Goal: Task Accomplishment & Management: Use online tool/utility

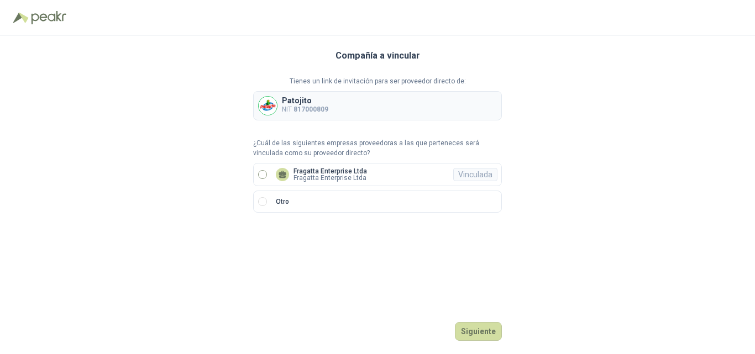
click at [321, 175] on p "Fragatta Enterprise Ltda" at bounding box center [331, 178] width 74 height 7
click at [477, 332] on button "Ingresar" at bounding box center [480, 331] width 44 height 19
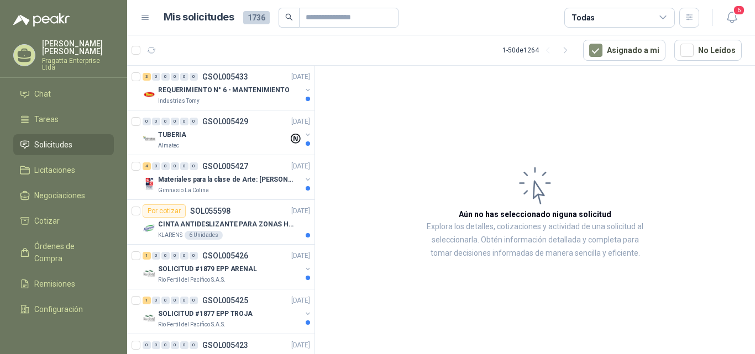
scroll to position [59, 0]
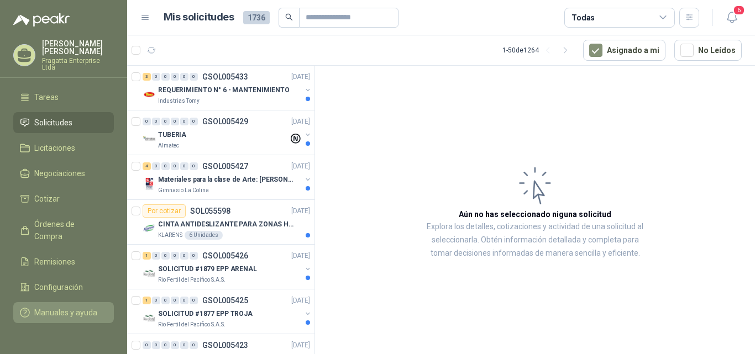
click at [54, 307] on span "Manuales y ayuda" at bounding box center [65, 313] width 63 height 12
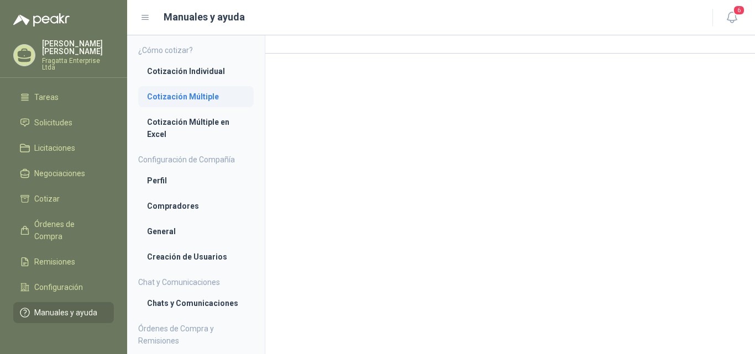
click at [173, 95] on li "Cotización Múltiple" at bounding box center [196, 97] width 98 height 12
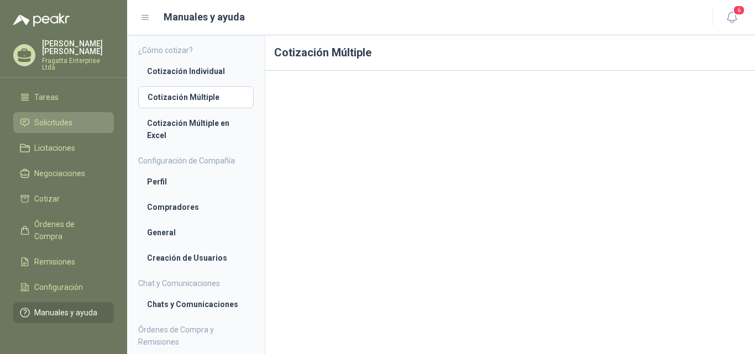
click at [45, 117] on span "Solicitudes" at bounding box center [53, 123] width 38 height 12
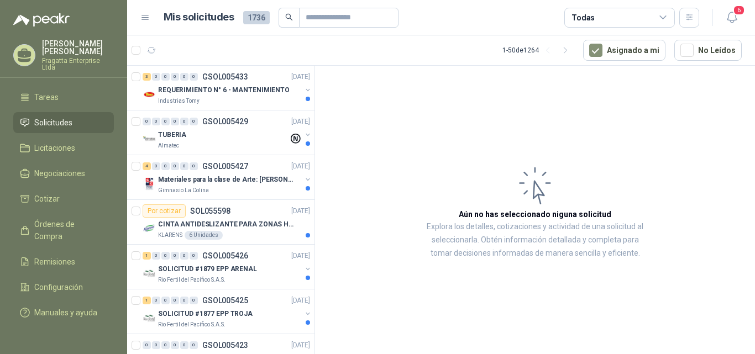
scroll to position [18, 0]
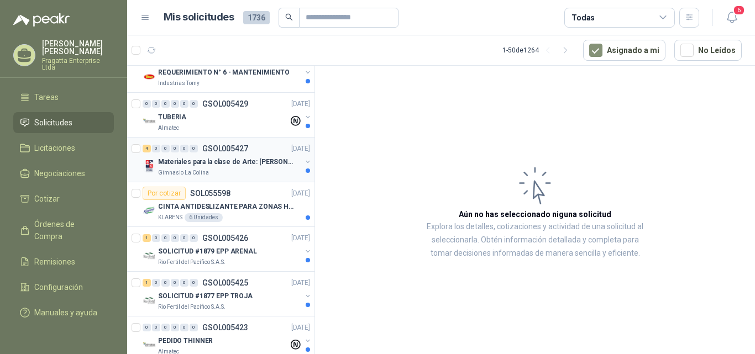
click at [198, 157] on p "Materiales para la clase de Arte: Ivonne Restrepo" at bounding box center [227, 162] width 138 height 11
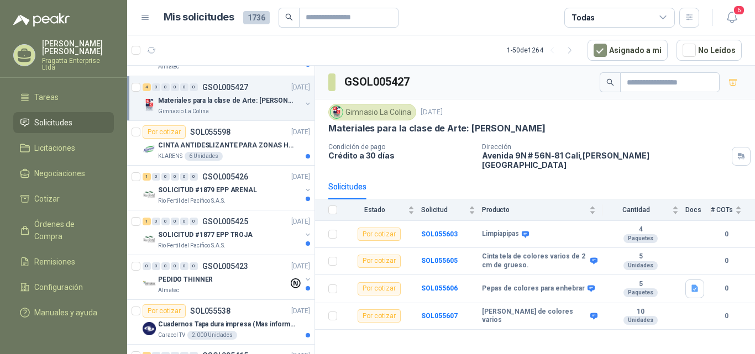
scroll to position [132, 0]
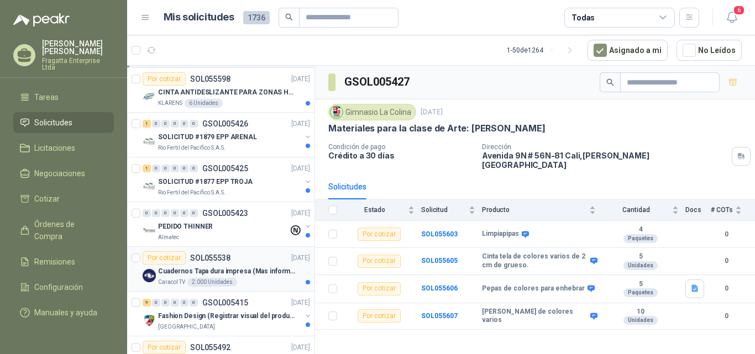
click at [258, 269] on p "Cuadernos Tapa dura impresa (Mas informacion en el adjunto)" at bounding box center [227, 272] width 138 height 11
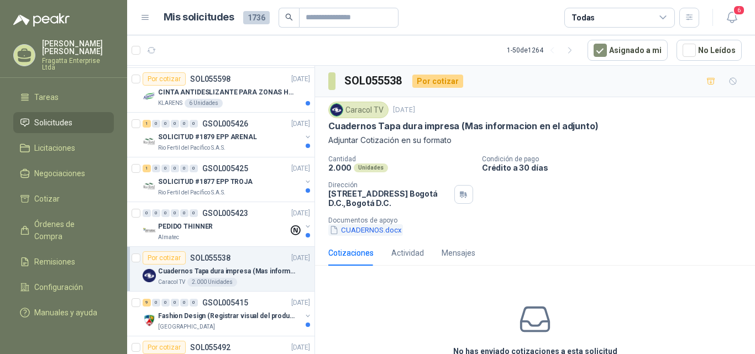
click at [369, 231] on button "CUADERNOS.docx" at bounding box center [365, 231] width 75 height 12
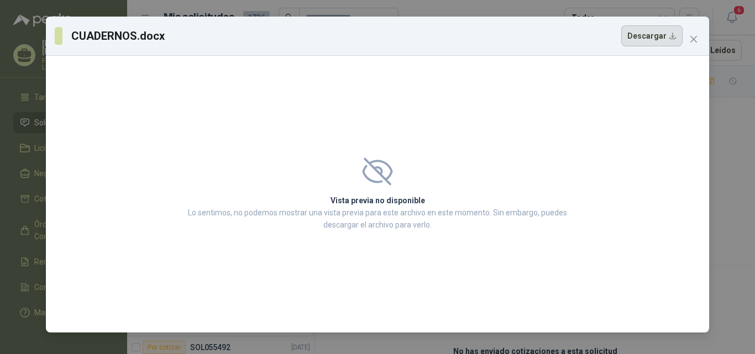
click at [667, 37] on button "Descargar" at bounding box center [652, 35] width 61 height 21
click at [691, 37] on icon "close" at bounding box center [694, 39] width 7 height 7
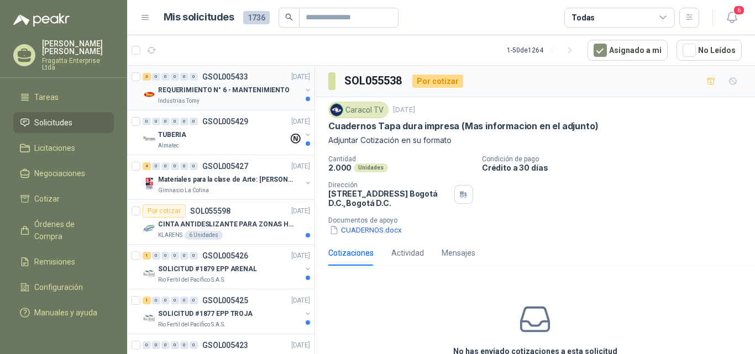
click at [226, 99] on div "Industrias Tomy" at bounding box center [229, 101] width 143 height 9
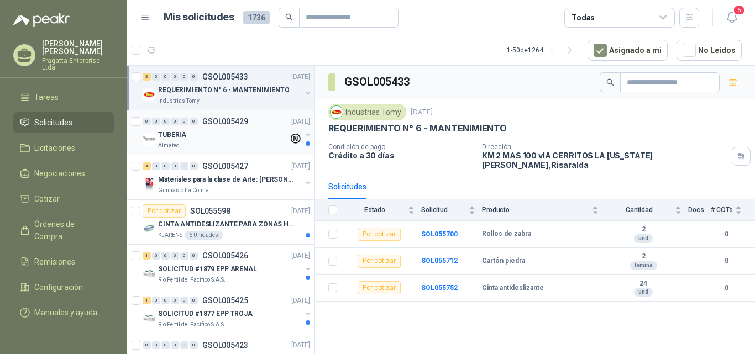
click at [234, 139] on div "TUBERIA" at bounding box center [223, 134] width 131 height 13
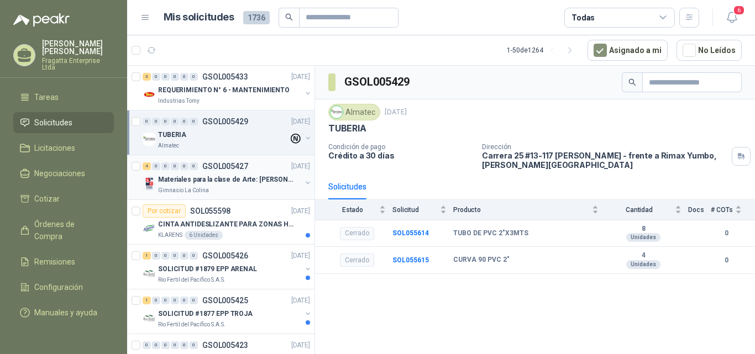
click at [258, 190] on div "Gimnasio La Colina" at bounding box center [229, 190] width 143 height 9
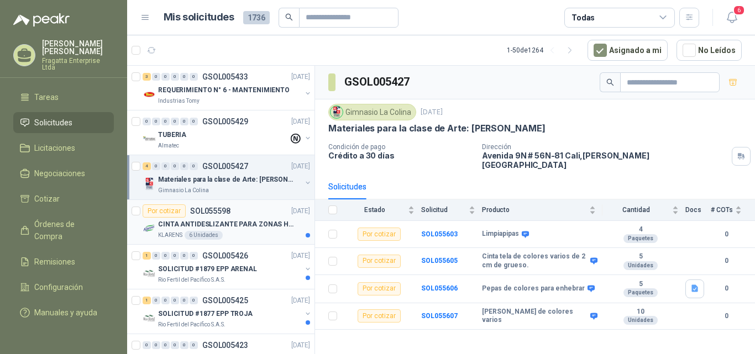
click at [253, 233] on div "KLARENS 6 Unidades" at bounding box center [234, 235] width 152 height 9
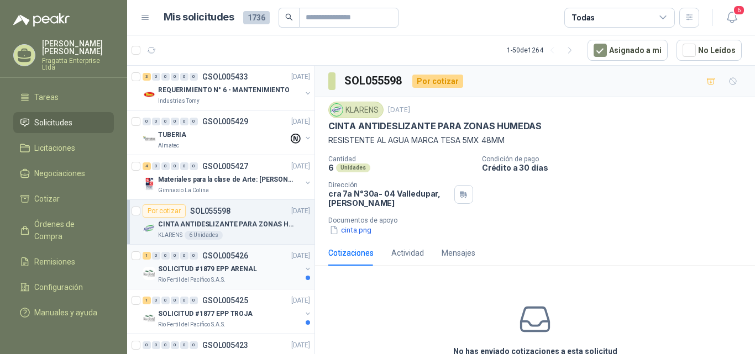
click at [263, 273] on div "SOLICITUD #1879 EPP ARENAL" at bounding box center [229, 269] width 143 height 13
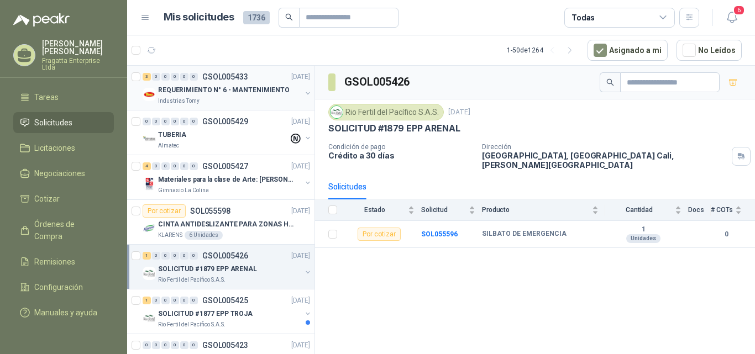
click at [231, 97] on div "Industrias Tomy" at bounding box center [229, 101] width 143 height 9
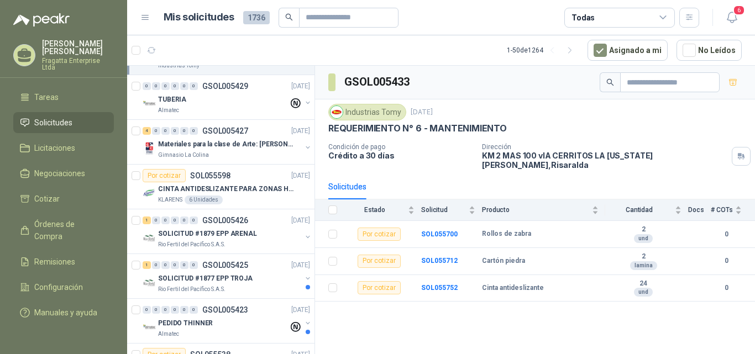
scroll to position [48, 0]
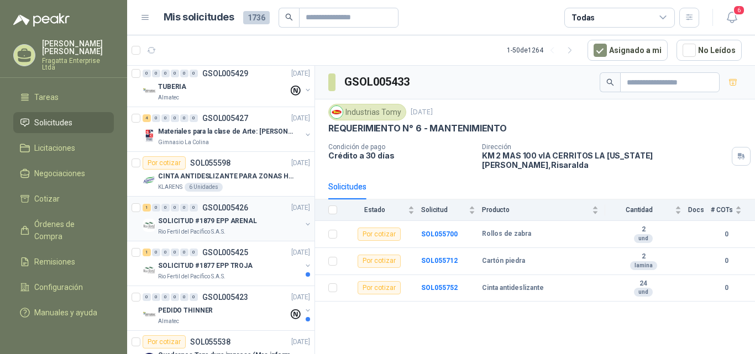
click at [259, 234] on div "Rio Fertil del Pacífico S.A.S." at bounding box center [229, 232] width 143 height 9
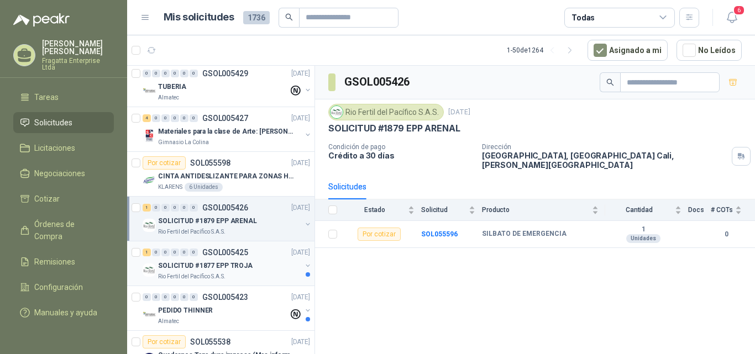
click at [264, 262] on div "SOLICITUD #1877 EPP TROJA" at bounding box center [229, 265] width 143 height 13
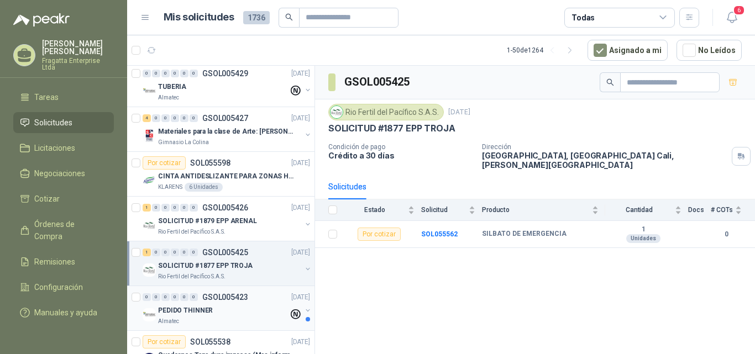
click at [258, 314] on div "PEDIDO THINNER" at bounding box center [223, 310] width 131 height 13
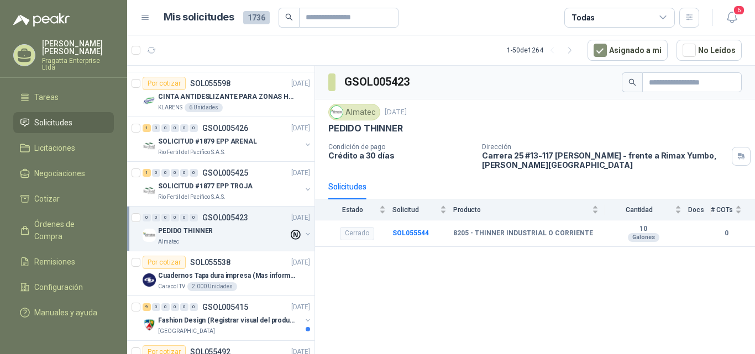
scroll to position [154, 0]
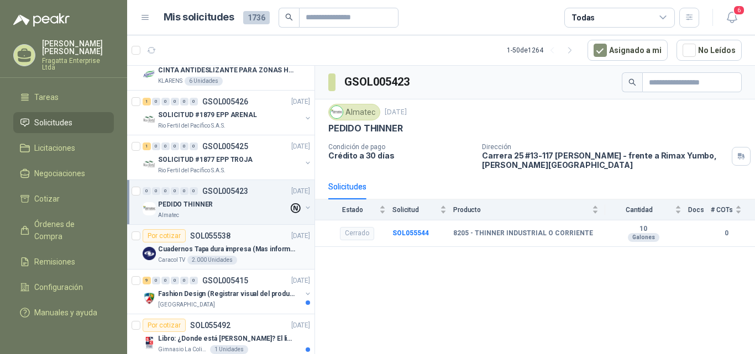
click at [263, 255] on div "Cuadernos Tapa dura impresa (Mas informacion en el adjunto)" at bounding box center [234, 249] width 152 height 13
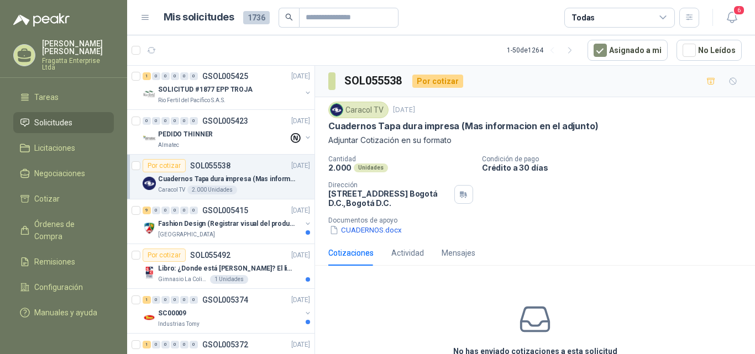
scroll to position [237, 0]
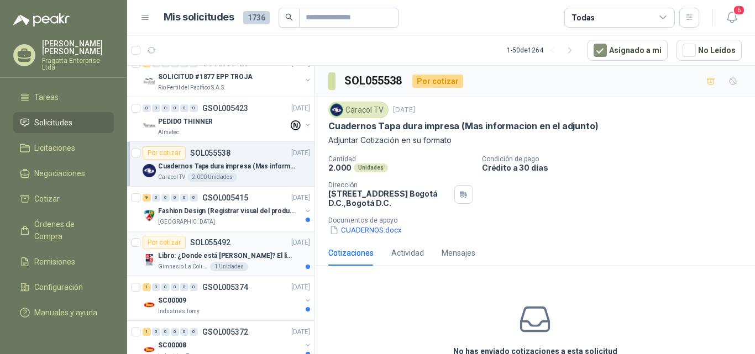
click at [265, 263] on div "Gimnasio La Colina 1 Unidades" at bounding box center [234, 267] width 152 height 9
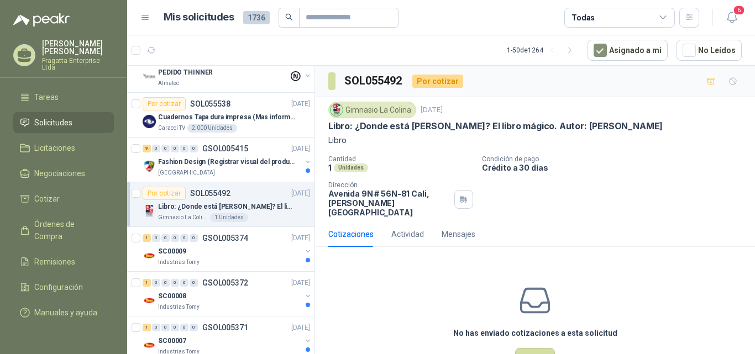
scroll to position [290, 0]
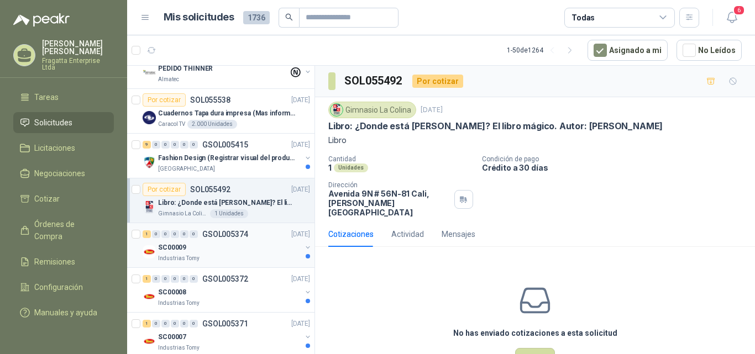
click at [267, 244] on div "SC00009" at bounding box center [229, 247] width 143 height 13
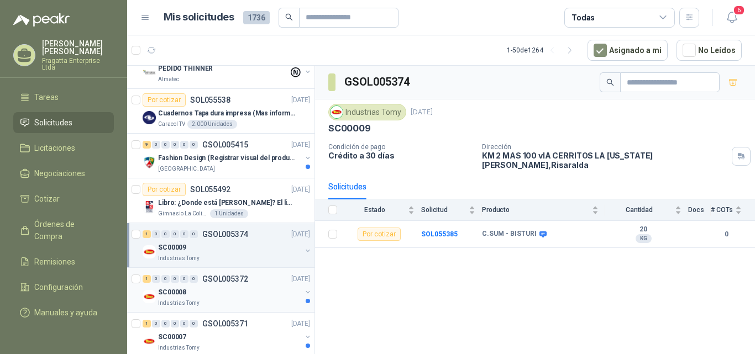
click at [260, 293] on div "SC00008" at bounding box center [229, 292] width 143 height 13
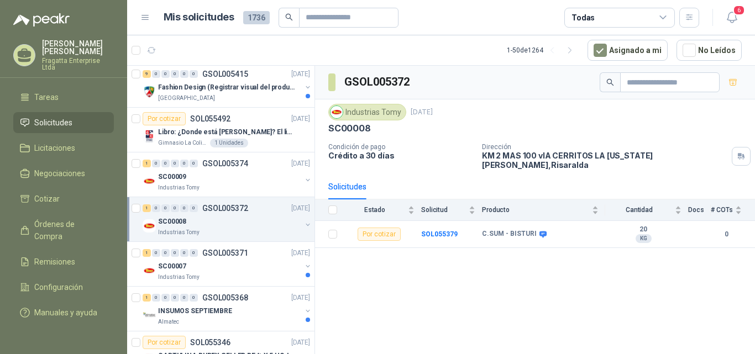
scroll to position [369, 0]
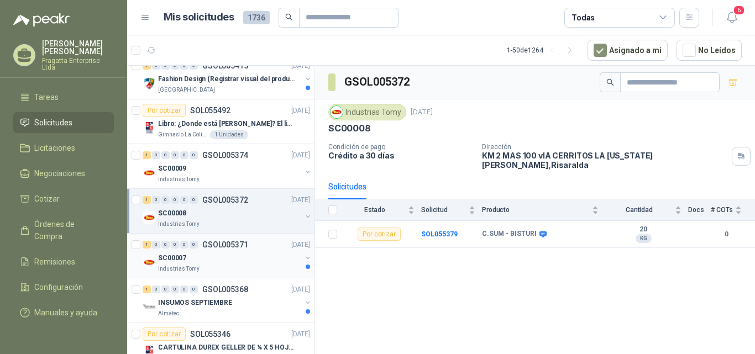
click at [262, 260] on div "SC00007" at bounding box center [229, 258] width 143 height 13
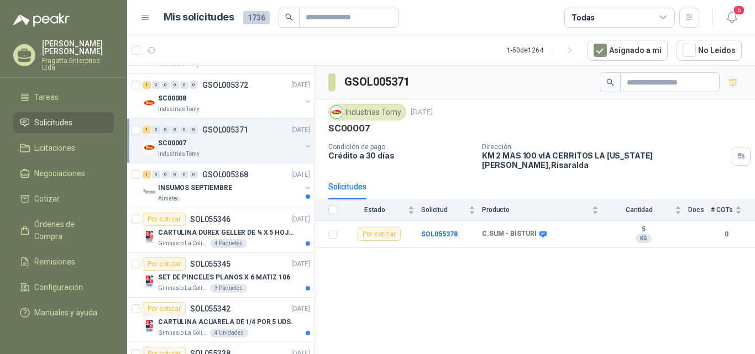
scroll to position [488, 0]
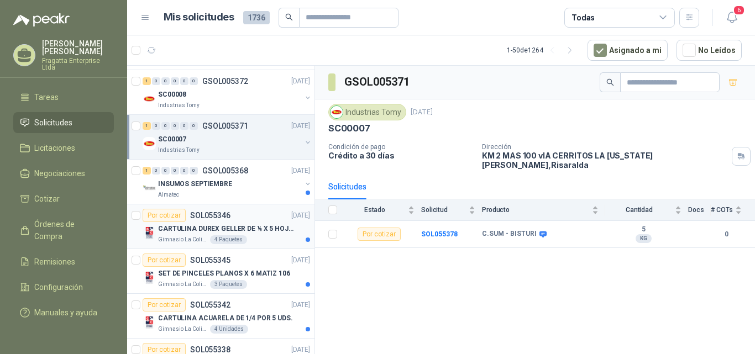
click at [267, 241] on div "Gimnasio La Colina 4 Paquetes" at bounding box center [234, 240] width 152 height 9
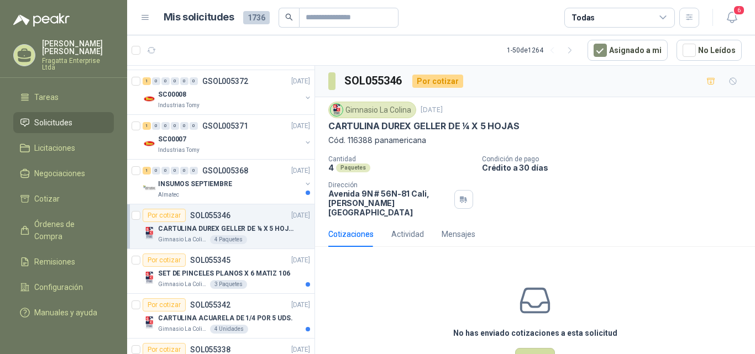
scroll to position [563, 0]
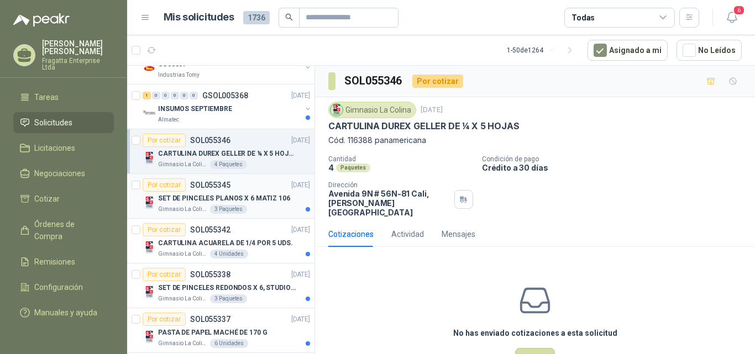
click at [272, 210] on div "Gimnasio La Colina 3 Paquetes" at bounding box center [234, 209] width 152 height 9
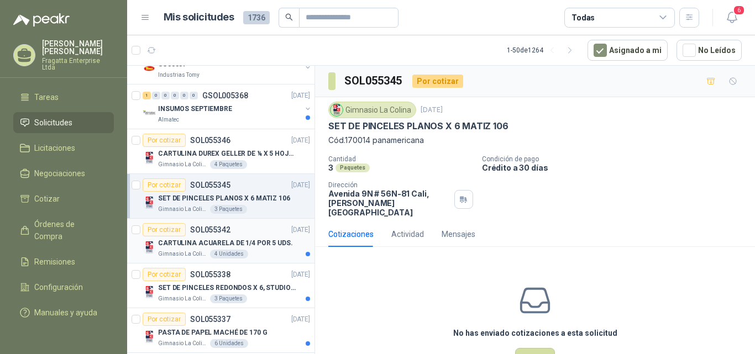
click at [260, 251] on div "Gimnasio La Colina 4 Unidades" at bounding box center [234, 254] width 152 height 9
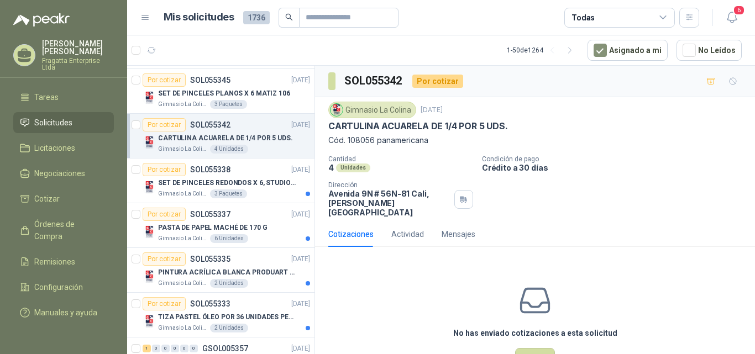
scroll to position [682, 0]
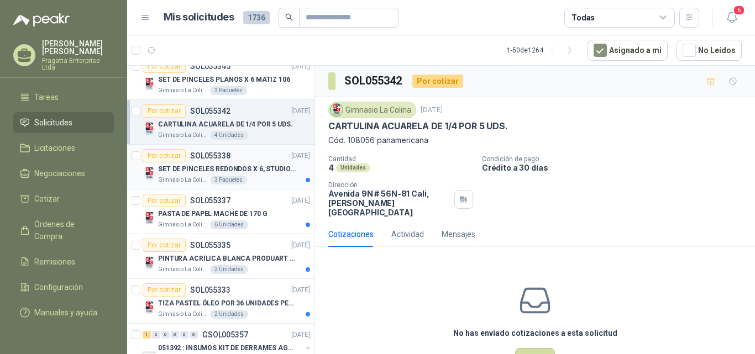
click at [269, 184] on div "Gimnasio La Colina 3 Paquetes" at bounding box center [234, 180] width 152 height 9
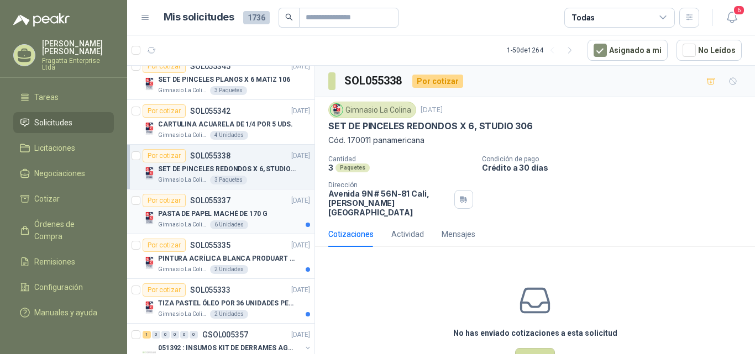
click at [284, 216] on div "PASTA DE PAPEL MACHÉ DE 170 G" at bounding box center [234, 213] width 152 height 13
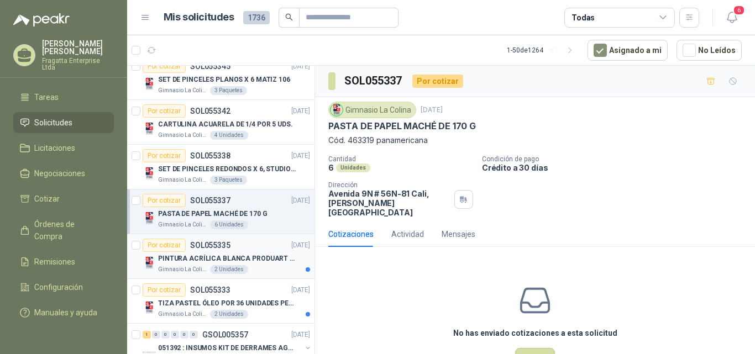
click at [266, 269] on div "Gimnasio La Colina 2 Unidades" at bounding box center [234, 269] width 152 height 9
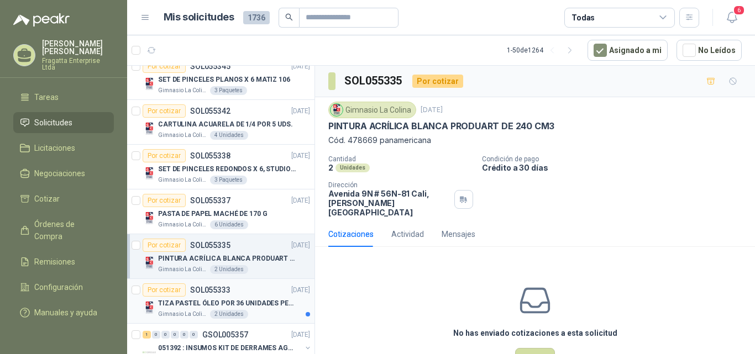
click at [268, 316] on div "Gimnasio La Colina 2 Unidades" at bounding box center [234, 314] width 152 height 9
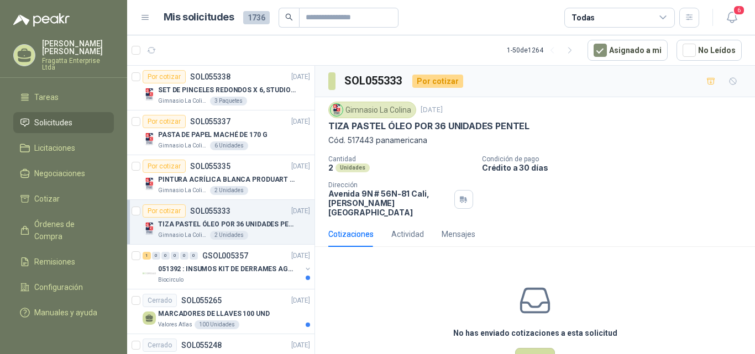
scroll to position [779, 0]
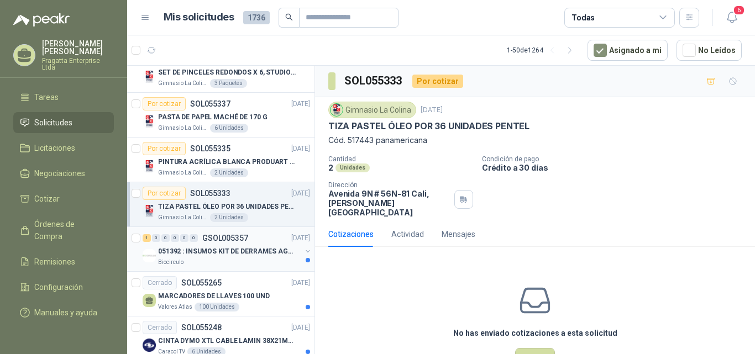
click at [267, 239] on div "1 0 0 0 0 0 GSOL005357 10/09/25" at bounding box center [228, 238] width 170 height 13
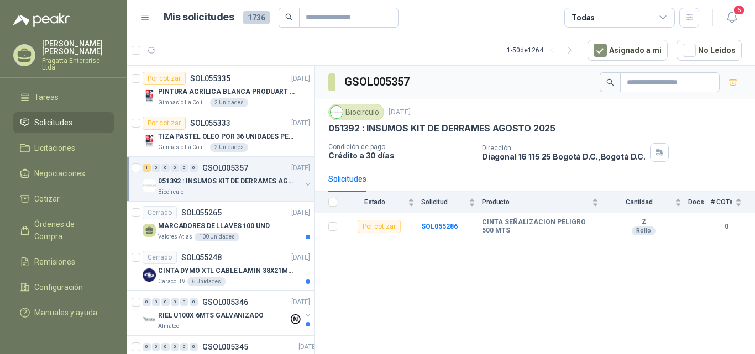
scroll to position [871, 0]
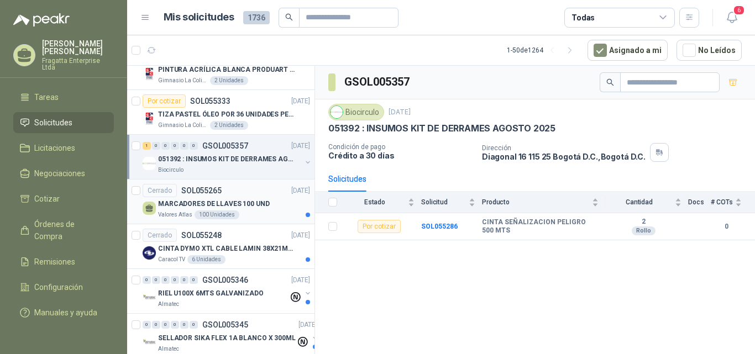
click at [276, 208] on div "MARCADORES DE LLAVES 100 UND" at bounding box center [234, 203] width 152 height 13
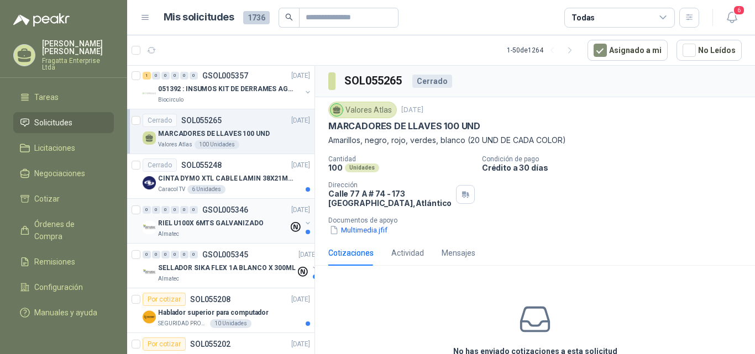
scroll to position [946, 0]
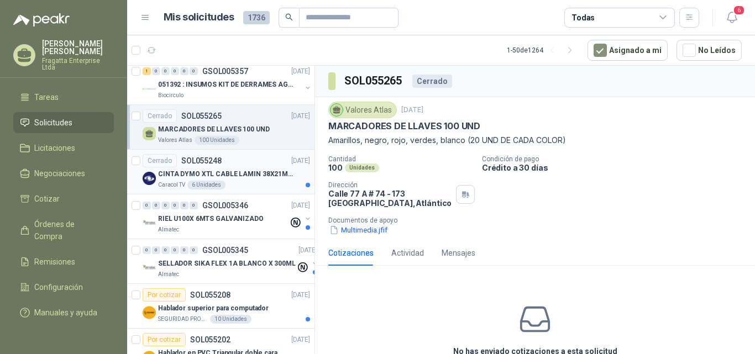
click at [262, 185] on div "Caracol TV 6 Unidades" at bounding box center [234, 185] width 152 height 9
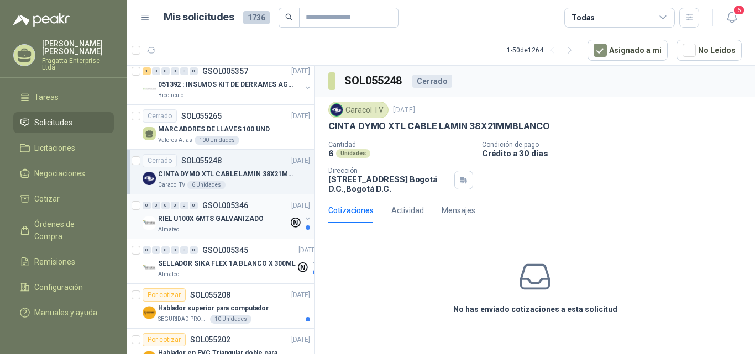
click at [267, 226] on div "Almatec" at bounding box center [223, 230] width 131 height 9
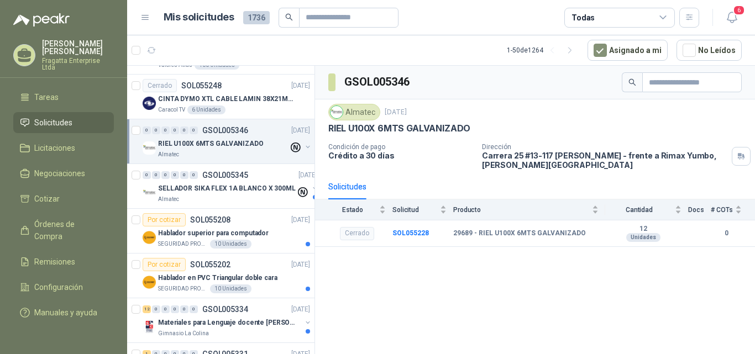
scroll to position [1030, 0]
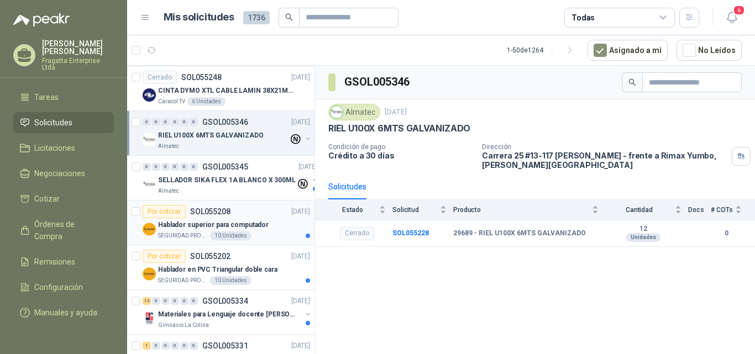
click at [282, 225] on div "Hablador superior para computador" at bounding box center [234, 224] width 152 height 13
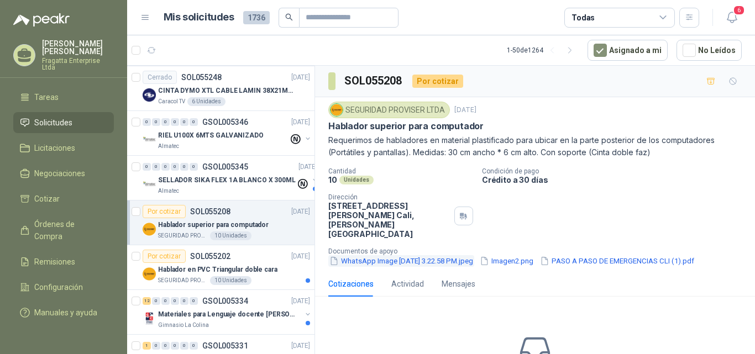
click at [428, 255] on button "WhatsApp Image 2025-09-08 at 3.22.58 PM.jpeg" at bounding box center [401, 261] width 146 height 12
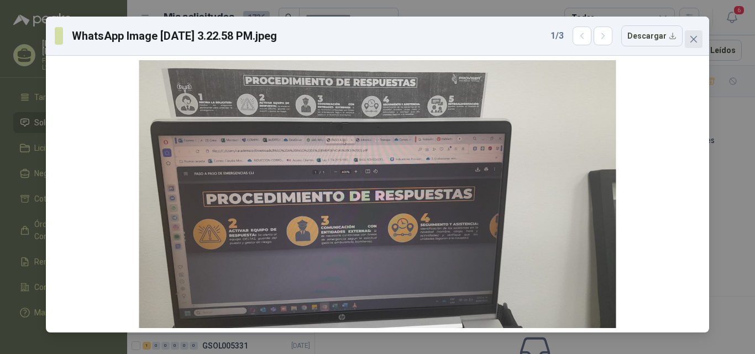
click at [698, 39] on icon "close" at bounding box center [694, 39] width 9 height 9
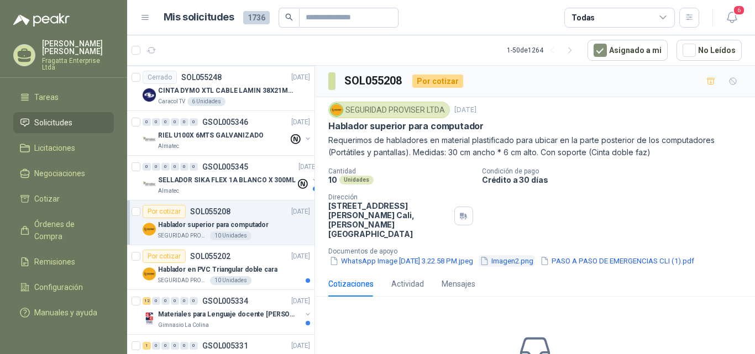
click at [535, 255] on button "Imagen2.png" at bounding box center [507, 261] width 56 height 12
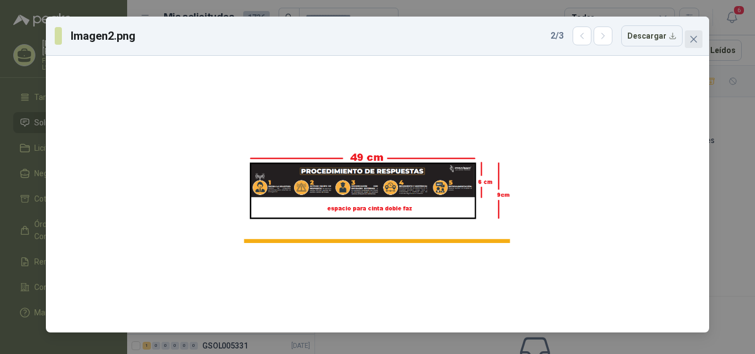
click at [694, 36] on icon "close" at bounding box center [694, 39] width 9 height 9
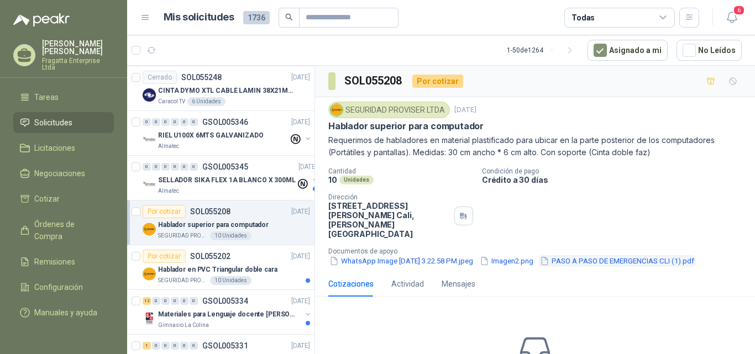
click at [649, 255] on button "PASO A PASO DE EMERGENCIAS CLI (1).pdf" at bounding box center [617, 261] width 156 height 12
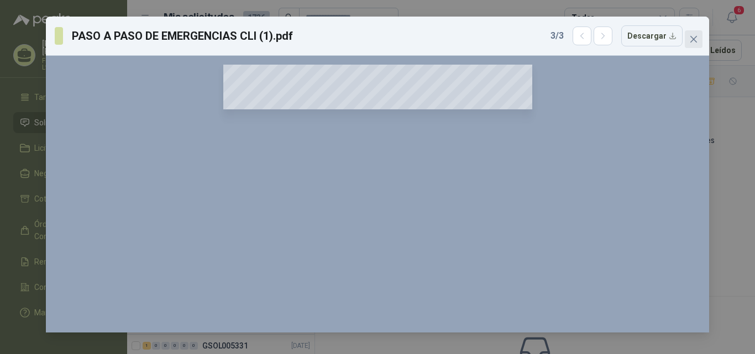
click at [701, 36] on span "Close" at bounding box center [694, 39] width 18 height 9
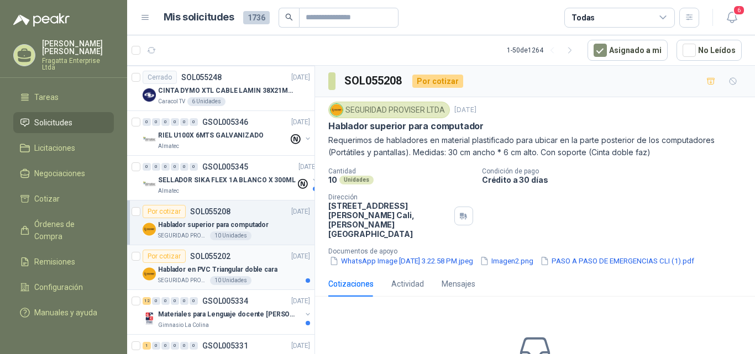
click at [274, 274] on div "Hablador en PVC Triangular doble cara" at bounding box center [234, 269] width 152 height 13
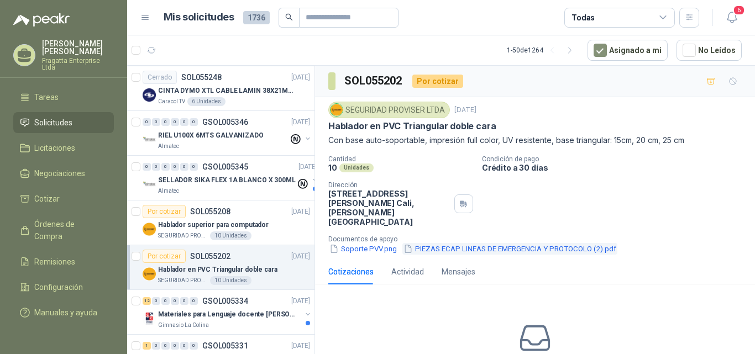
click at [455, 243] on button "PIEZAS ECAP LINEAS DE EMERGENCIA Y PROTOCOLO (2).pdf" at bounding box center [510, 249] width 215 height 12
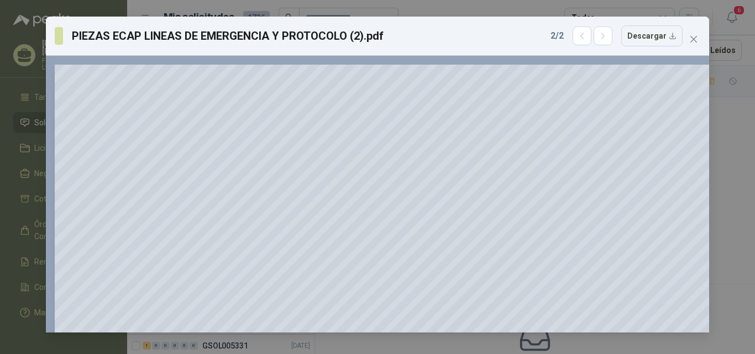
drag, startPoint x: 709, startPoint y: 78, endPoint x: 710, endPoint y: 166, distance: 87.9
click at [710, 166] on div "PIEZAS ECAP LINEAS DE EMERGENCIA Y PROTOCOLO (2).pdf 2 / 2 Descargar 150 %" at bounding box center [377, 177] width 755 height 354
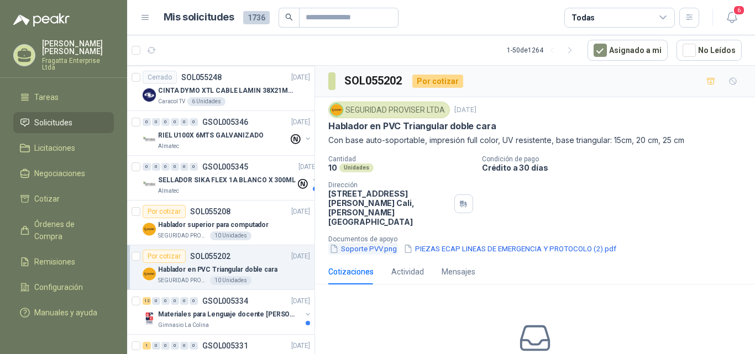
click at [367, 243] on button "Soporte PVV.png" at bounding box center [363, 249] width 70 height 12
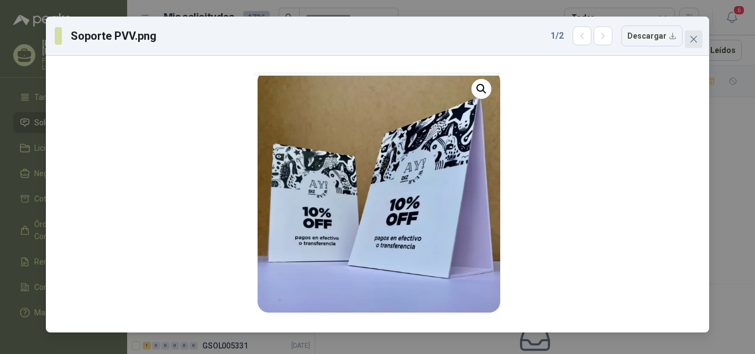
click at [694, 45] on button "Close" at bounding box center [694, 39] width 18 height 18
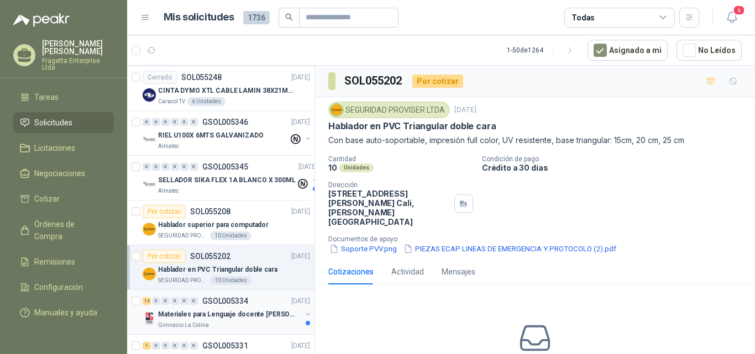
click at [259, 323] on div "Gimnasio La Colina" at bounding box center [229, 325] width 143 height 9
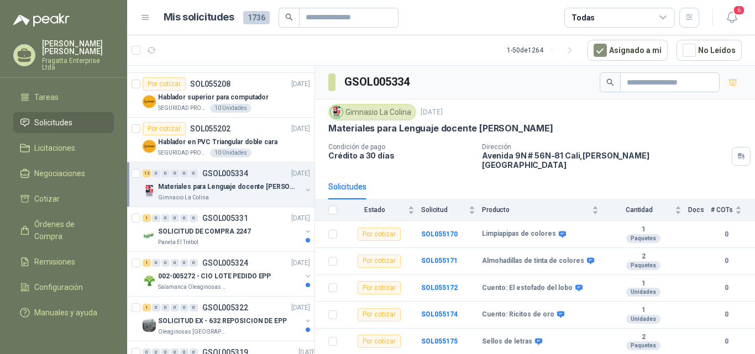
scroll to position [1171, 0]
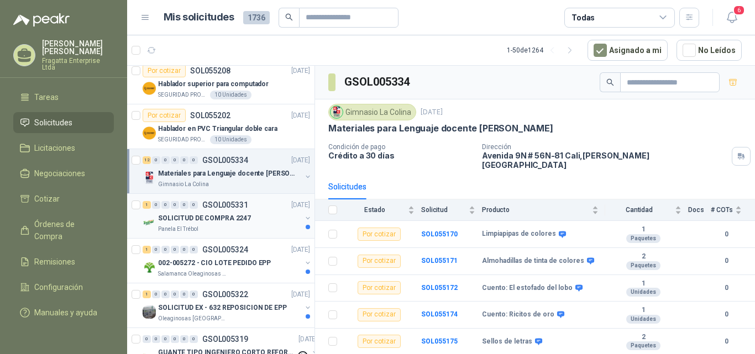
click at [263, 226] on div "Panela El Trébol" at bounding box center [229, 229] width 143 height 9
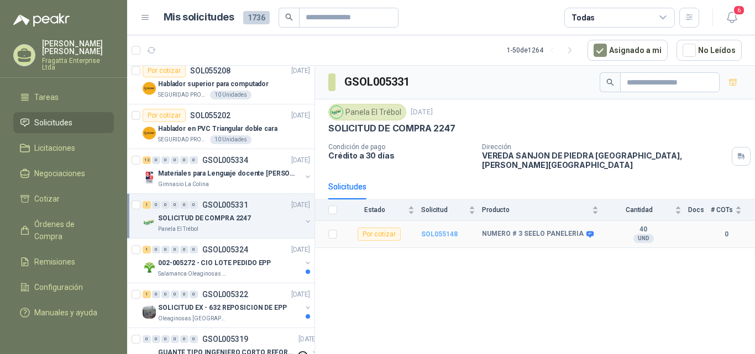
click at [434, 231] on b "SOL055148" at bounding box center [439, 235] width 36 height 8
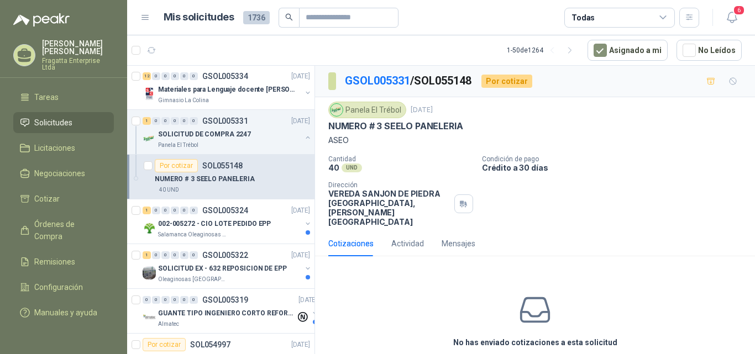
scroll to position [1259, 0]
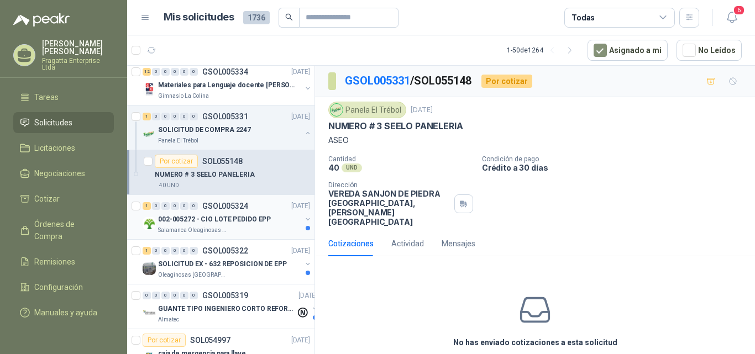
click at [268, 230] on div "Salamanca Oleaginosas SAS" at bounding box center [229, 230] width 143 height 9
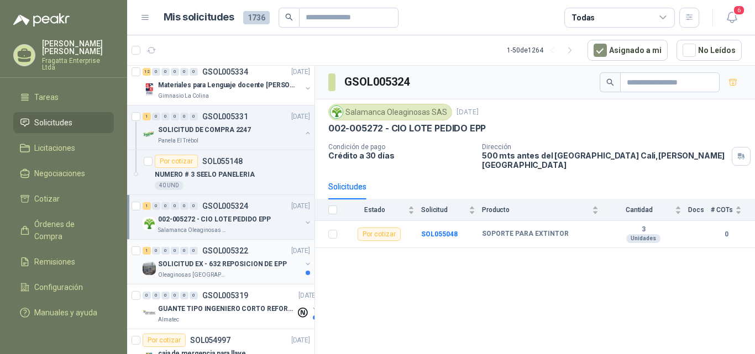
click at [255, 270] on div "SOLICITUD EX - 632 REPOSICION DE EPP" at bounding box center [229, 264] width 143 height 13
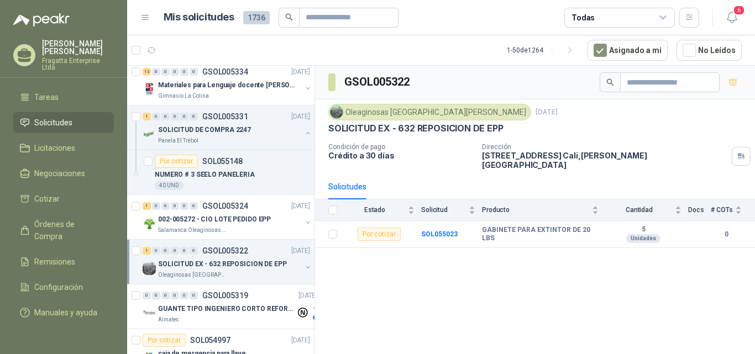
scroll to position [1281, 0]
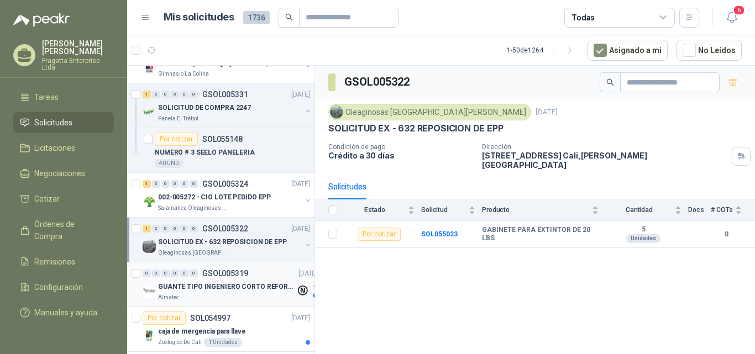
click at [265, 291] on p "GUANTE TIPO INGENIERO CORTO REFORZADO" at bounding box center [227, 287] width 138 height 11
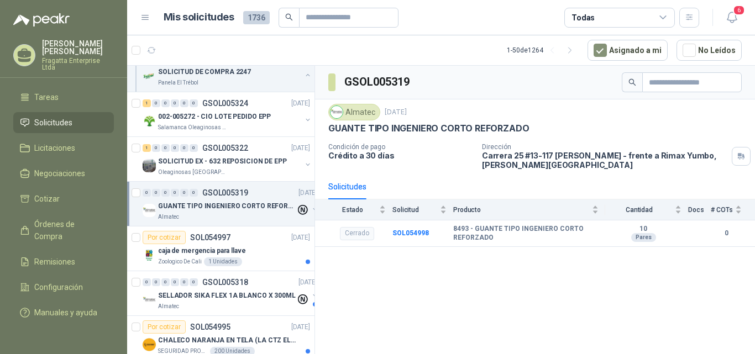
scroll to position [1375, 0]
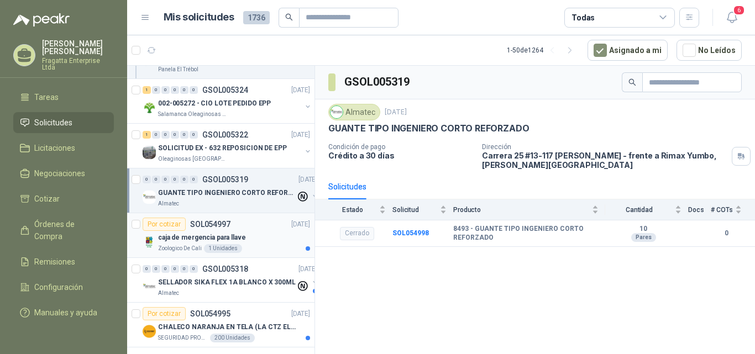
click at [268, 235] on div "caja de mergencia para llave" at bounding box center [234, 237] width 152 height 13
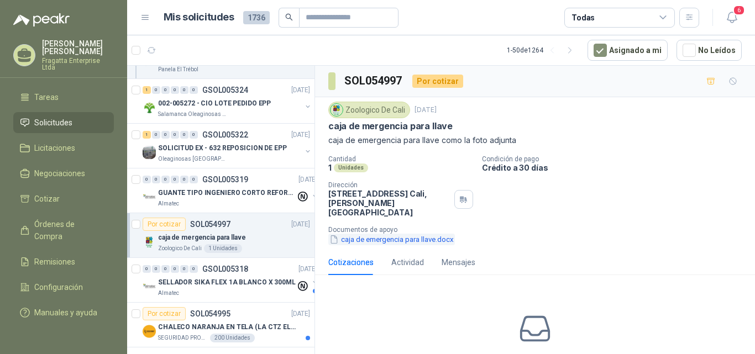
click at [387, 234] on button "caja de emergencia para llave.docx" at bounding box center [391, 240] width 127 height 12
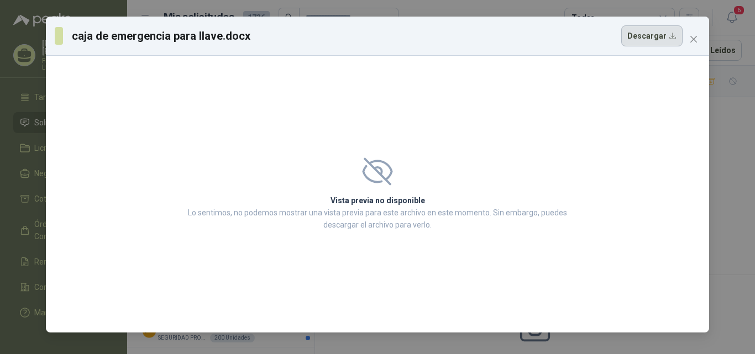
click at [662, 36] on button "Descargar" at bounding box center [652, 35] width 61 height 21
click at [688, 36] on span "Close" at bounding box center [694, 39] width 18 height 9
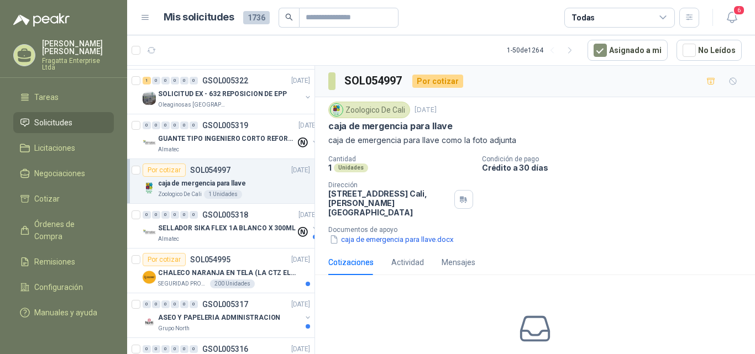
scroll to position [1452, 0]
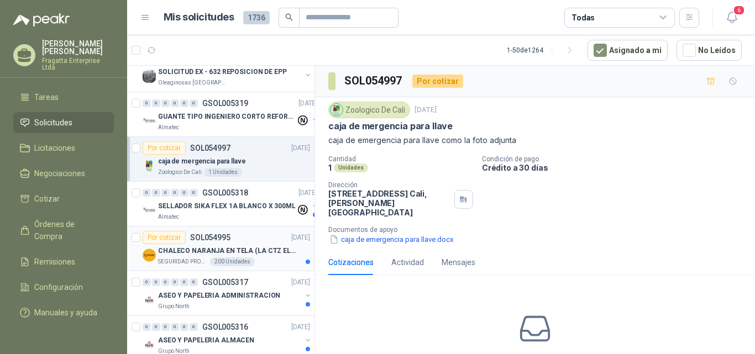
click at [267, 259] on div "SEGURIDAD PROVISER LTDA 200 Unidades" at bounding box center [234, 262] width 152 height 9
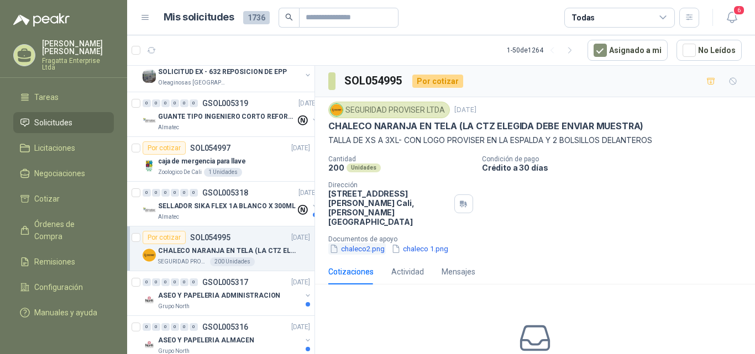
click at [358, 243] on button "chaleco2.png" at bounding box center [357, 249] width 58 height 12
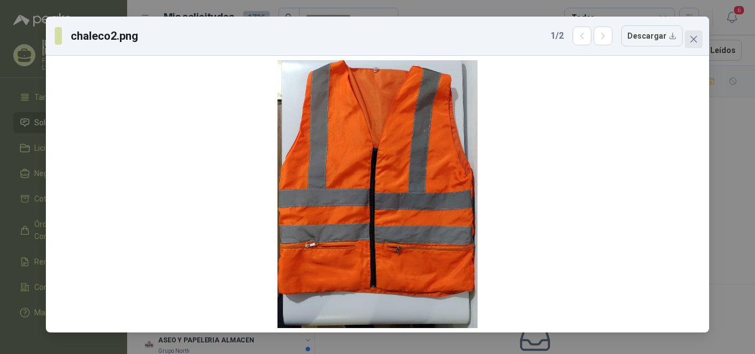
click at [702, 38] on span "Close" at bounding box center [694, 39] width 18 height 9
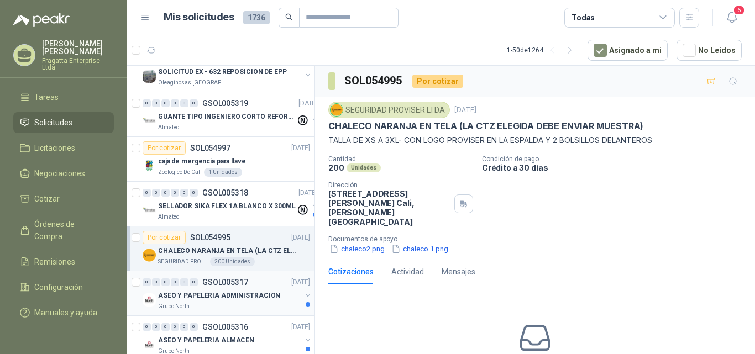
click at [266, 305] on div "Grupo North" at bounding box center [229, 306] width 143 height 9
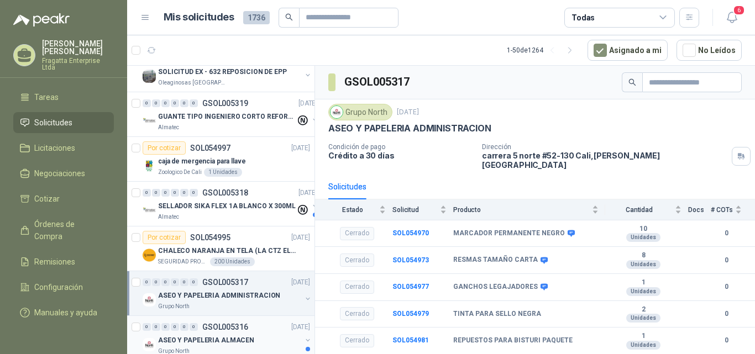
click at [264, 327] on div "0 0 0 0 0 0 GSOL005316 05/09/25" at bounding box center [228, 327] width 170 height 13
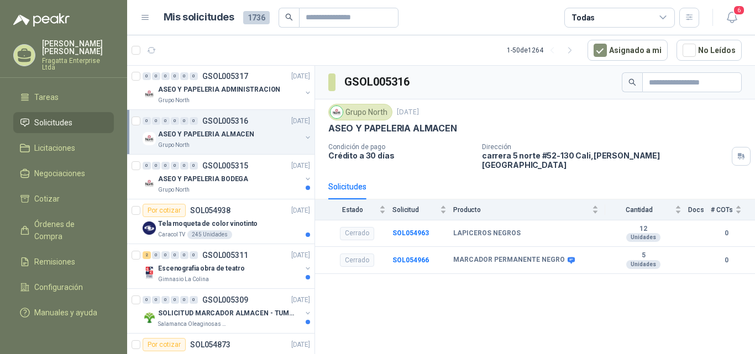
scroll to position [1662, 0]
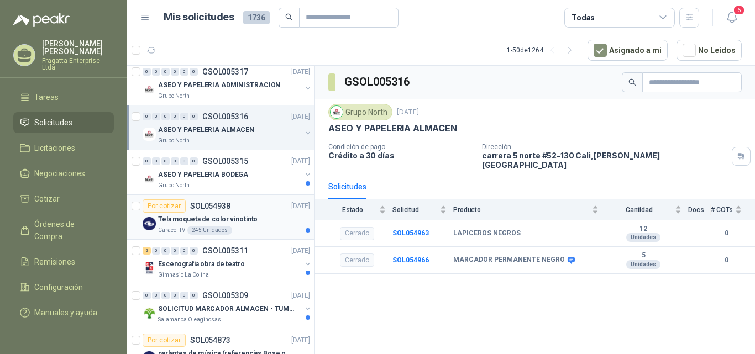
click at [263, 225] on div "Tela moqueta de color vinotinto" at bounding box center [234, 219] width 152 height 13
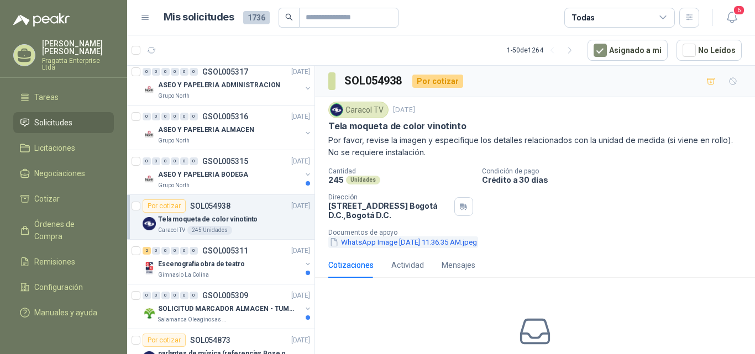
click at [394, 245] on button "WhatsApp Image 2025-09-04 at 11.36.35 AM.jpeg" at bounding box center [403, 243] width 150 height 12
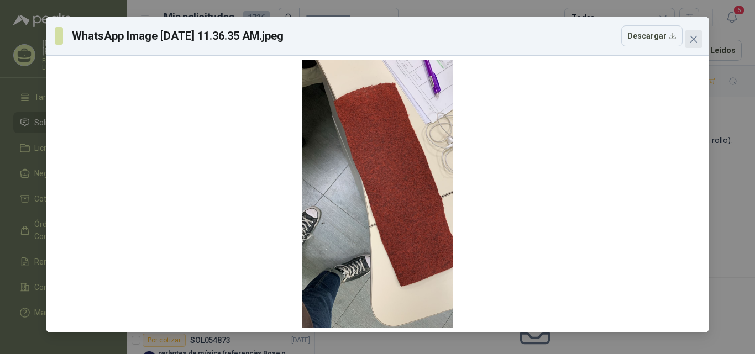
click at [698, 42] on span "Close" at bounding box center [694, 39] width 18 height 9
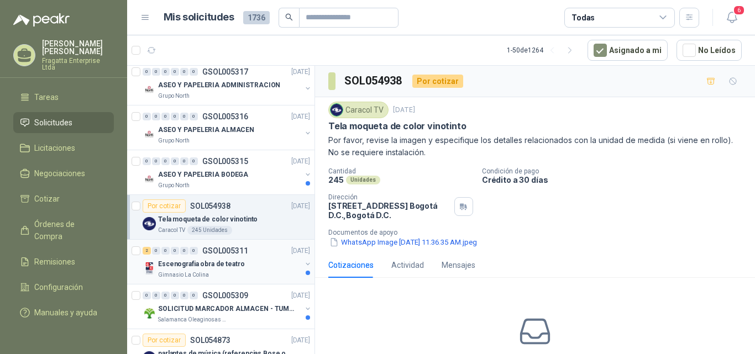
click at [252, 264] on div "Escenografia obra de teatro" at bounding box center [229, 264] width 143 height 13
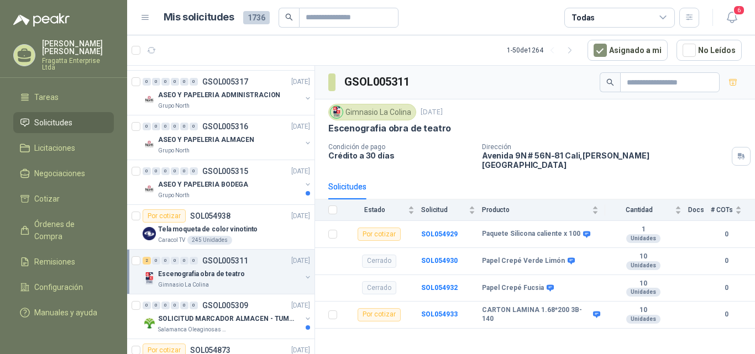
scroll to position [1716, 0]
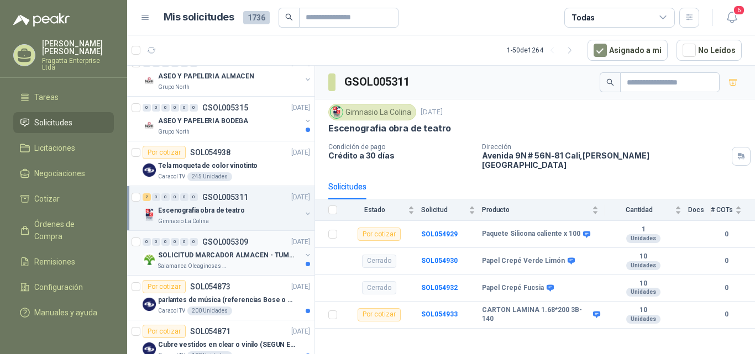
click at [259, 265] on div "Salamanca Oleaginosas SAS" at bounding box center [229, 266] width 143 height 9
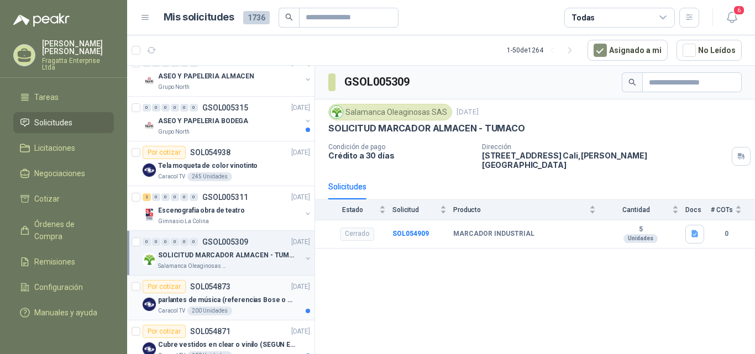
click at [266, 301] on p "parlantes de música (referencias Bose o Alexa) CON MARCACION 1 LOGO (Mas datos …" at bounding box center [227, 300] width 138 height 11
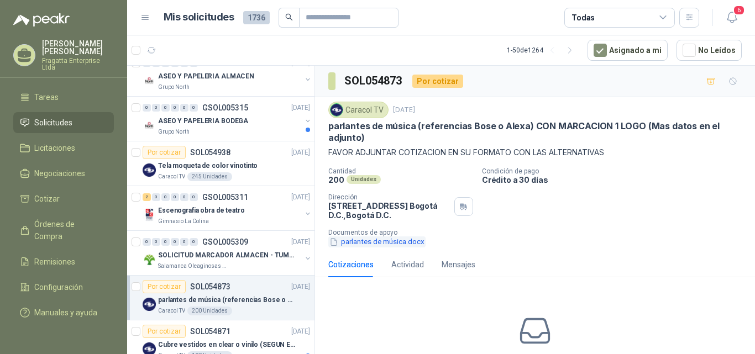
click at [392, 243] on button "parlantes de música.docx" at bounding box center [376, 243] width 97 height 12
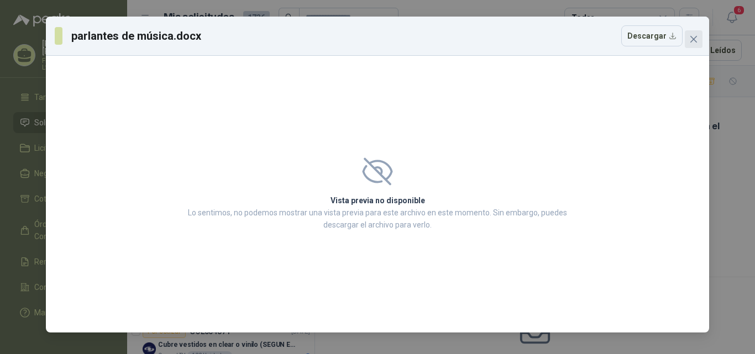
click at [693, 41] on icon "close" at bounding box center [694, 39] width 9 height 9
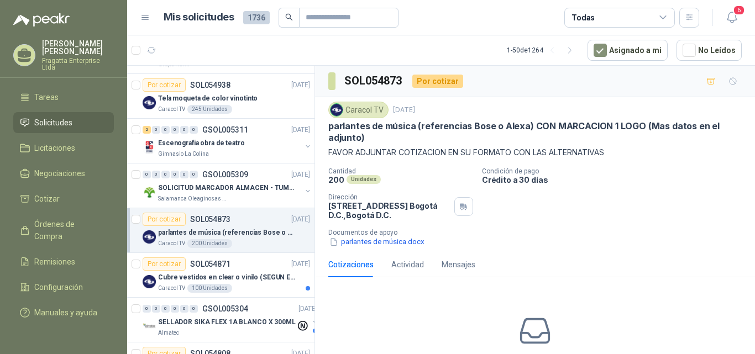
scroll to position [1792, 0]
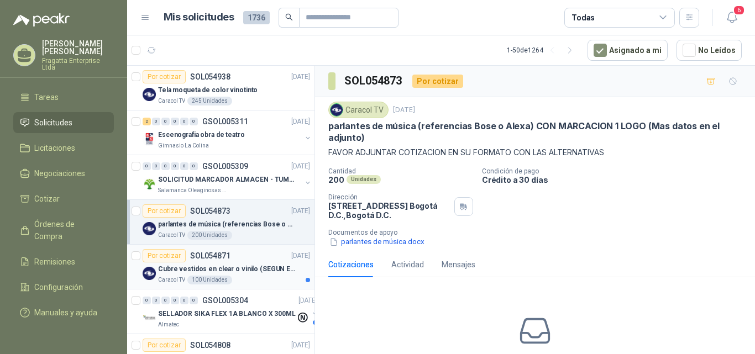
click at [249, 274] on p "Cubre vestidos en clear o vinilo (SEGUN ESPECIFICACIONES DEL ADJUNTO)" at bounding box center [227, 269] width 138 height 11
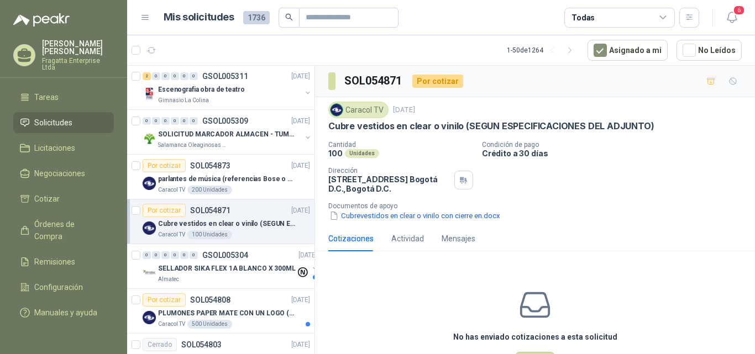
scroll to position [1841, 0]
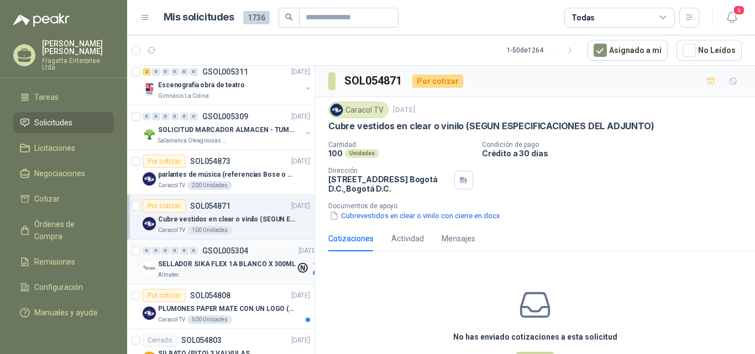
click at [255, 270] on div "SELLADOR SIKA FLEX 1A BLANCO X 300ML" at bounding box center [227, 264] width 138 height 13
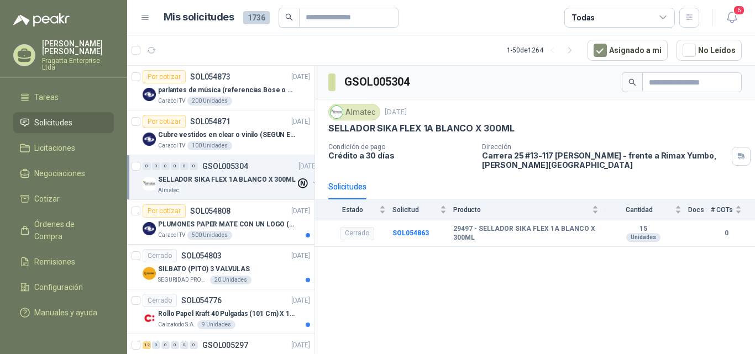
scroll to position [1932, 0]
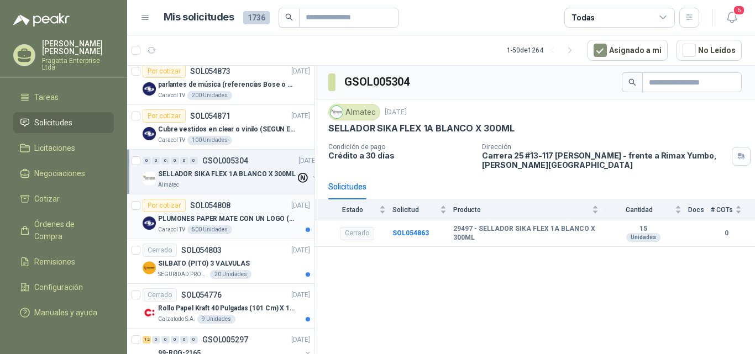
click at [253, 226] on div "Caracol TV 500 Unidades" at bounding box center [234, 230] width 152 height 9
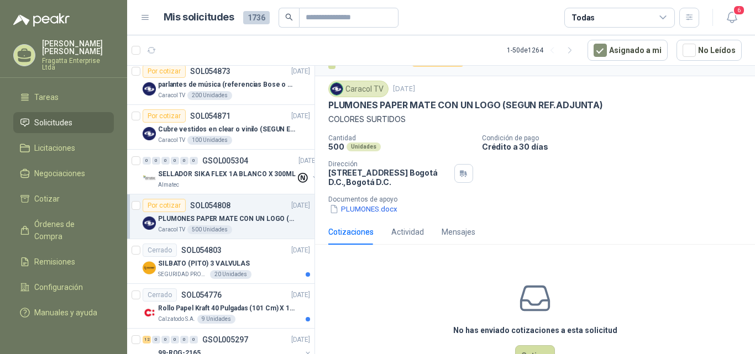
scroll to position [30, 0]
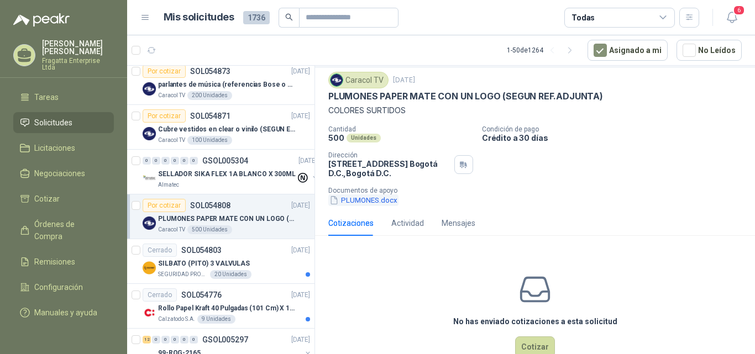
click at [365, 200] on button "PLUMONES.docx" at bounding box center [363, 201] width 70 height 12
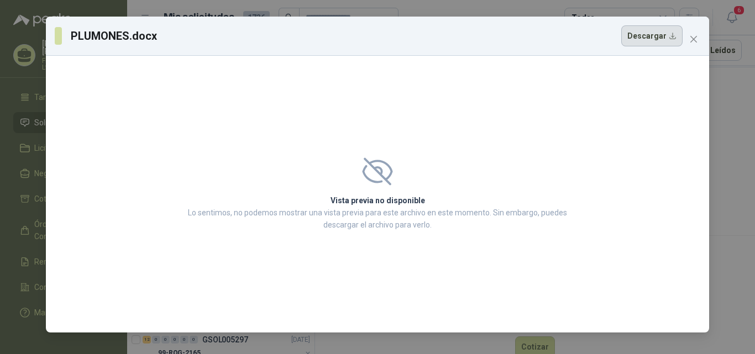
click at [651, 35] on button "Descargar" at bounding box center [652, 35] width 61 height 21
click at [697, 36] on icon "close" at bounding box center [694, 39] width 9 height 9
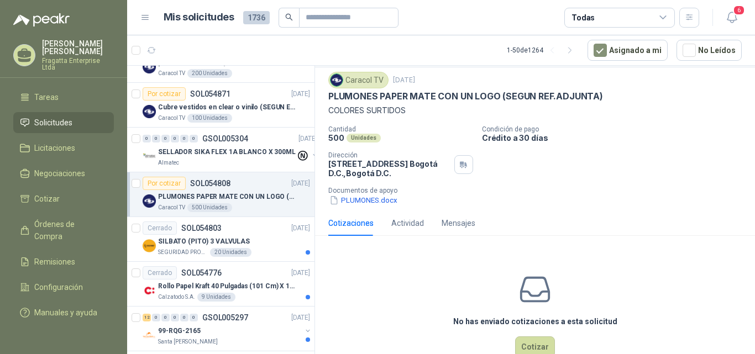
scroll to position [1985, 0]
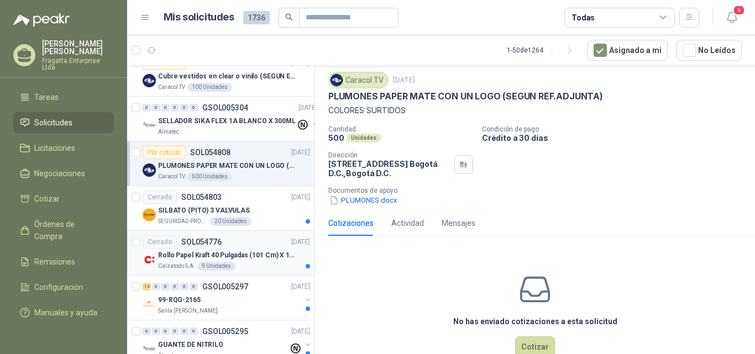
click at [263, 260] on p "Rollo Papel Kraft 40 Pulgadas (101 Cm) X 150 Mts 60 Gr" at bounding box center [227, 255] width 138 height 11
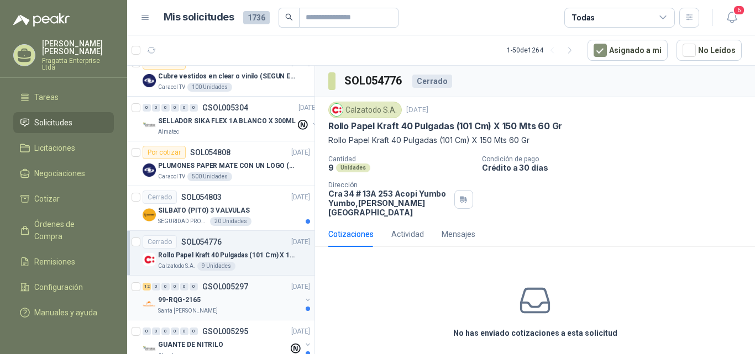
click at [265, 301] on div "99-RQG-2165" at bounding box center [229, 300] width 143 height 13
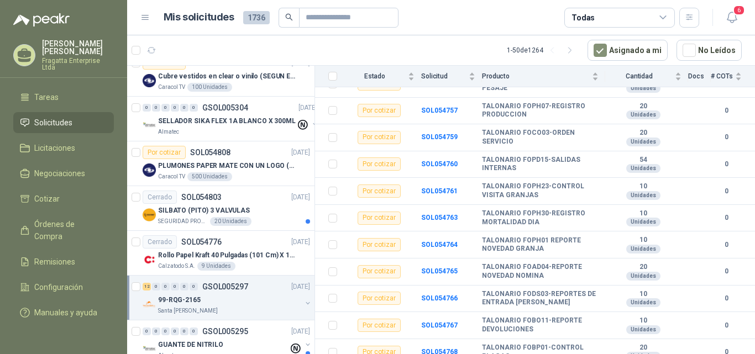
scroll to position [2016, 0]
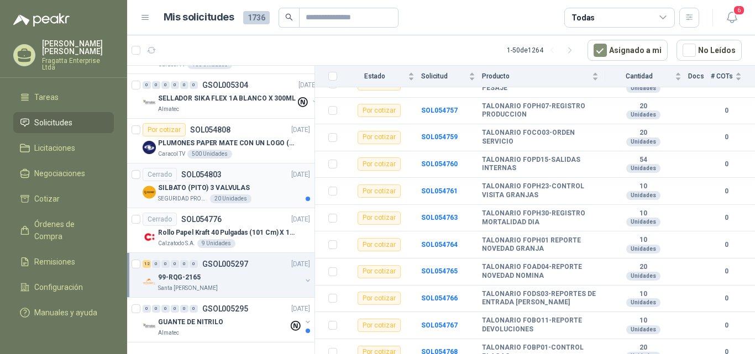
click at [267, 185] on div "SILBATO (PITO) 3 VALVULAS" at bounding box center [234, 187] width 152 height 13
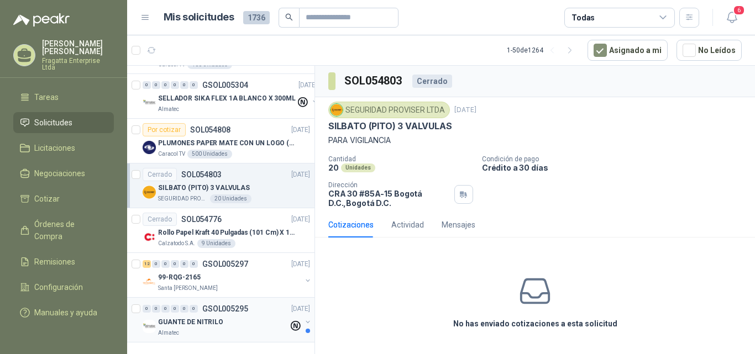
click at [227, 319] on div "GUANTE DE NITRILO" at bounding box center [223, 322] width 131 height 13
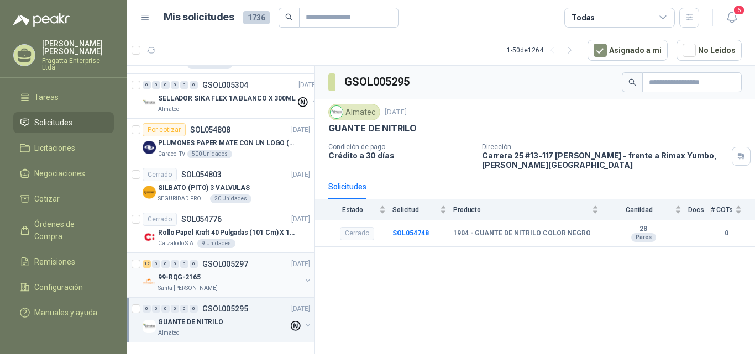
click at [267, 271] on div "99-RQG-2165" at bounding box center [229, 277] width 143 height 13
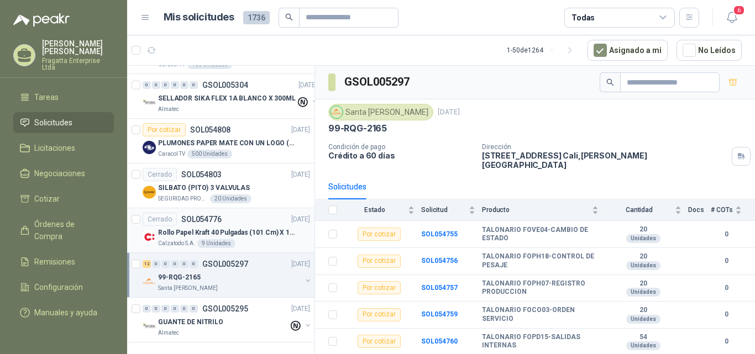
click at [264, 239] on div "Calzatodo S.A. 9 Unidades" at bounding box center [234, 243] width 152 height 9
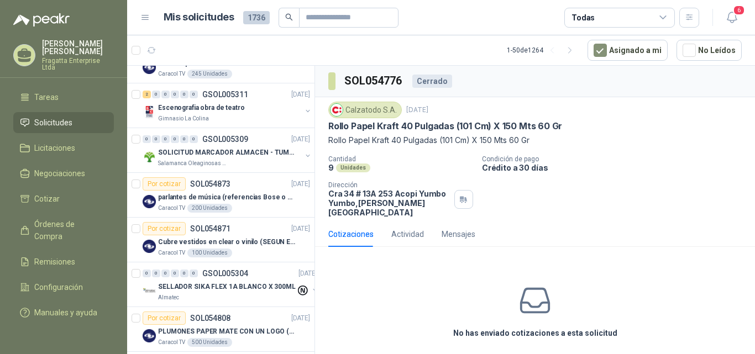
scroll to position [2016, 0]
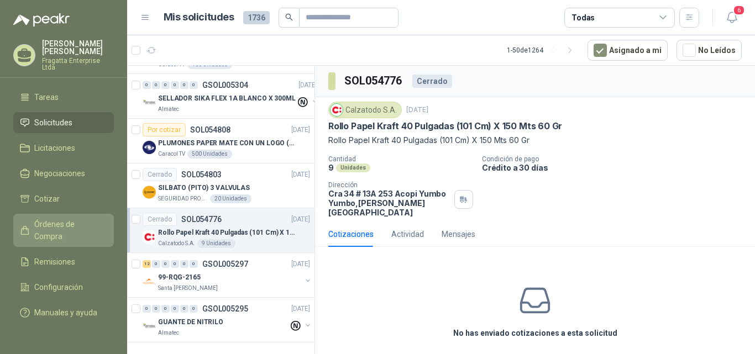
click at [37, 218] on span "Órdenes de Compra" at bounding box center [68, 230] width 69 height 24
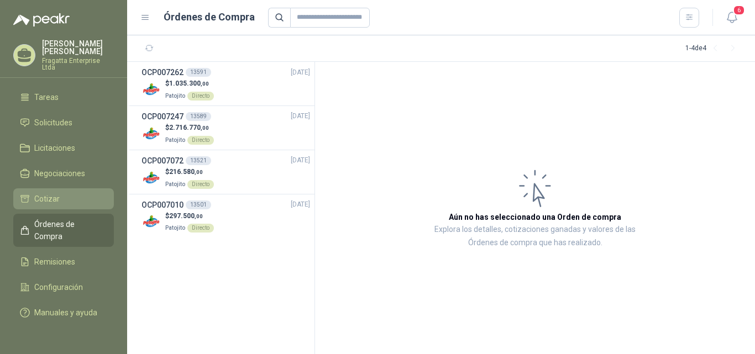
click at [41, 193] on span "Cotizar" at bounding box center [46, 199] width 25 height 12
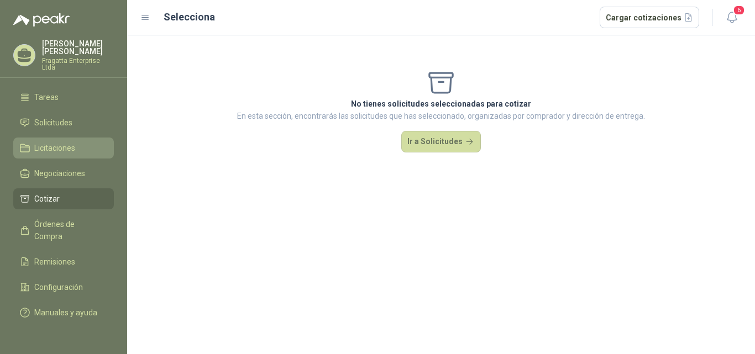
click at [49, 142] on span "Licitaciones" at bounding box center [54, 148] width 41 height 12
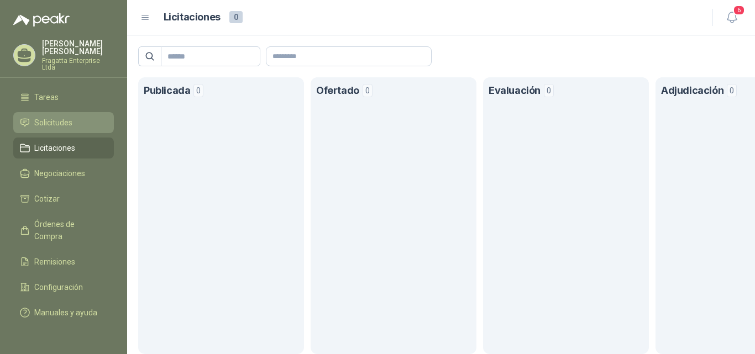
click at [55, 117] on span "Solicitudes" at bounding box center [53, 123] width 38 height 12
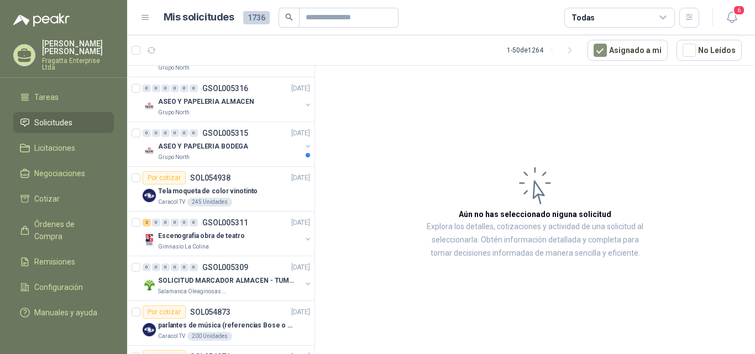
scroll to position [1624, 0]
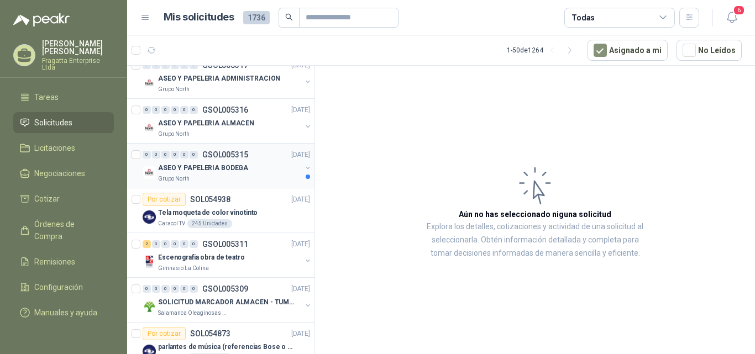
click at [258, 171] on div "ASEO Y PAPELERIA BODEGA" at bounding box center [229, 167] width 143 height 13
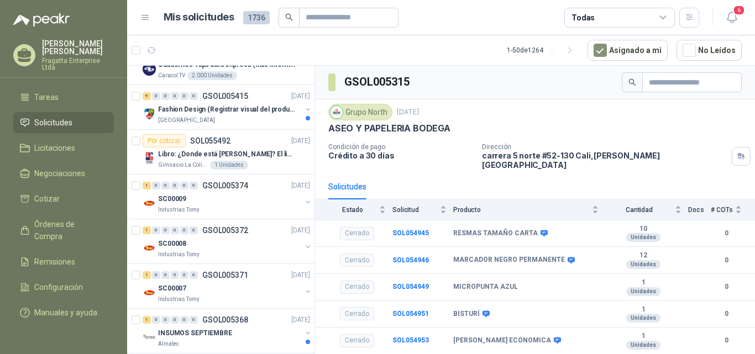
scroll to position [246, 0]
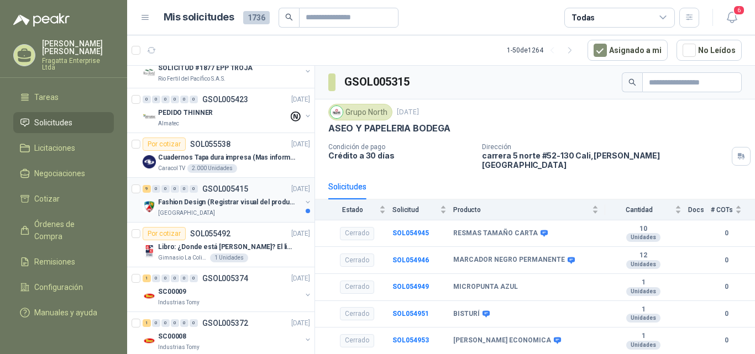
click at [252, 211] on div "Colegio Jefferson" at bounding box center [229, 213] width 143 height 9
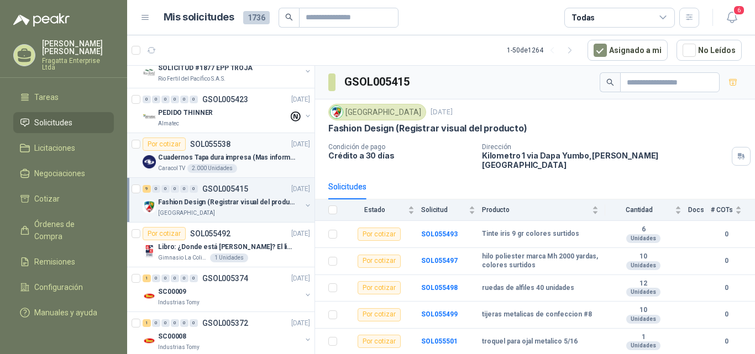
click at [268, 164] on div "Caracol TV 2.000 Unidades" at bounding box center [234, 168] width 152 height 9
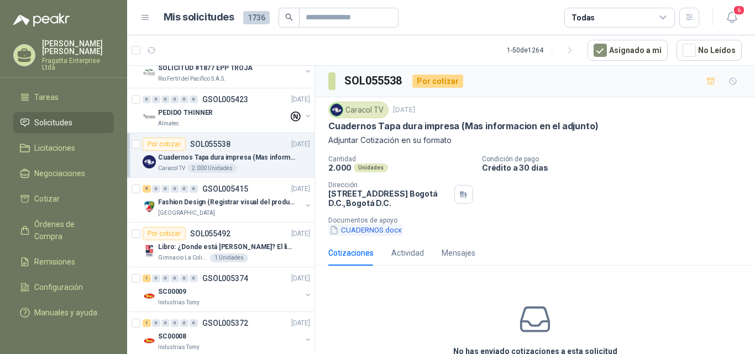
click at [382, 231] on button "CUADERNOS.docx" at bounding box center [365, 231] width 75 height 12
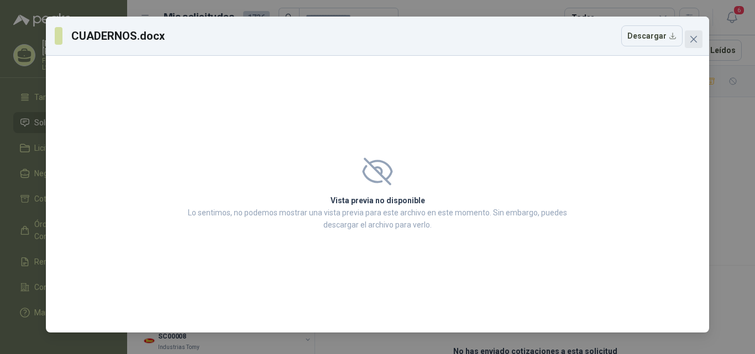
drag, startPoint x: 695, startPoint y: 40, endPoint x: 722, endPoint y: 7, distance: 42.4
click at [696, 39] on icon "close" at bounding box center [694, 39] width 9 height 9
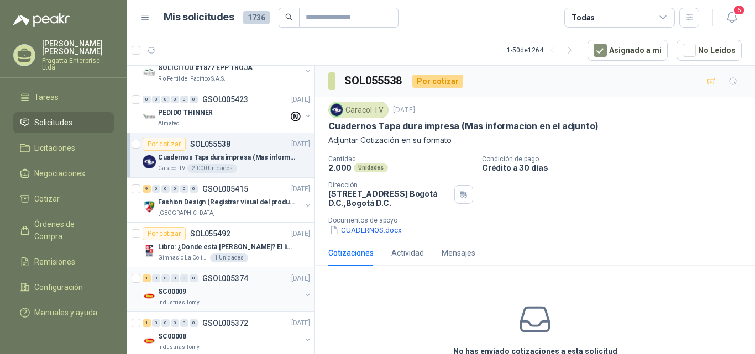
click at [203, 294] on div "SC00009" at bounding box center [229, 291] width 143 height 13
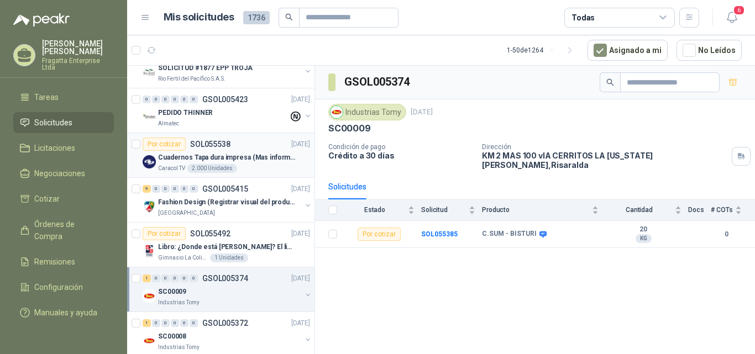
click at [255, 163] on div "Cuadernos Tapa dura impresa (Mas informacion en el adjunto)" at bounding box center [234, 157] width 152 height 13
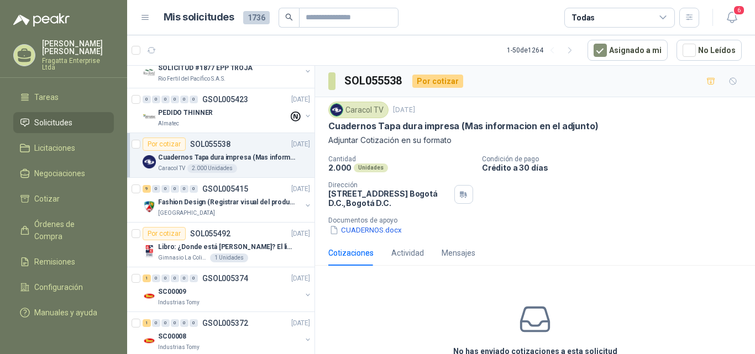
scroll to position [211, 0]
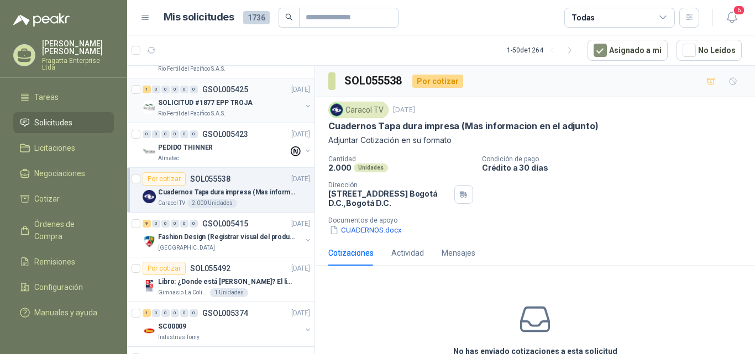
click at [247, 115] on div "Rio Fertil del Pacífico S.A.S." at bounding box center [229, 113] width 143 height 9
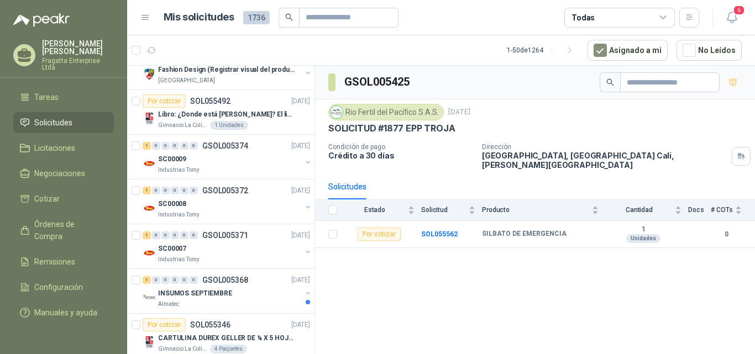
scroll to position [383, 0]
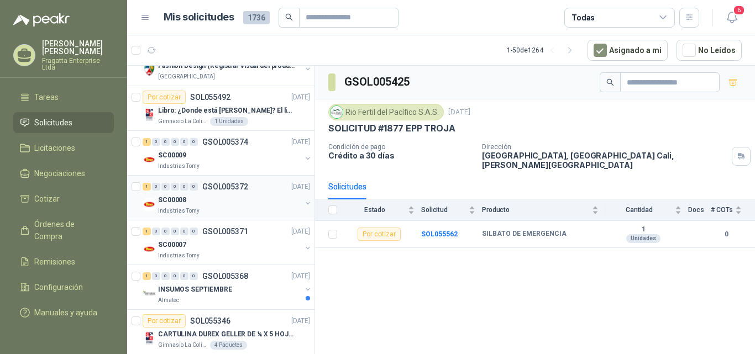
click at [237, 203] on div "SC00008" at bounding box center [229, 200] width 143 height 13
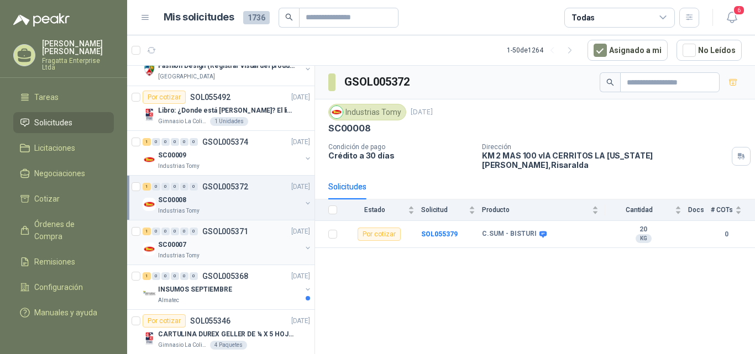
click at [237, 248] on div "SC00007" at bounding box center [229, 244] width 143 height 13
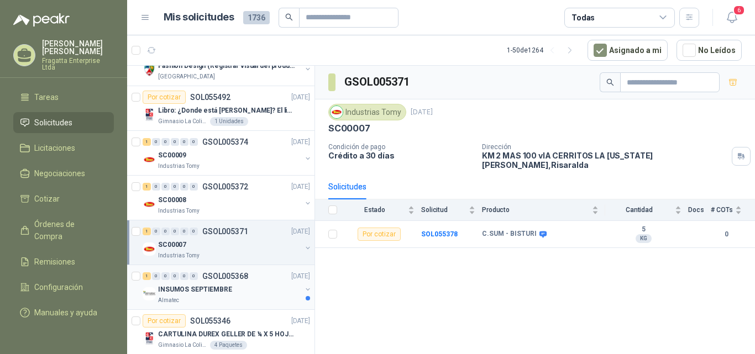
click at [230, 286] on div "INSUMOS SEPTIEMBRE" at bounding box center [229, 289] width 143 height 13
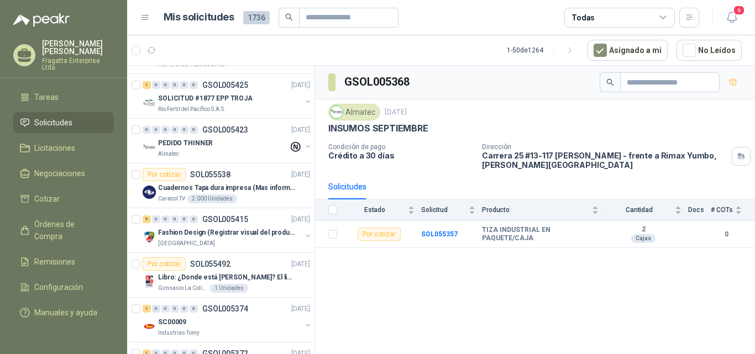
scroll to position [154, 0]
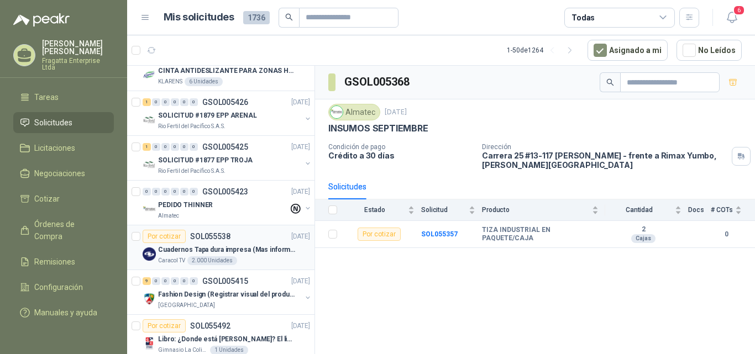
click at [245, 252] on p "Cuadernos Tapa dura impresa (Mas informacion en el adjunto)" at bounding box center [227, 250] width 138 height 11
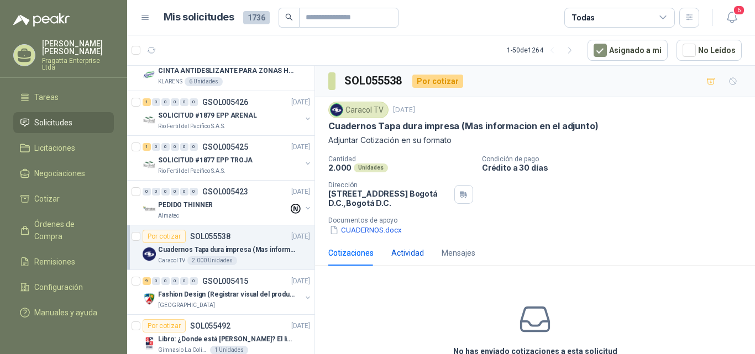
click at [405, 250] on div "Actividad" at bounding box center [408, 253] width 33 height 12
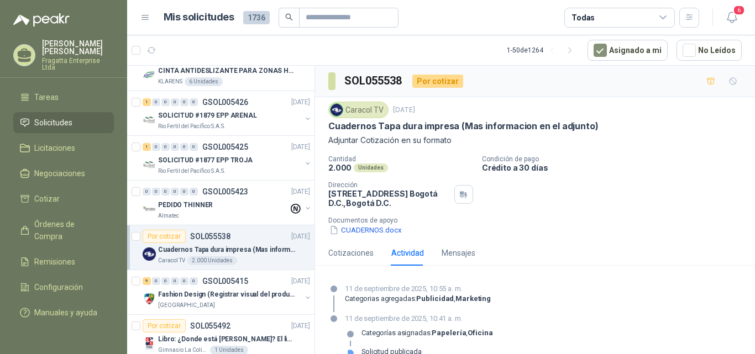
scroll to position [18, 0]
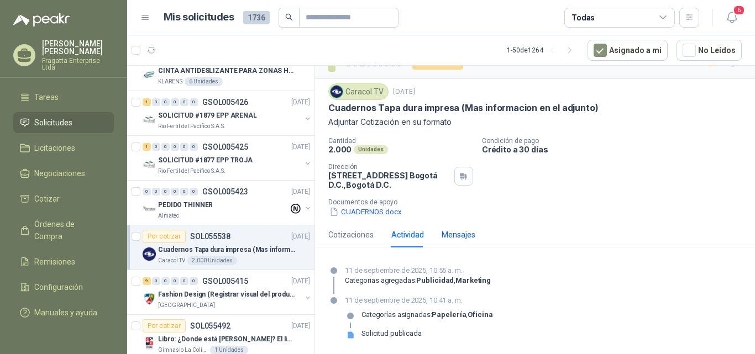
click at [453, 236] on div "Mensajes" at bounding box center [459, 235] width 34 height 12
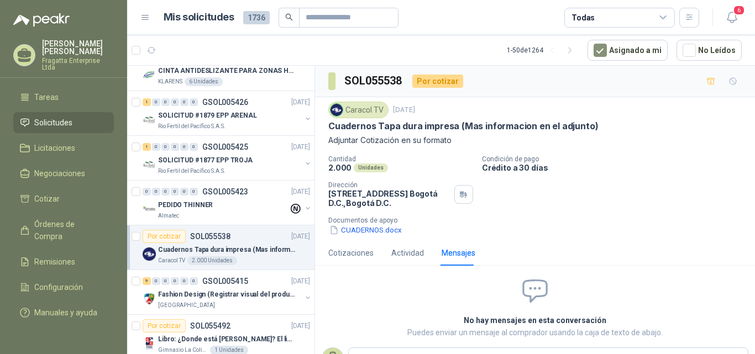
scroll to position [4, 0]
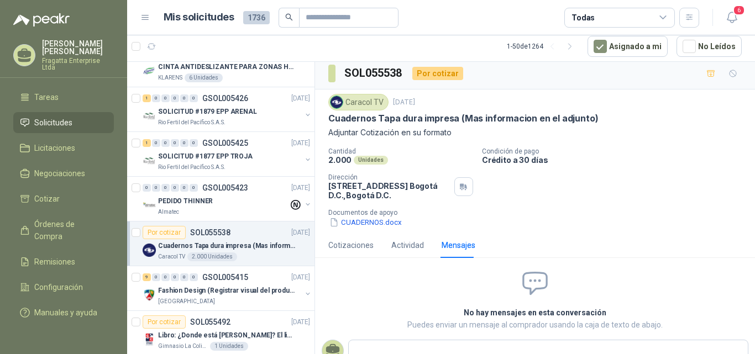
click at [326, 247] on div "Cotizaciones Actividad Mensajes" at bounding box center [535, 245] width 440 height 25
click at [354, 246] on div "Cotizaciones" at bounding box center [350, 245] width 45 height 12
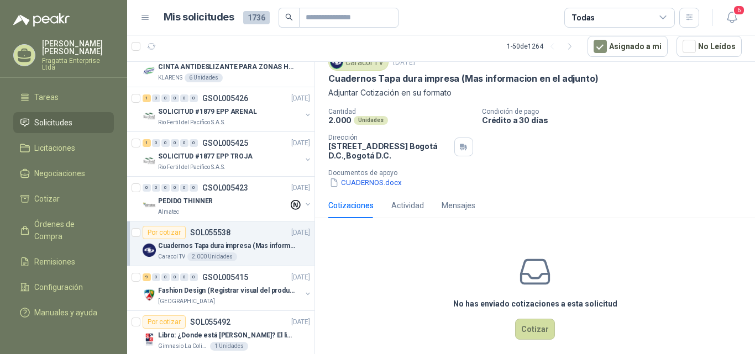
scroll to position [58, 0]
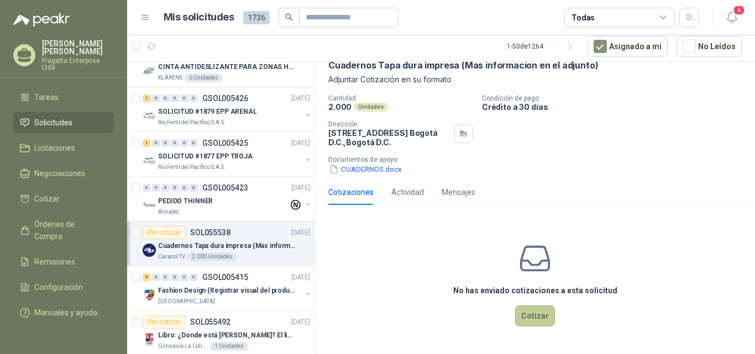
click at [535, 314] on button "Cotizar" at bounding box center [535, 316] width 40 height 21
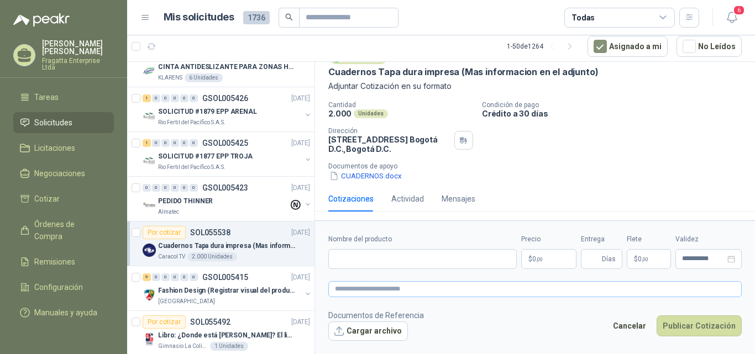
scroll to position [50, 0]
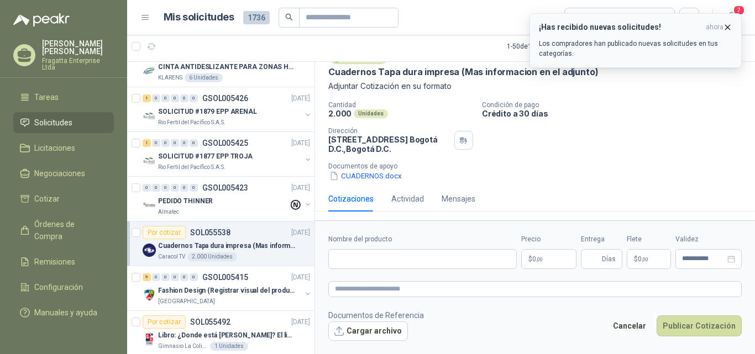
click at [725, 25] on icon "button" at bounding box center [727, 27] width 9 height 9
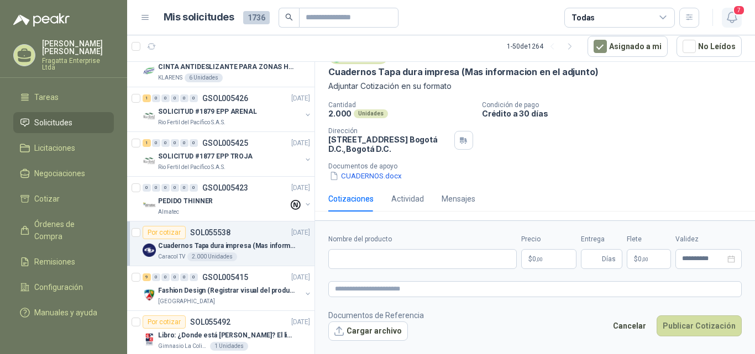
click at [730, 14] on icon "button" at bounding box center [733, 18] width 14 height 14
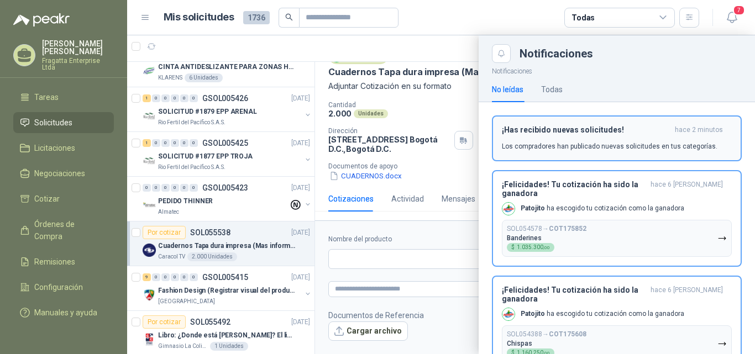
click at [572, 143] on p "Los compradores han publicado nuevas solicitudes en tus categorías." at bounding box center [610, 147] width 216 height 10
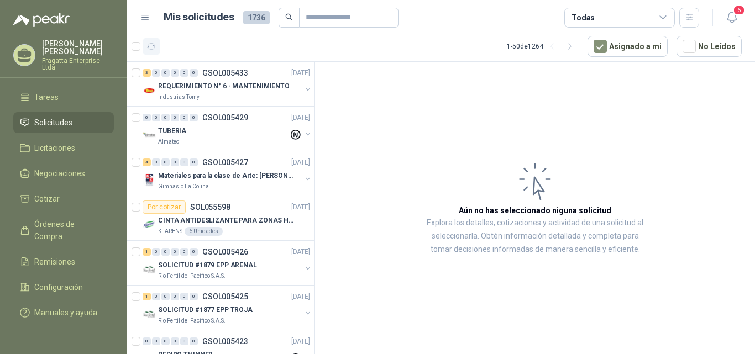
click at [148, 46] on icon "button" at bounding box center [151, 46] width 9 height 9
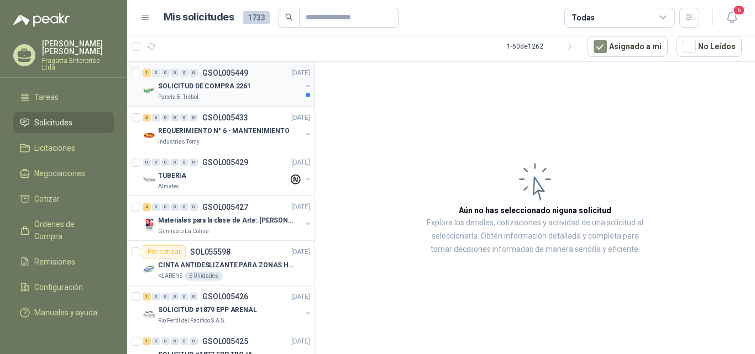
click at [200, 88] on p "SOLICITUD DE COMPRA 2261" at bounding box center [204, 86] width 93 height 11
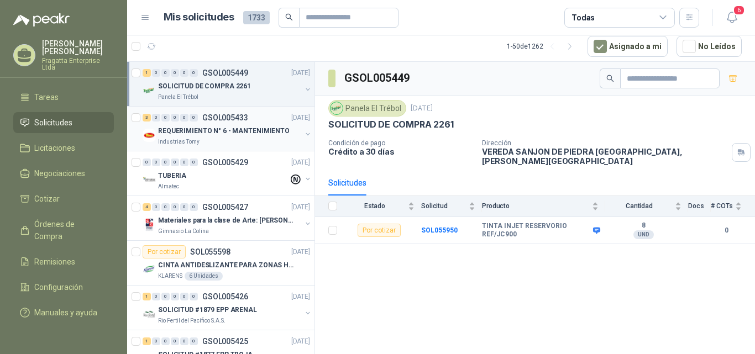
click at [244, 131] on p "REQUERIMIENTO N° 6 - MANTENIMIENTO" at bounding box center [224, 131] width 132 height 11
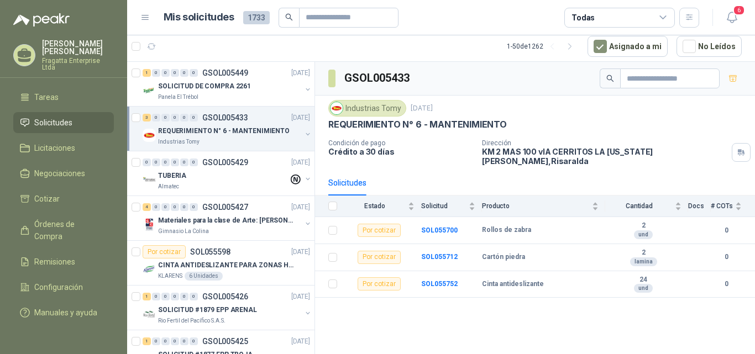
click at [34, 79] on menu "Francisco Garrido Fragatta Enterprise Ltda Inicio Chat Tareas Solicitudes Licit…" at bounding box center [63, 177] width 127 height 354
click at [35, 82] on menu "Francisco Garrido Fragatta Enterprise Ltda Inicio Chat Tareas Solicitudes Licit…" at bounding box center [63, 177] width 127 height 354
click at [40, 91] on span "Tareas" at bounding box center [46, 97] width 24 height 12
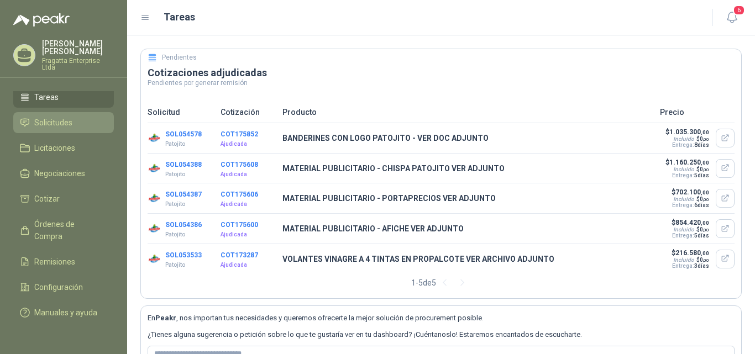
click at [31, 117] on li "Solicitudes" at bounding box center [63, 123] width 87 height 12
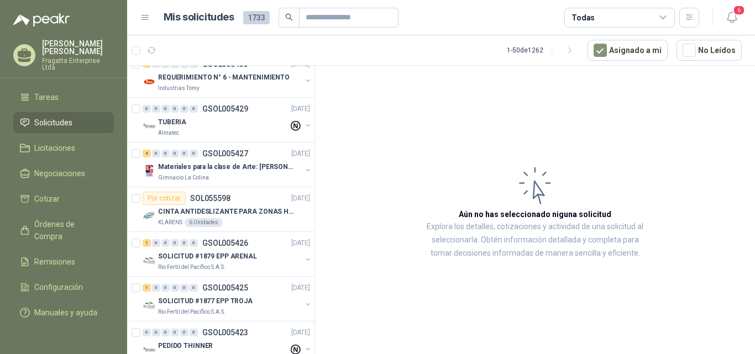
scroll to position [61, 0]
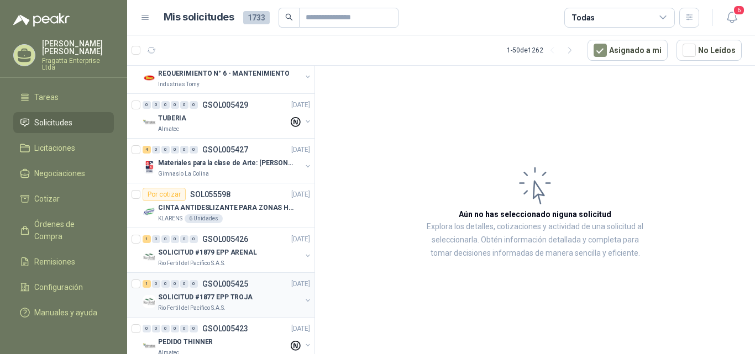
click at [218, 302] on p "SOLICITUD #1877 EPP TROJA" at bounding box center [205, 298] width 95 height 11
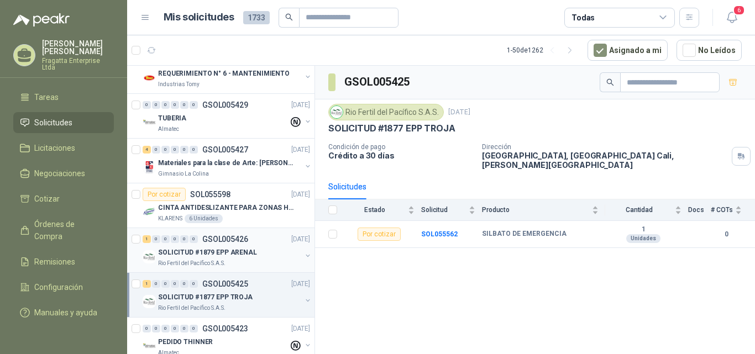
click at [232, 253] on p "SOLICITUD #1879 EPP ARENAL" at bounding box center [207, 253] width 99 height 11
click at [231, 304] on div "Rio Fertil del Pacífico S.A.S." at bounding box center [229, 308] width 143 height 9
click at [260, 208] on p "CINTA ANTIDESLIZANTE PARA ZONAS HUMEDAS" at bounding box center [227, 208] width 138 height 11
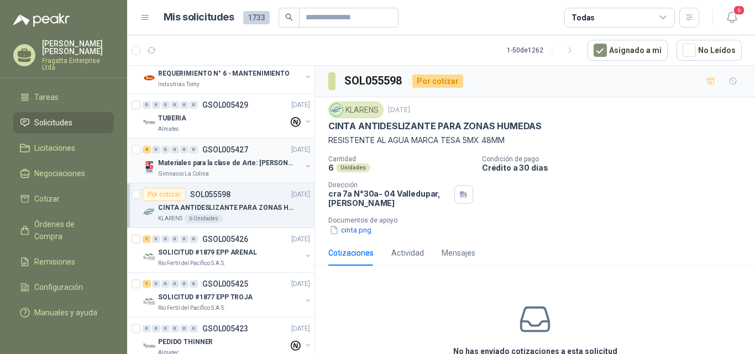
click at [259, 168] on p "Materiales para la clase de Arte: Ivonne Restrepo" at bounding box center [227, 163] width 138 height 11
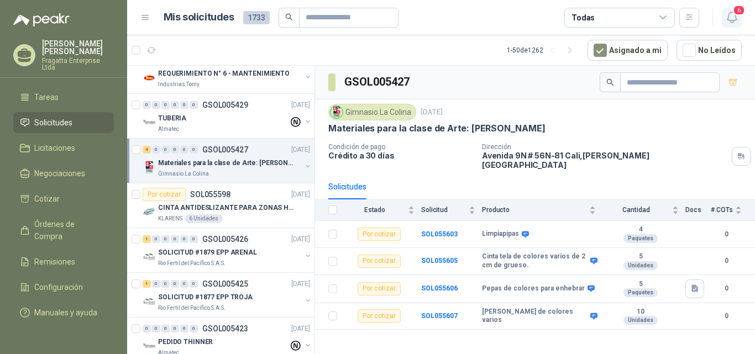
click at [729, 19] on icon "button" at bounding box center [733, 18] width 14 height 14
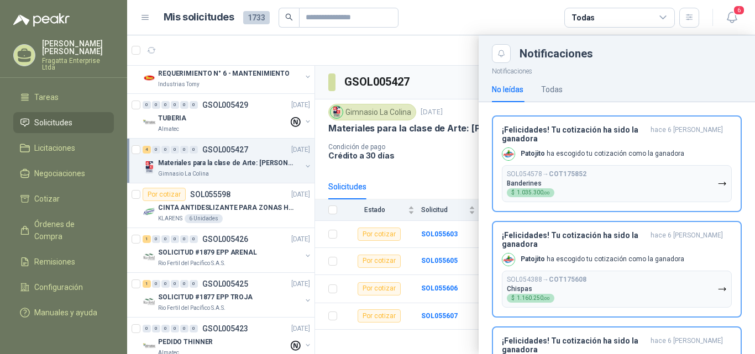
drag, startPoint x: 311, startPoint y: 90, endPoint x: 319, endPoint y: 109, distance: 20.3
click at [319, 109] on div at bounding box center [441, 194] width 628 height 319
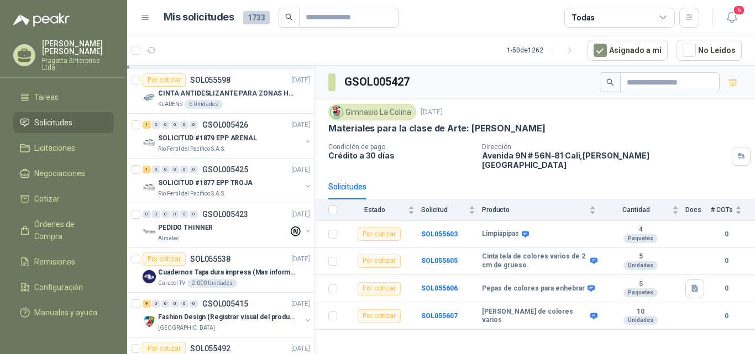
scroll to position [190, 0]
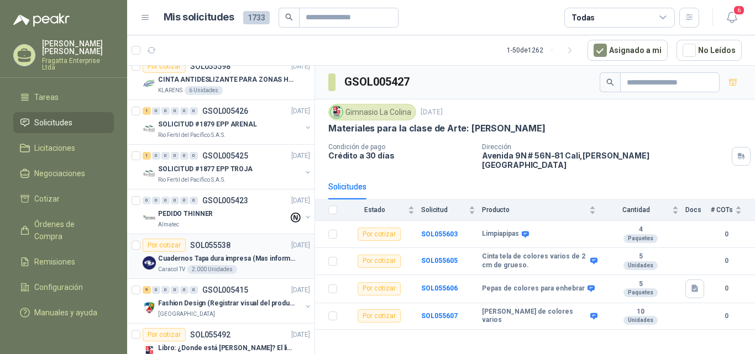
click at [250, 246] on div "Por cotizar SOL055538 11/09/25" at bounding box center [227, 245] width 168 height 13
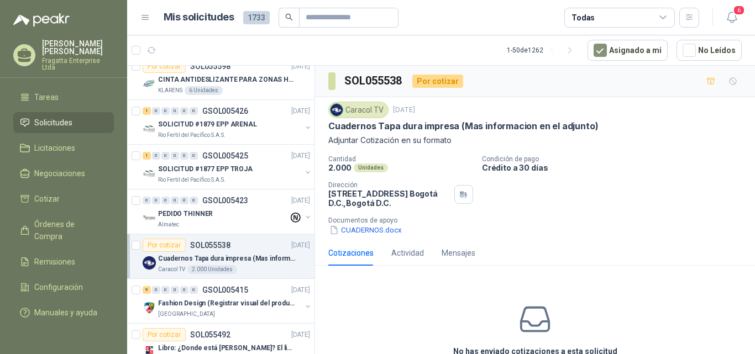
scroll to position [58, 0]
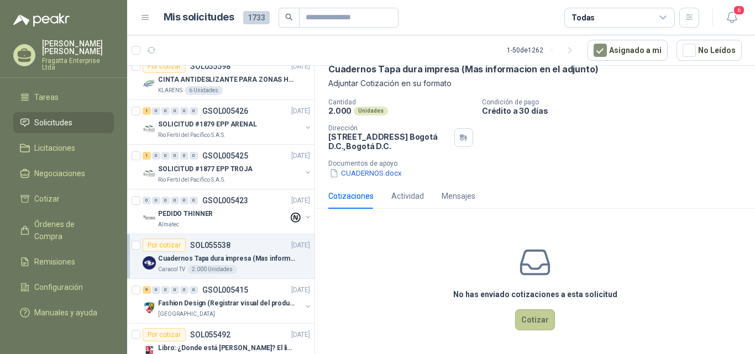
click at [527, 324] on button "Cotizar" at bounding box center [535, 320] width 40 height 21
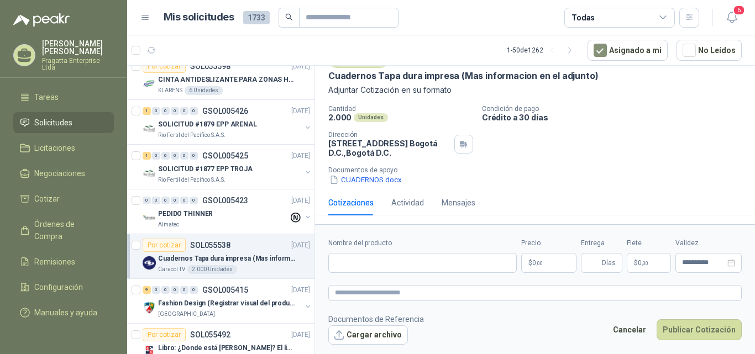
scroll to position [50, 0]
click at [360, 259] on input "Nombre del producto" at bounding box center [422, 263] width 189 height 20
type input "*"
type input "**********"
click at [549, 260] on body "Francisco Garrido Fragatta Enterprise Ltda Inicio Chat Tareas Solicitudes Licit…" at bounding box center [377, 177] width 755 height 354
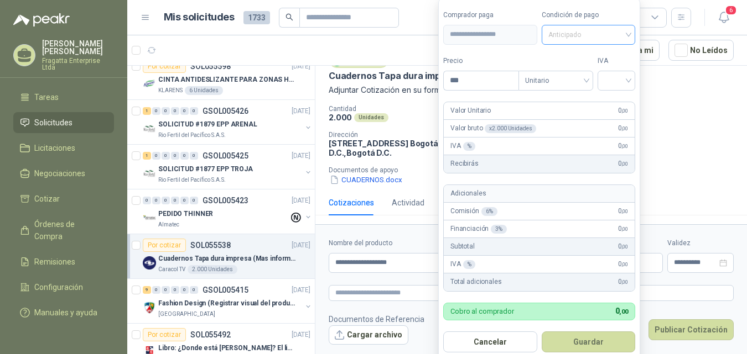
click at [626, 36] on span "Anticipado" at bounding box center [588, 35] width 81 height 17
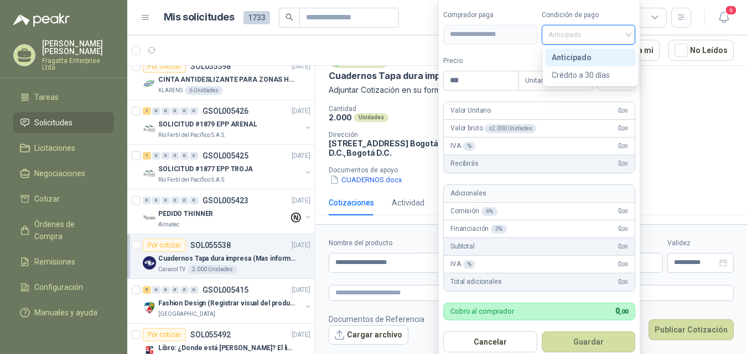
click at [626, 36] on span "Anticipado" at bounding box center [588, 35] width 81 height 17
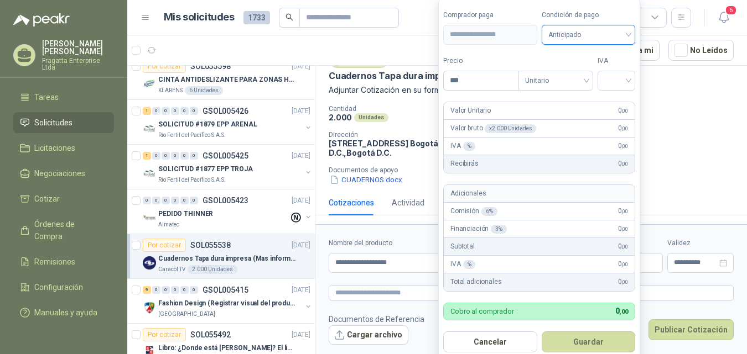
click at [626, 36] on span "Anticipado" at bounding box center [588, 35] width 81 height 17
click at [598, 30] on span "Anticipado" at bounding box center [588, 35] width 81 height 17
click at [465, 75] on input "***" at bounding box center [480, 80] width 75 height 19
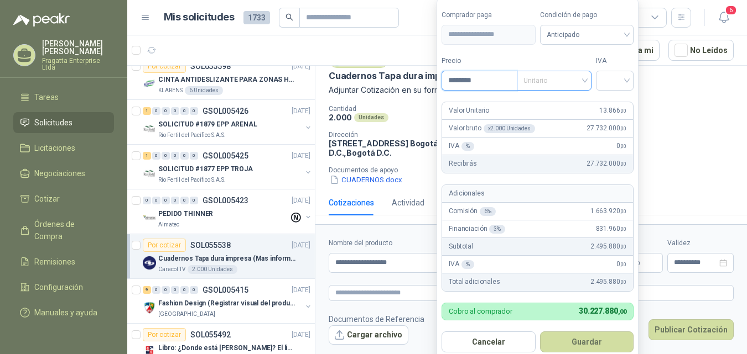
click at [574, 79] on span "Unitario" at bounding box center [553, 80] width 61 height 17
type input "********"
click at [574, 79] on span "Unitario" at bounding box center [553, 80] width 61 height 17
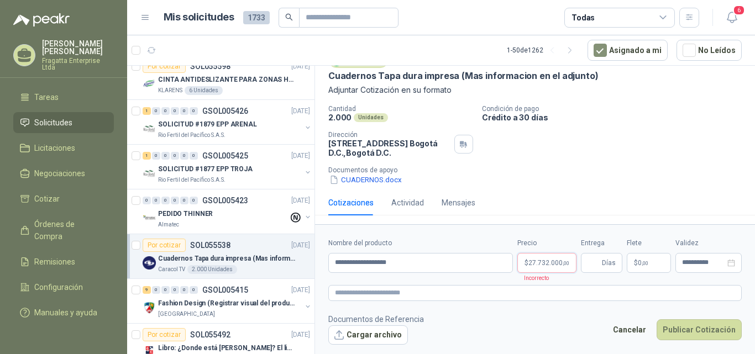
click at [551, 262] on body "Francisco Garrido Fragatta Enterprise Ltda Inicio Chat Tareas Solicitudes Licit…" at bounding box center [377, 177] width 755 height 354
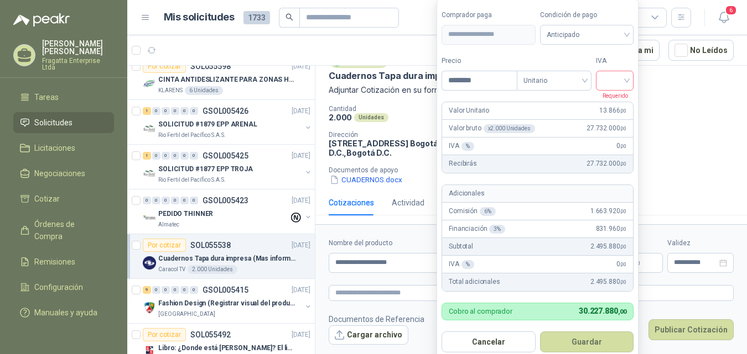
click at [623, 75] on input "search" at bounding box center [614, 79] width 24 height 17
click at [616, 101] on div "19%" at bounding box center [617, 103] width 20 height 12
click at [619, 83] on span "19%" at bounding box center [616, 80] width 25 height 17
click at [618, 106] on div "19%" at bounding box center [617, 103] width 20 height 12
click at [578, 81] on span "Unitario" at bounding box center [555, 80] width 61 height 17
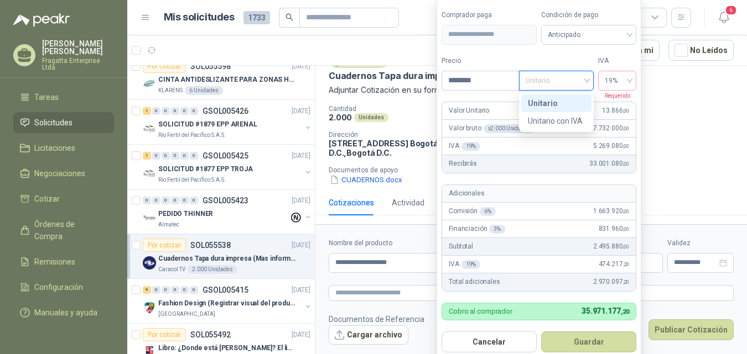
click at [578, 81] on span "Unitario" at bounding box center [555, 80] width 61 height 17
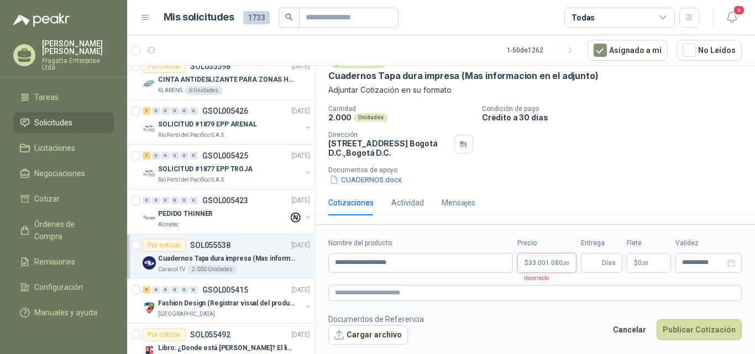
click at [540, 263] on span "33.001.080 ,00" at bounding box center [549, 263] width 41 height 7
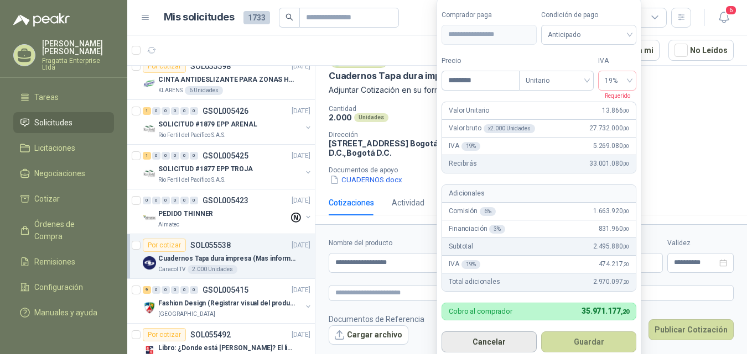
click at [492, 339] on button "Cancelar" at bounding box center [488, 342] width 95 height 21
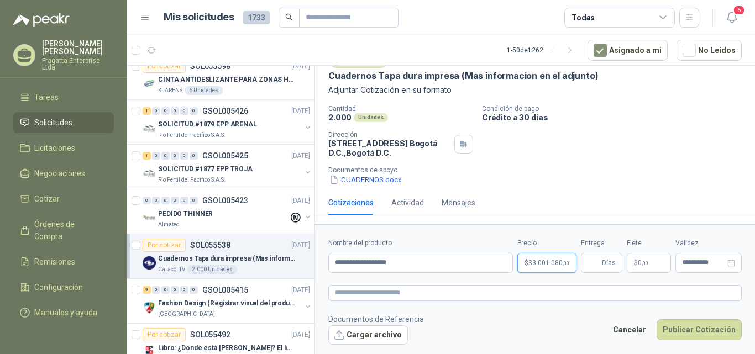
click at [541, 260] on span "33.001.080 ,00" at bounding box center [549, 263] width 41 height 7
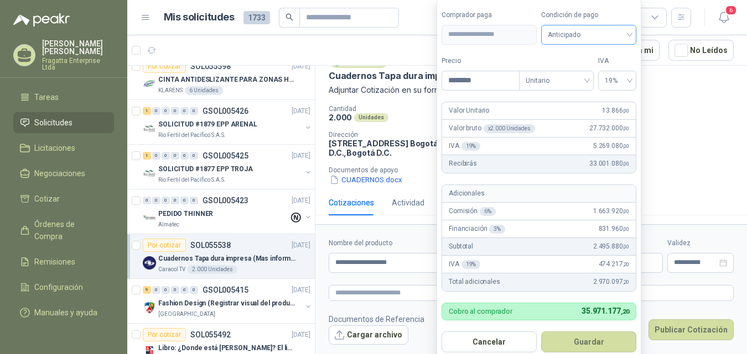
click at [570, 35] on span "Anticipado" at bounding box center [588, 35] width 82 height 17
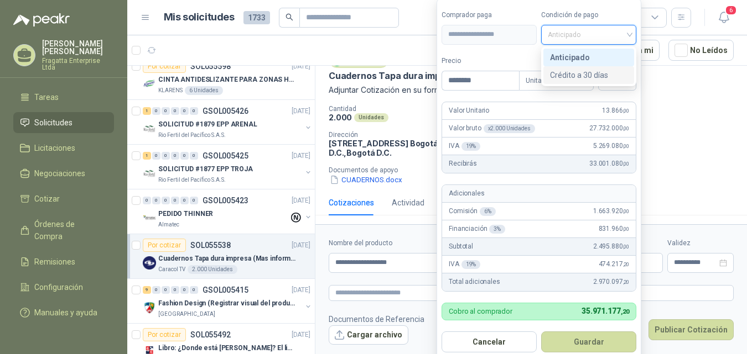
click at [570, 73] on div "Crédito a 30 días" at bounding box center [588, 75] width 77 height 12
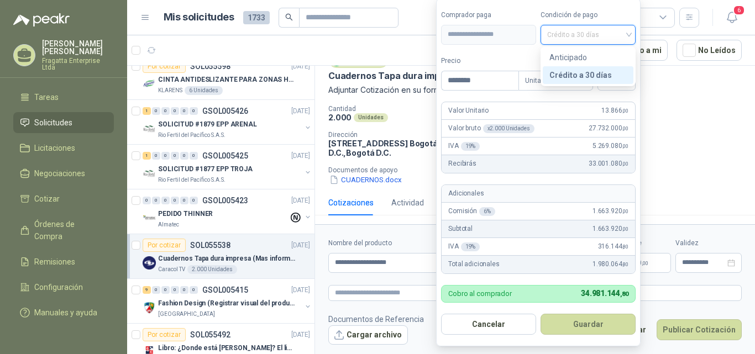
click at [607, 39] on span "Crédito a 30 días" at bounding box center [588, 35] width 82 height 17
click at [580, 50] on div "Anticipado" at bounding box center [588, 58] width 91 height 18
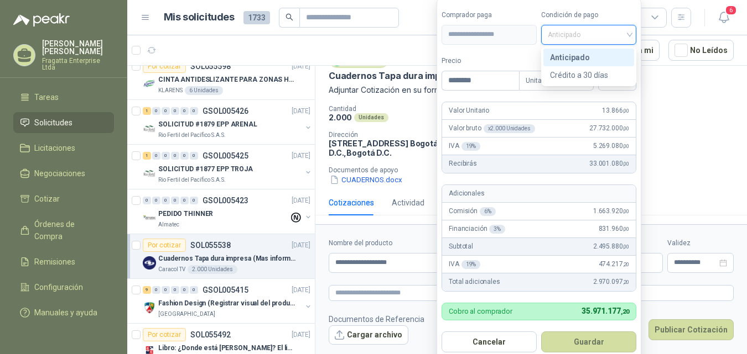
click at [604, 32] on span "Anticipado" at bounding box center [588, 35] width 82 height 17
click at [591, 71] on div "Crédito a 30 días" at bounding box center [588, 75] width 77 height 12
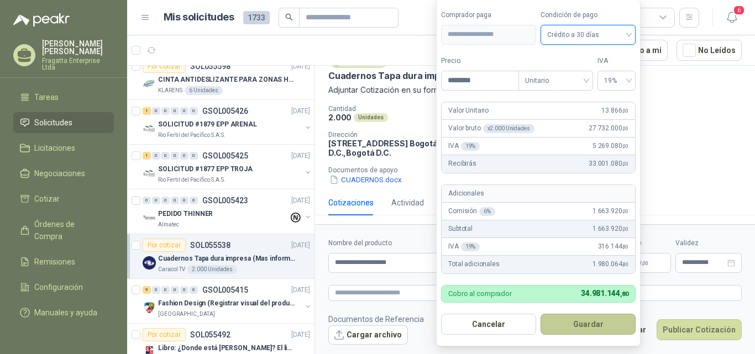
click at [568, 326] on button "Guardar" at bounding box center [588, 324] width 95 height 21
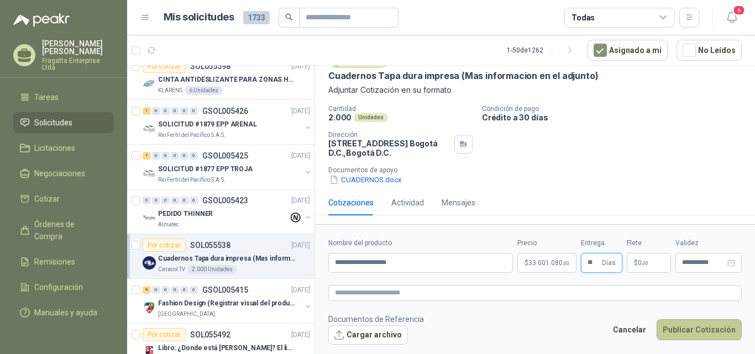
type input "**"
click at [685, 325] on button "Publicar Cotización" at bounding box center [699, 330] width 85 height 21
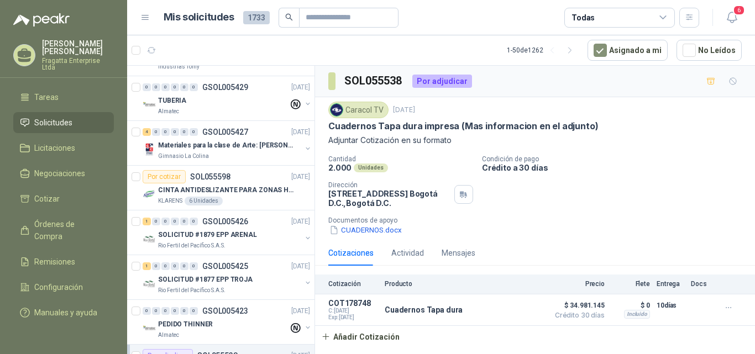
scroll to position [0, 0]
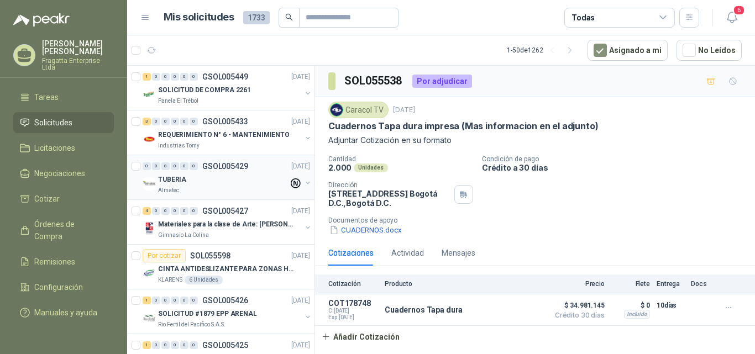
click at [261, 181] on div "TUBERIA" at bounding box center [223, 179] width 131 height 13
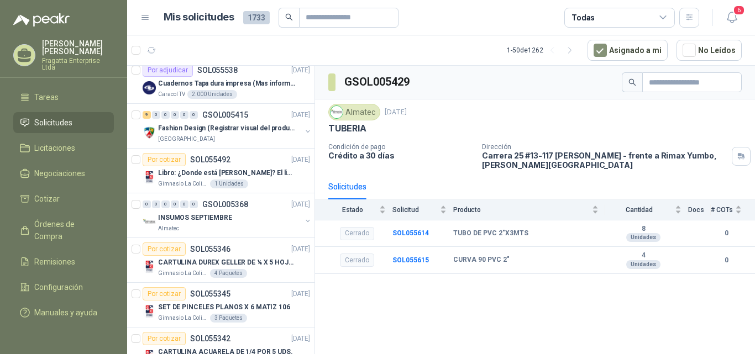
scroll to position [396, 0]
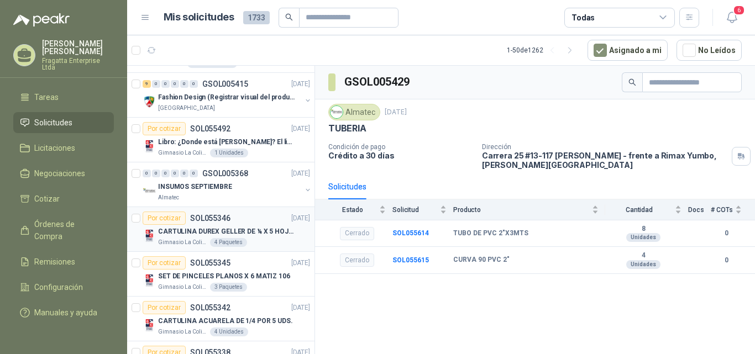
click at [266, 222] on div "Por cotizar SOL055346 10/09/25" at bounding box center [227, 218] width 168 height 13
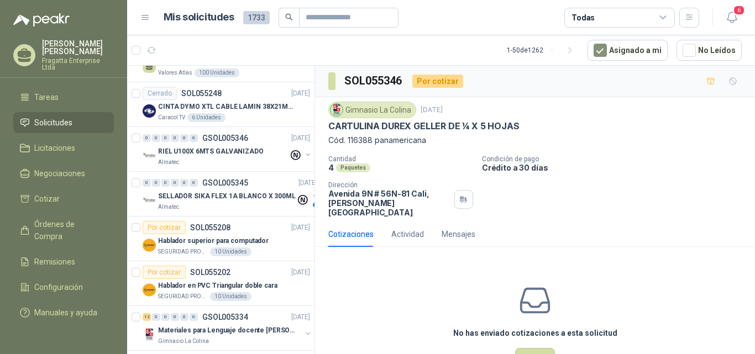
scroll to position [928, 0]
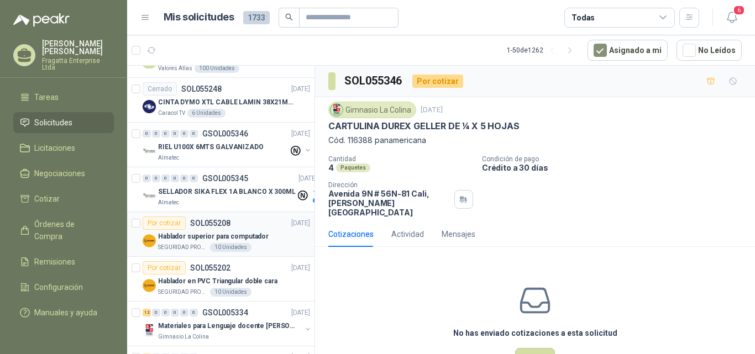
click at [278, 237] on div "Hablador superior para computador" at bounding box center [234, 236] width 152 height 13
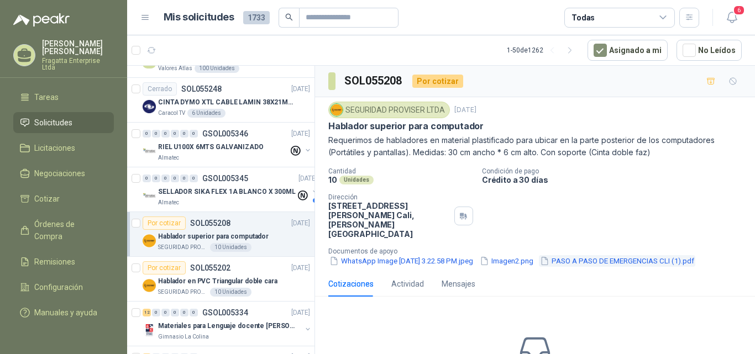
click at [619, 255] on button "PASO A PASO DE EMERGENCIAS CLI (1).pdf" at bounding box center [617, 261] width 156 height 12
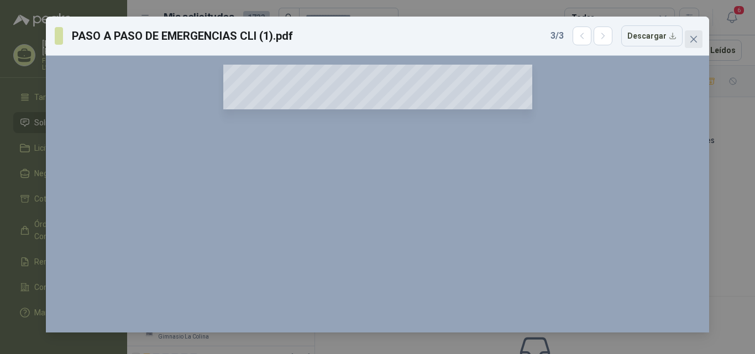
click at [697, 39] on icon "close" at bounding box center [694, 39] width 9 height 9
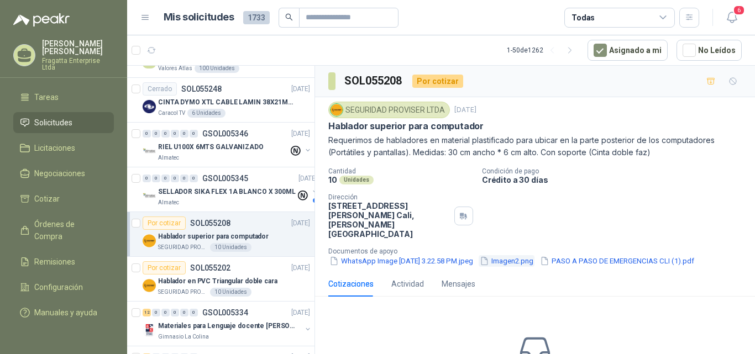
click at [535, 255] on button "Imagen2.png" at bounding box center [507, 261] width 56 height 12
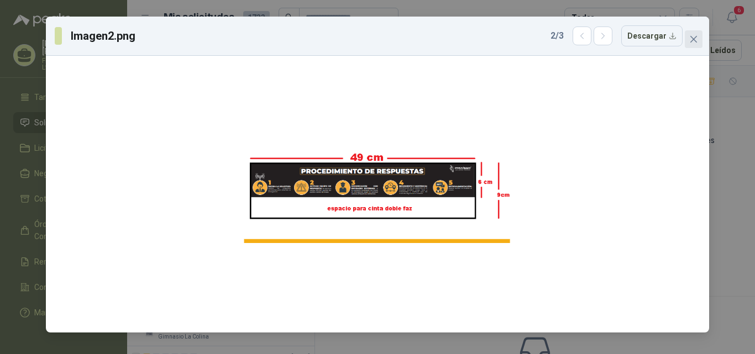
click at [695, 45] on button "Close" at bounding box center [694, 39] width 18 height 18
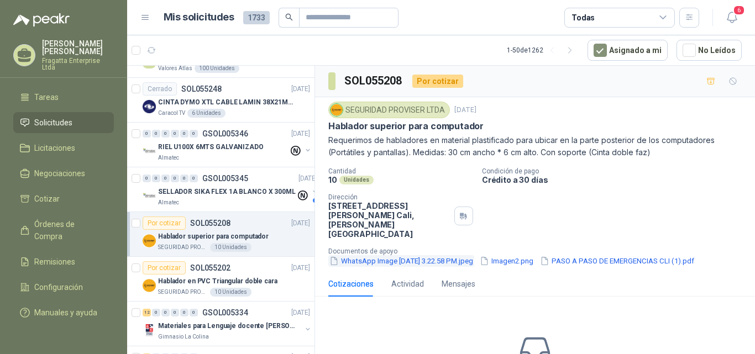
click at [397, 255] on button "WhatsApp Image 2025-09-08 at 3.22.58 PM.jpeg" at bounding box center [401, 261] width 146 height 12
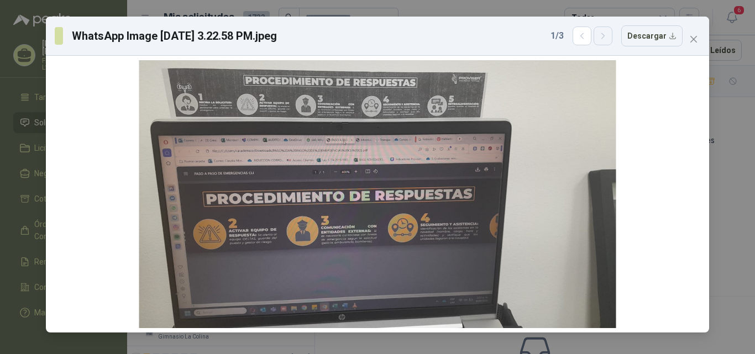
click at [608, 41] on button "button" at bounding box center [603, 36] width 19 height 19
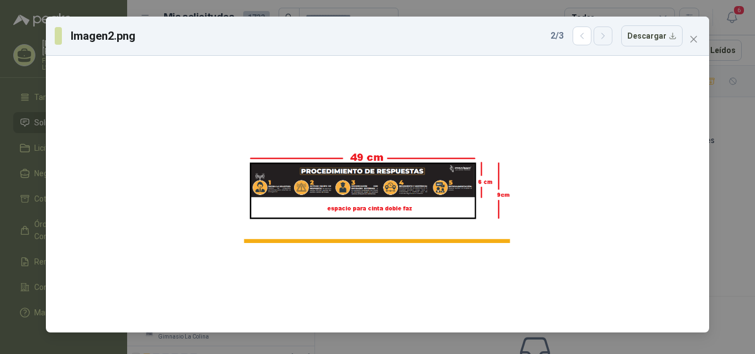
click at [608, 41] on button "button" at bounding box center [603, 36] width 19 height 19
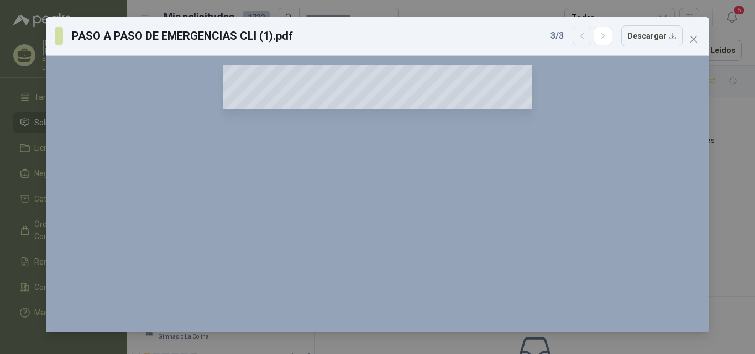
click at [586, 39] on icon "button" at bounding box center [582, 36] width 9 height 9
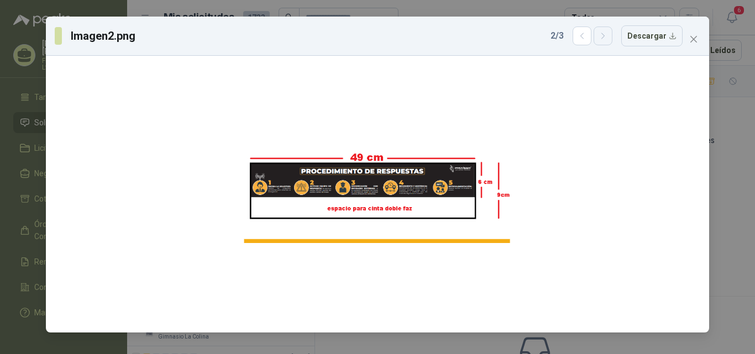
click at [608, 38] on icon "button" at bounding box center [603, 36] width 9 height 9
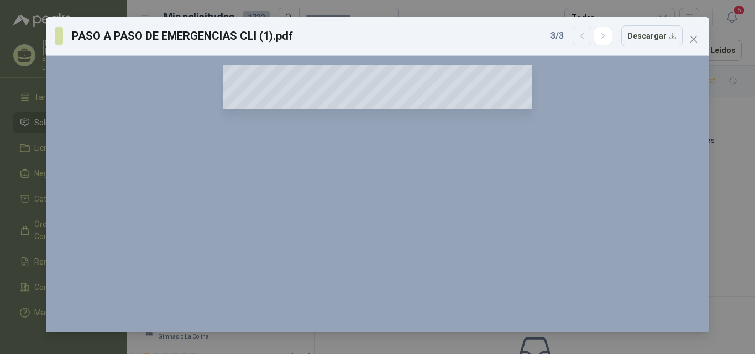
click at [583, 39] on icon "button" at bounding box center [582, 36] width 9 height 9
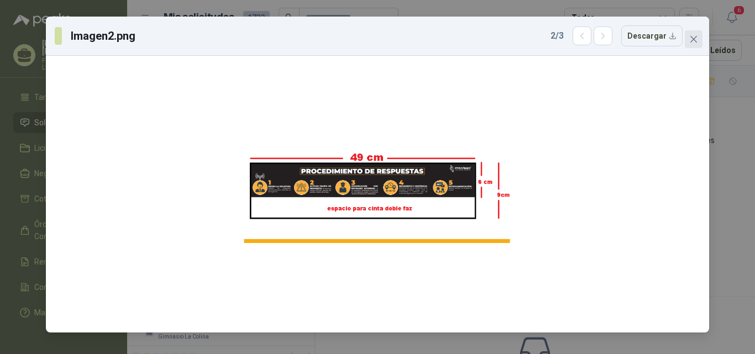
click at [695, 44] on button "Close" at bounding box center [694, 39] width 18 height 18
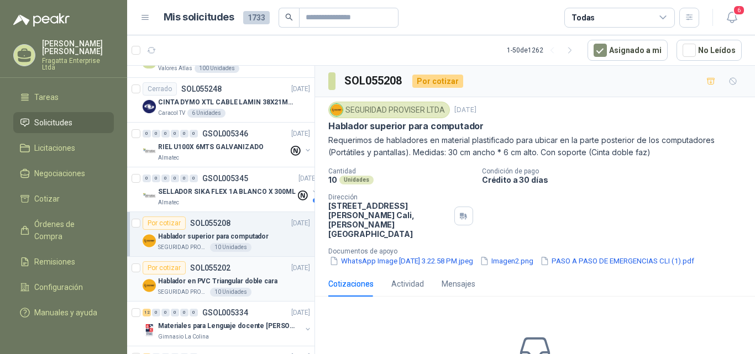
click at [262, 285] on p "Hablador en PVC Triangular doble cara" at bounding box center [217, 281] width 119 height 11
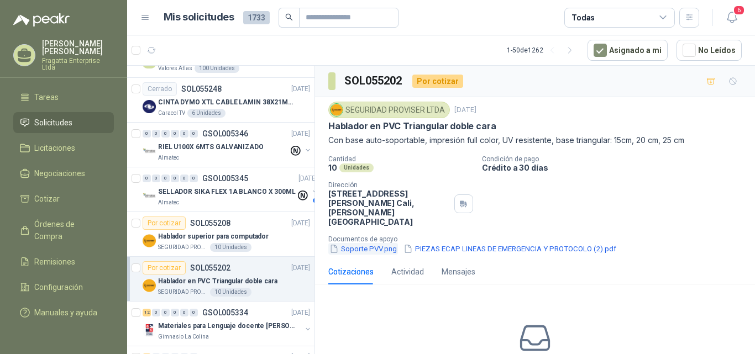
click at [358, 243] on button "Soporte PVV.png" at bounding box center [363, 249] width 70 height 12
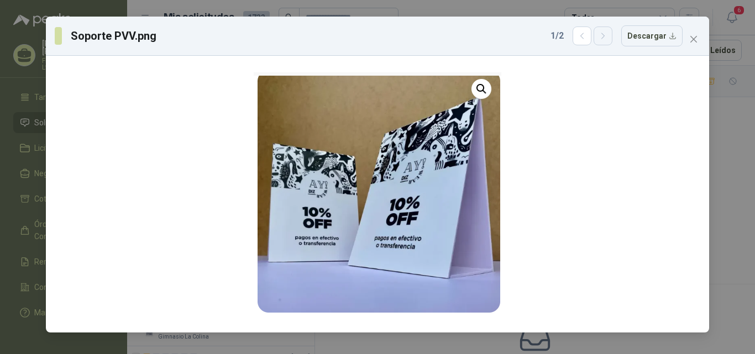
click at [603, 37] on icon "button" at bounding box center [603, 36] width 9 height 9
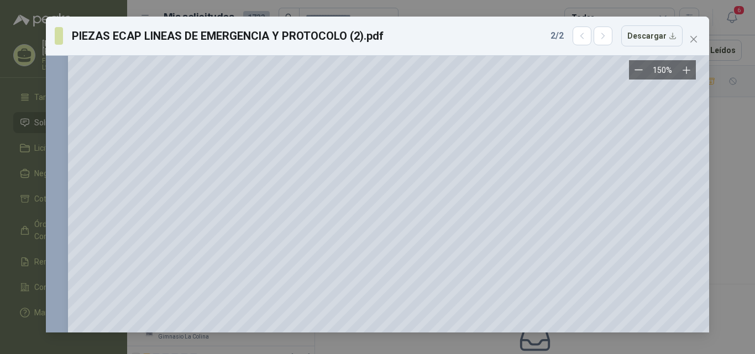
scroll to position [1084, 0]
click at [697, 38] on icon "close" at bounding box center [694, 39] width 9 height 9
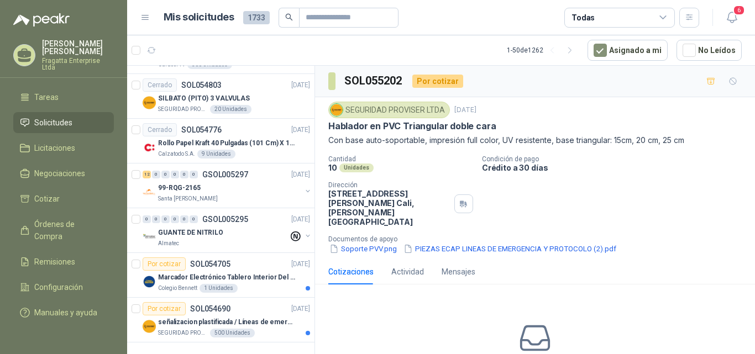
scroll to position [1971, 0]
click at [264, 317] on p "señalizacion plastificada / Líneas de emergencia" at bounding box center [227, 322] width 138 height 11
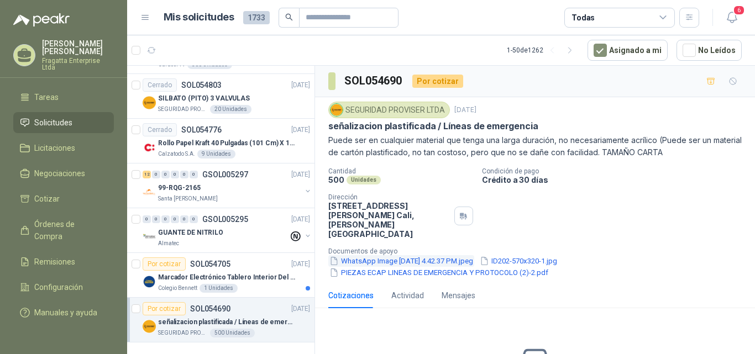
click at [415, 255] on button "WhatsApp Image 2025-09-02 at 4.42.37 PM.jpeg" at bounding box center [401, 261] width 146 height 12
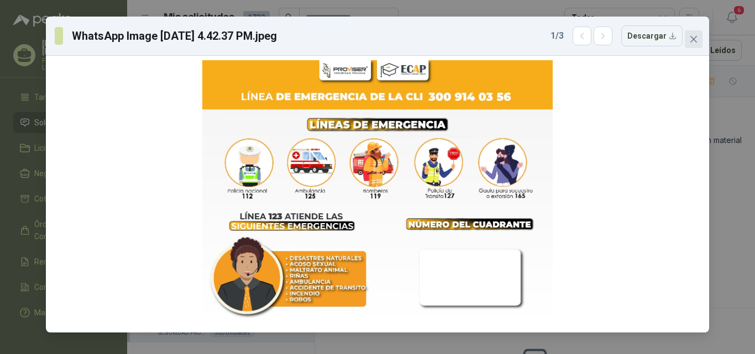
click at [692, 44] on button "Close" at bounding box center [694, 39] width 18 height 18
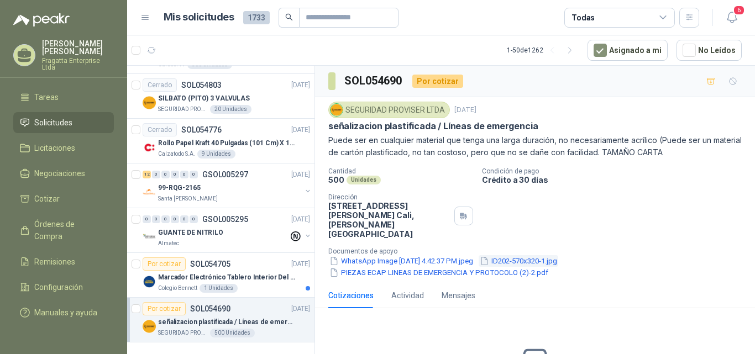
click at [540, 255] on button "ID202-570x320-1.jpg" at bounding box center [519, 261] width 80 height 12
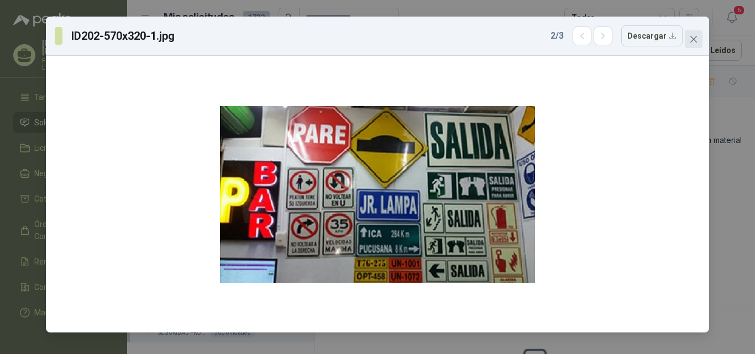
click at [696, 40] on icon "close" at bounding box center [694, 39] width 9 height 9
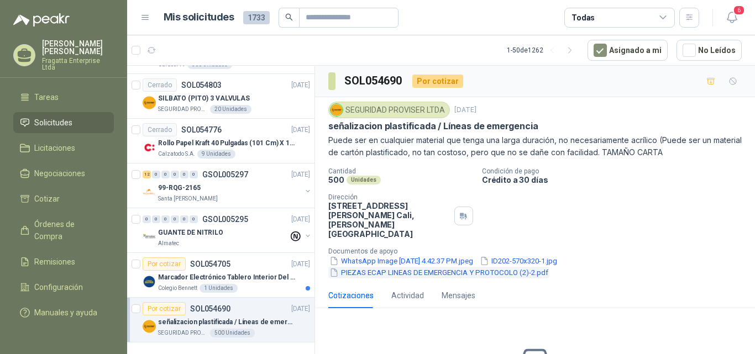
click at [413, 267] on button "PIEZAS ECAP LINEAS DE EMERGENCIA Y PROTOCOLO (2)-2.pdf" at bounding box center [438, 273] width 221 height 12
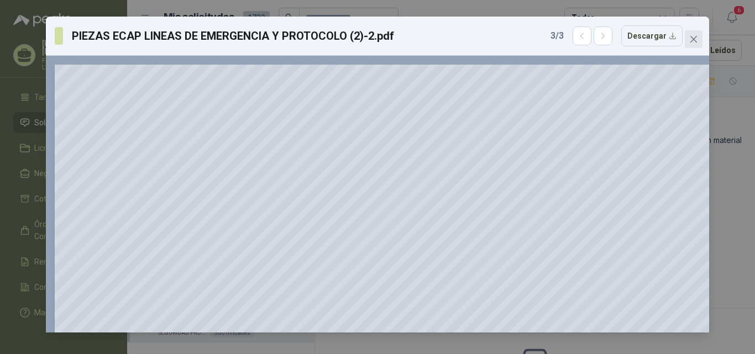
click at [698, 39] on icon "close" at bounding box center [694, 39] width 9 height 9
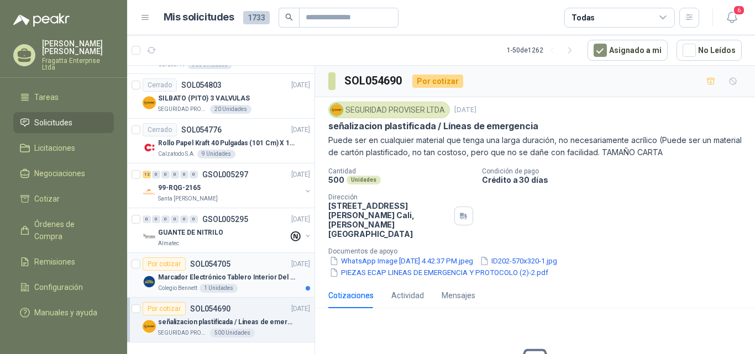
click at [243, 273] on p "Marcador Electrónico Tablero Interior Del Día Del Juego Para Luchar, El Balonce…" at bounding box center [227, 278] width 138 height 11
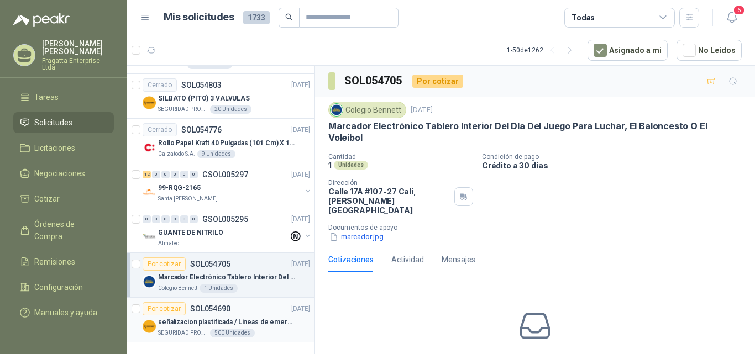
click at [268, 317] on p "señalizacion plastificada / Líneas de emergencia" at bounding box center [227, 322] width 138 height 11
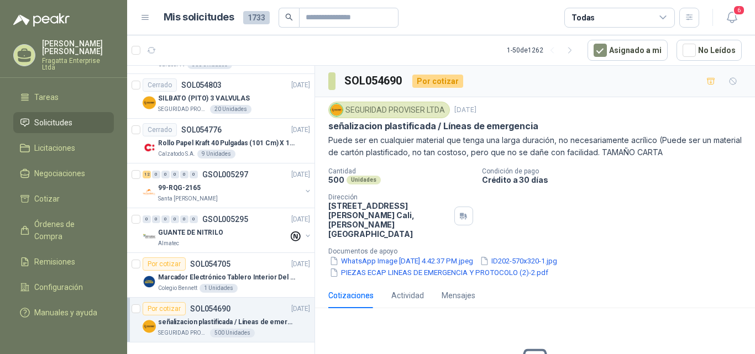
click at [665, 17] on icon at bounding box center [663, 17] width 6 height 3
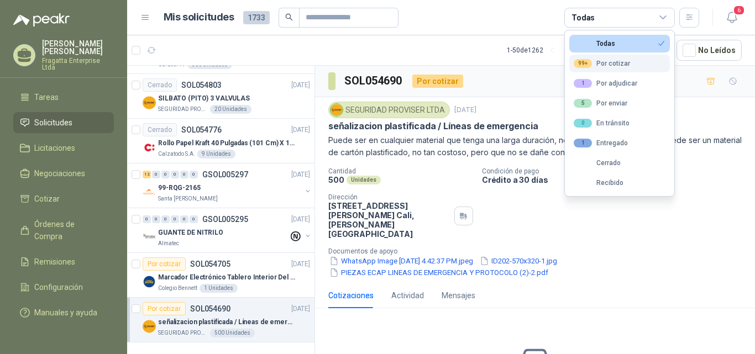
click at [619, 63] on div "99+ Por cotizar" at bounding box center [602, 63] width 56 height 9
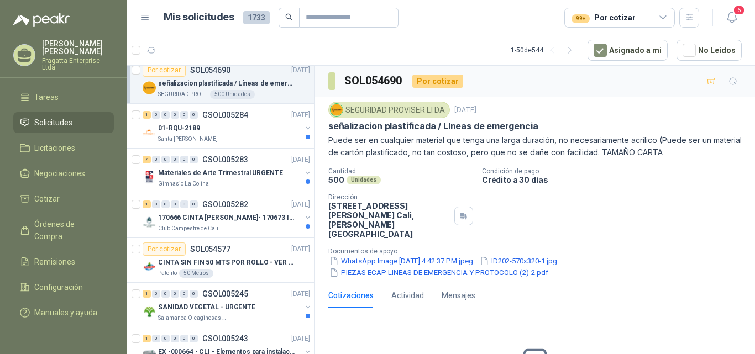
scroll to position [1412, 0]
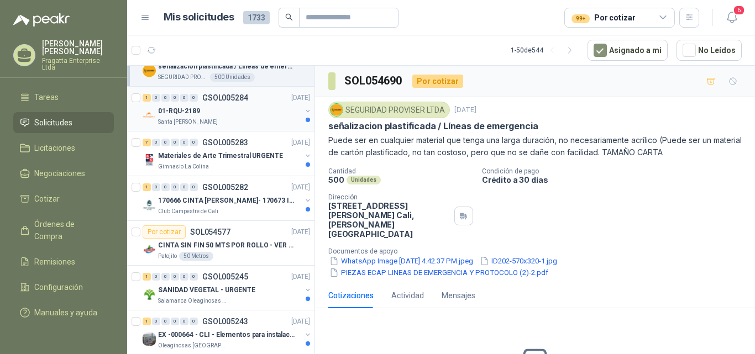
click at [264, 118] on div "Santa Anita Napoles" at bounding box center [229, 122] width 143 height 9
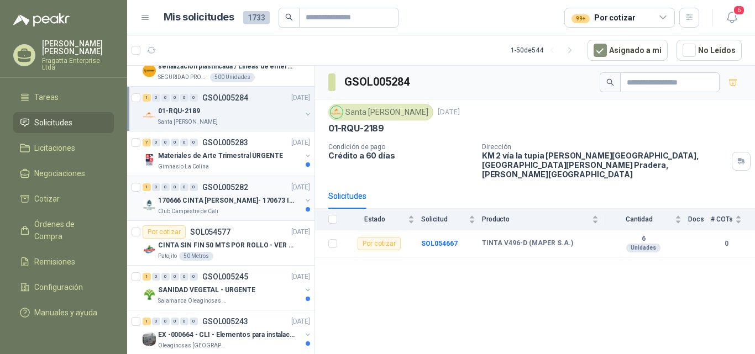
click at [179, 202] on p "170666 CINTA ORNILLO DRYWALL- 170673 IMPERMEABILI" at bounding box center [227, 201] width 138 height 11
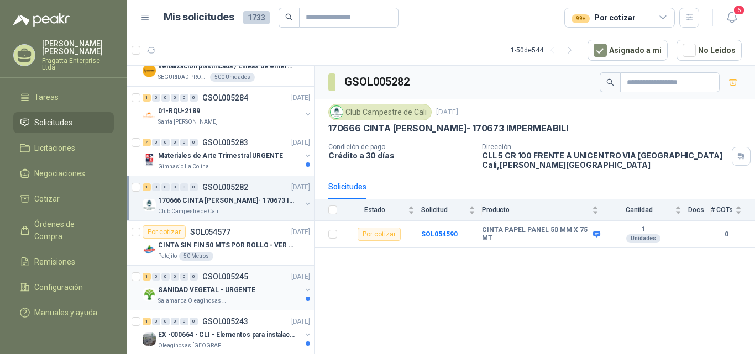
click at [265, 291] on div "SANIDAD VEGETAL - URGENTE" at bounding box center [229, 290] width 143 height 13
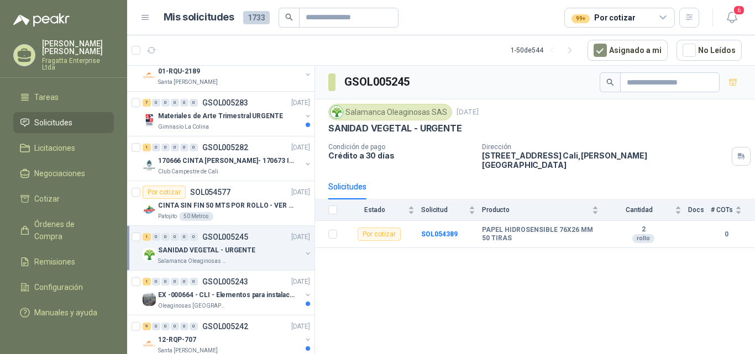
scroll to position [1470, 0]
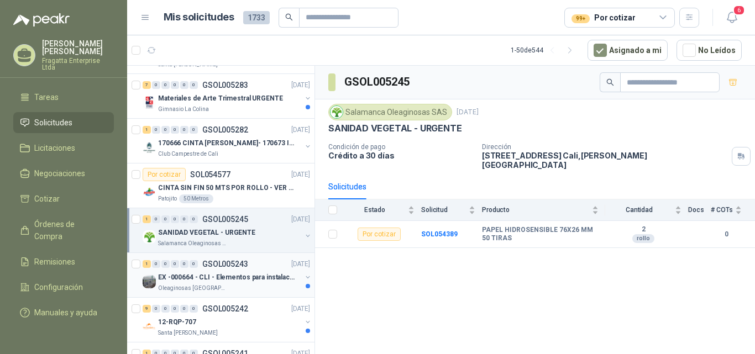
click at [258, 284] on div "Oleaginosas San Fernando" at bounding box center [229, 288] width 143 height 9
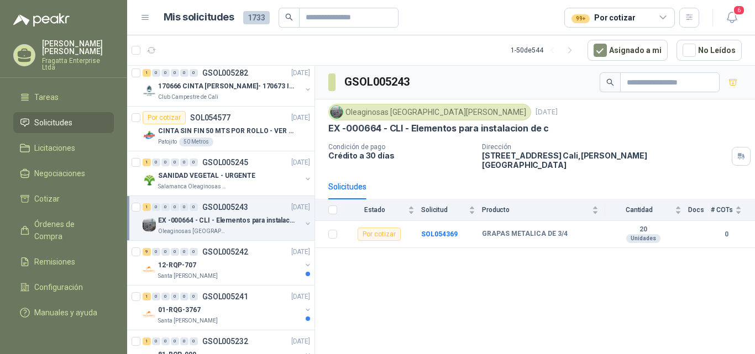
scroll to position [1553, 0]
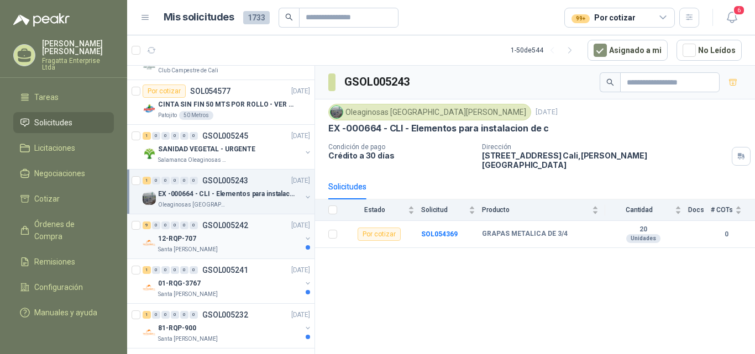
click at [252, 245] on div "12-RQP-707" at bounding box center [229, 238] width 143 height 13
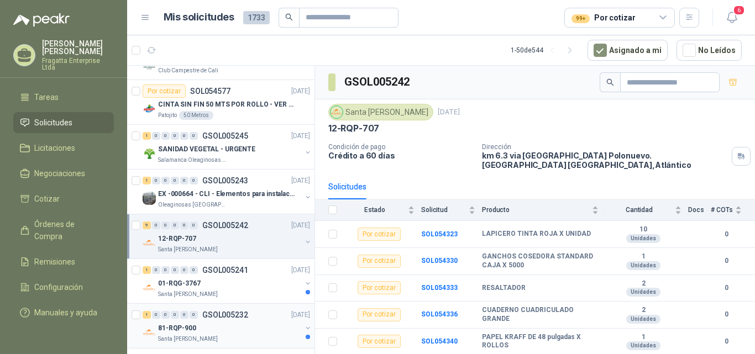
click at [265, 335] on div "Santa Anita Napoles" at bounding box center [229, 339] width 143 height 9
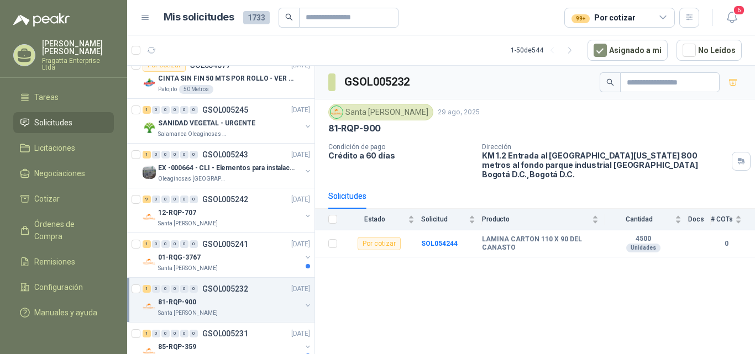
scroll to position [1602, 0]
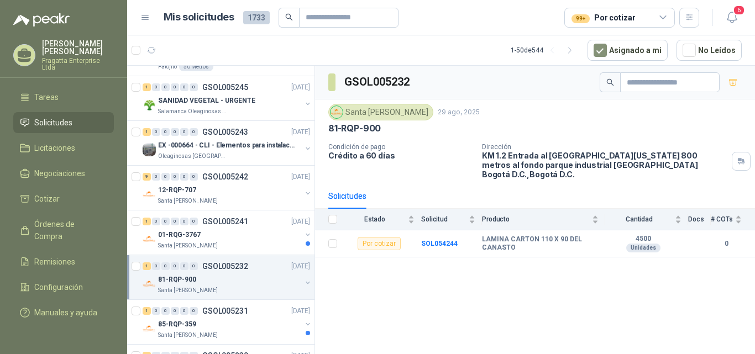
click at [273, 279] on div "81-RQP-900" at bounding box center [229, 279] width 143 height 13
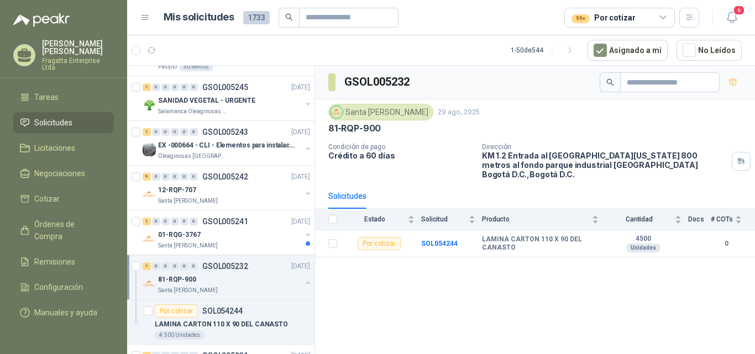
click at [284, 281] on div "81-RQP-900" at bounding box center [229, 279] width 143 height 13
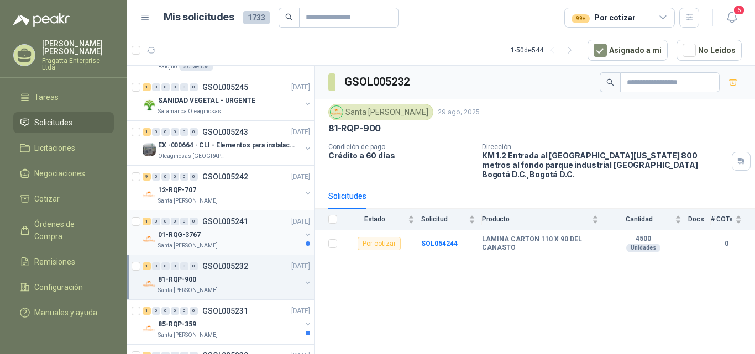
click at [264, 243] on div "Santa Anita Napoles" at bounding box center [229, 246] width 143 height 9
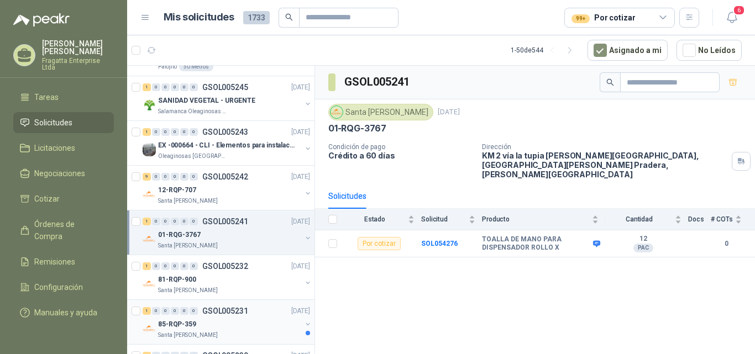
click at [260, 321] on div "85-RQP-359" at bounding box center [229, 324] width 143 height 13
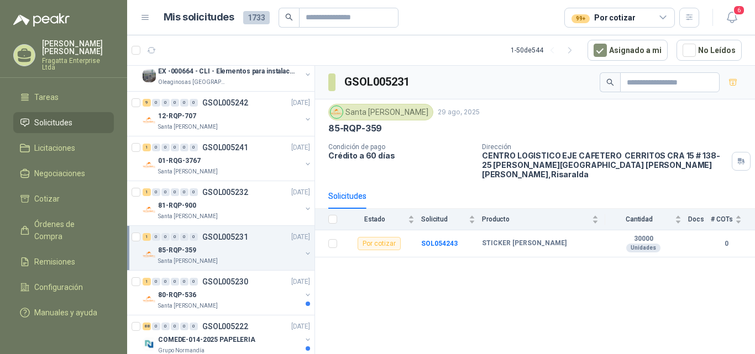
scroll to position [1703, 0]
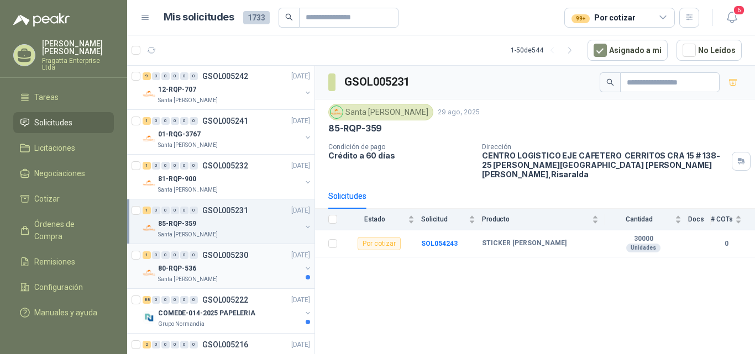
click at [262, 268] on div "80-RQP-536" at bounding box center [229, 268] width 143 height 13
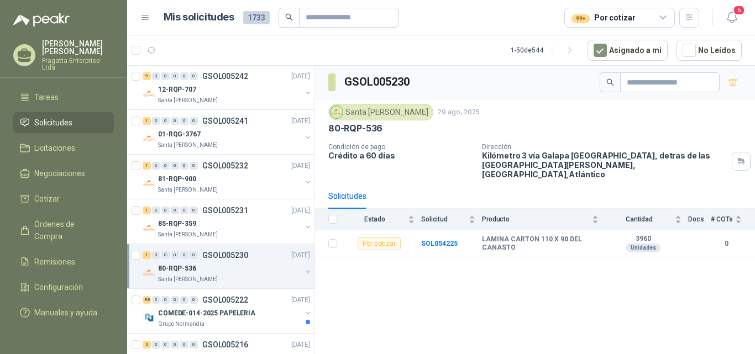
scroll to position [1712, 0]
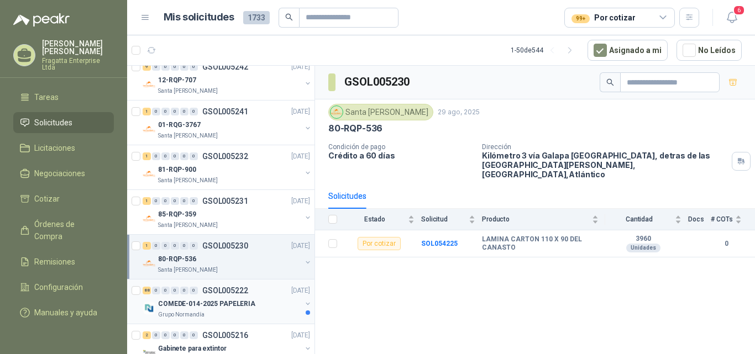
click at [262, 309] on div "COMEDE-014-2025 PAPELERIA" at bounding box center [229, 303] width 143 height 13
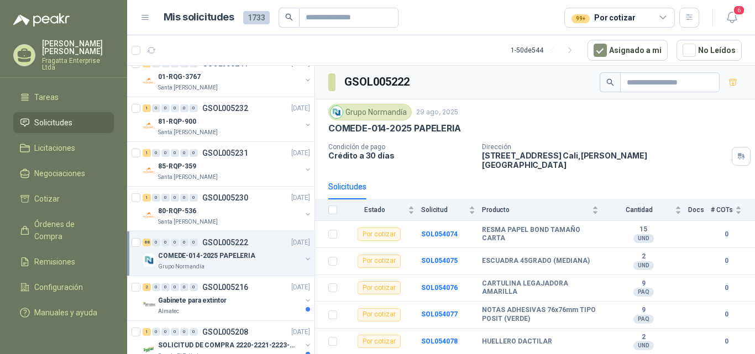
scroll to position [1804, 0]
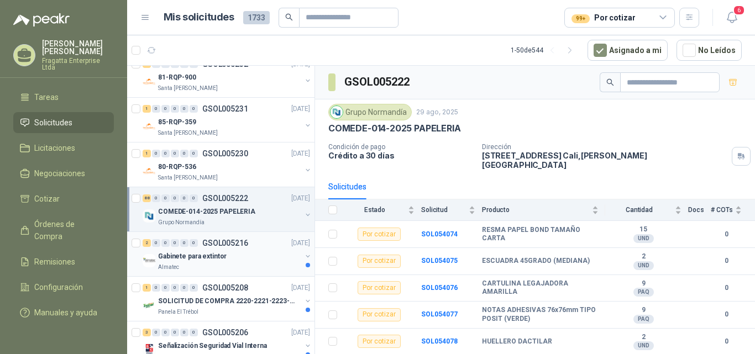
click at [248, 258] on div "Gabinete para extintor" at bounding box center [229, 256] width 143 height 13
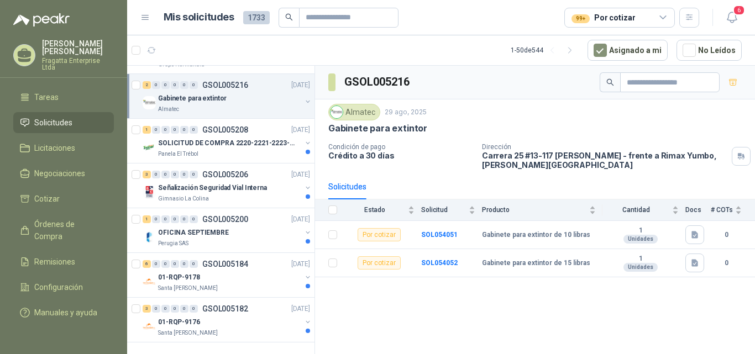
scroll to position [1971, 0]
click at [268, 316] on div "01-RQP-9176" at bounding box center [229, 322] width 143 height 13
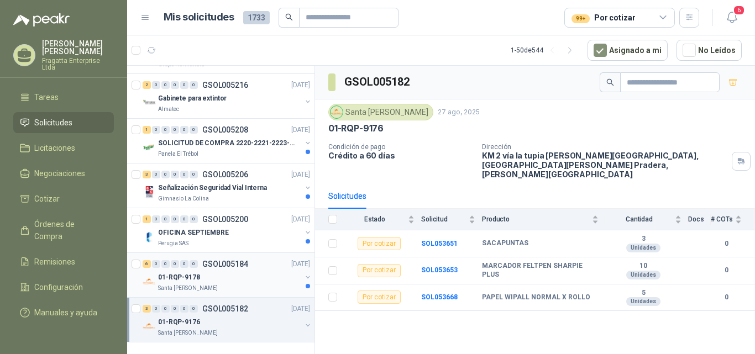
click at [253, 284] on div "Santa Anita Napoles" at bounding box center [229, 288] width 143 height 9
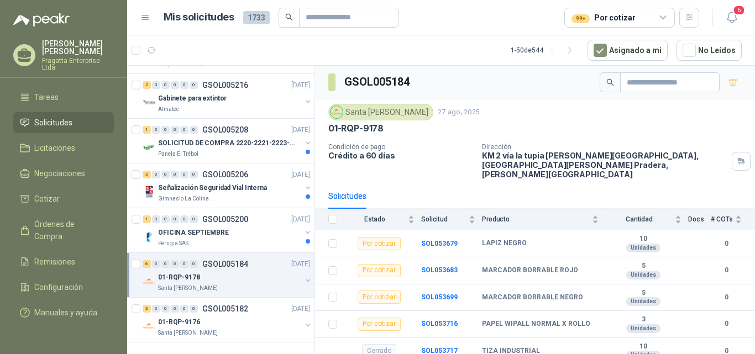
scroll to position [1971, 0]
click at [251, 226] on div "OFICINA SEPTIEMBRE" at bounding box center [229, 232] width 143 height 13
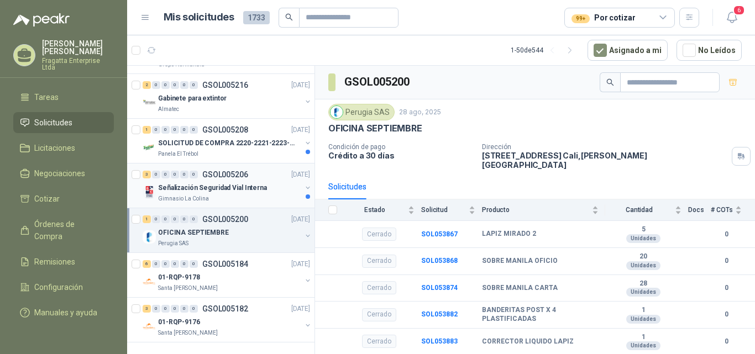
click at [264, 195] on div "Gimnasio La Colina" at bounding box center [229, 199] width 143 height 9
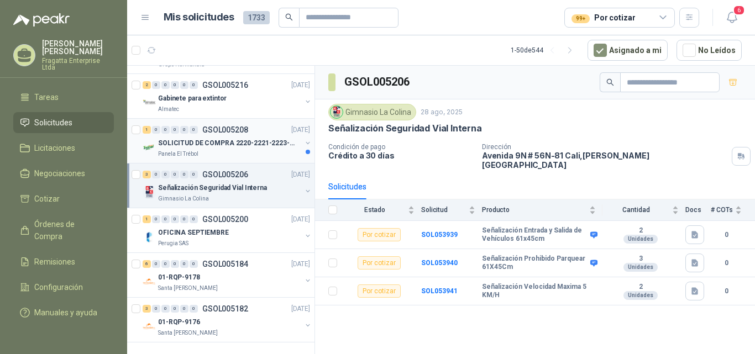
click at [261, 140] on div "SOLICITUD DE COMPRA 2220-2221-2223-2224" at bounding box center [229, 143] width 143 height 13
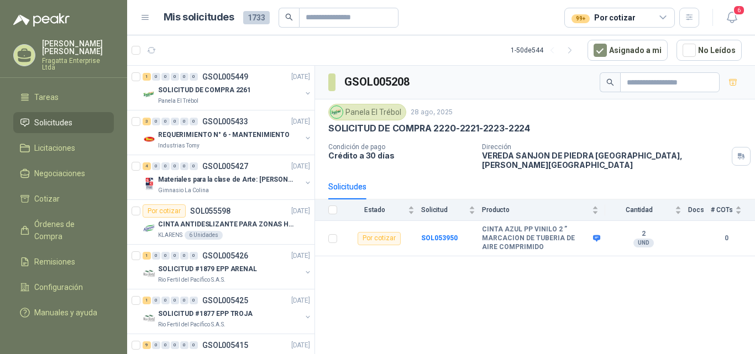
click at [665, 16] on icon at bounding box center [664, 18] width 10 height 10
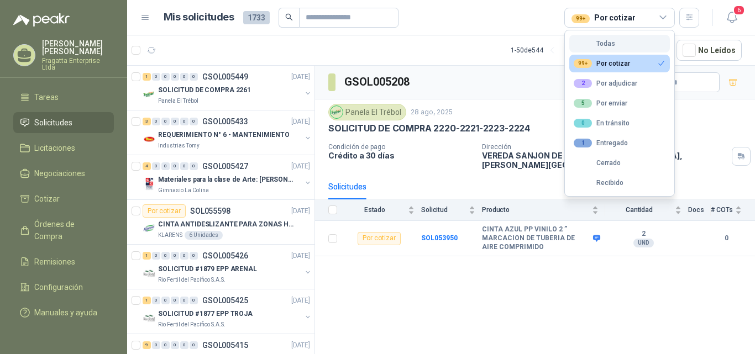
click at [626, 39] on button "Todas" at bounding box center [620, 44] width 101 height 18
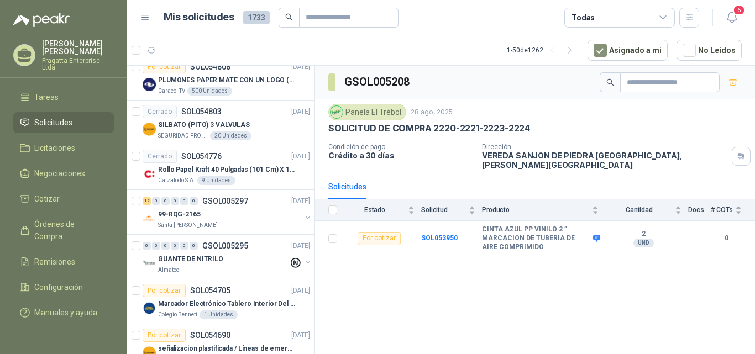
scroll to position [1954, 0]
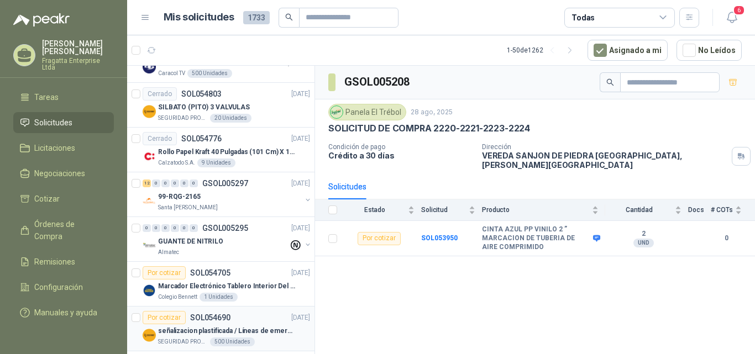
click at [273, 331] on p "señalizacion plastificada / Líneas de emergencia" at bounding box center [227, 331] width 138 height 11
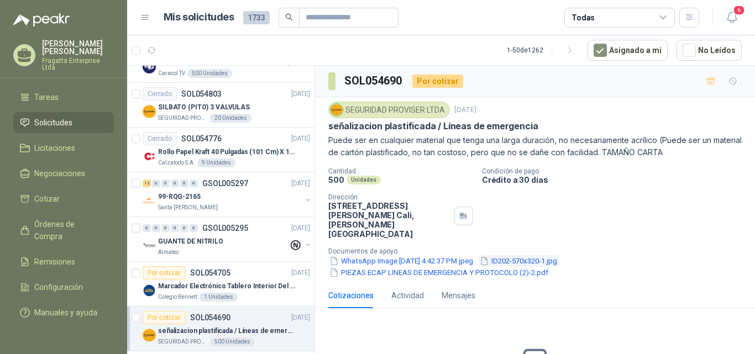
click at [544, 255] on button "ID202-570x320-1.jpg" at bounding box center [519, 261] width 80 height 12
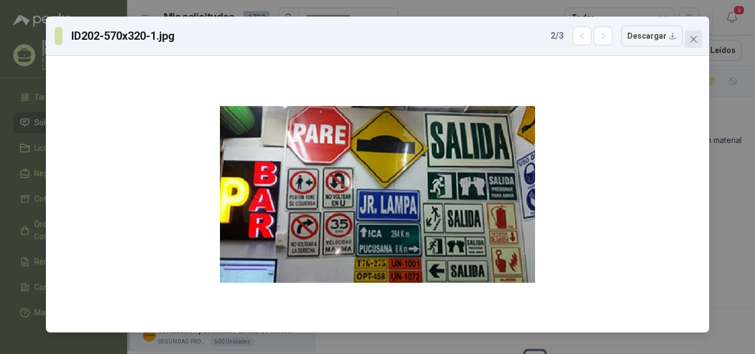
click at [690, 35] on icon "close" at bounding box center [694, 39] width 9 height 9
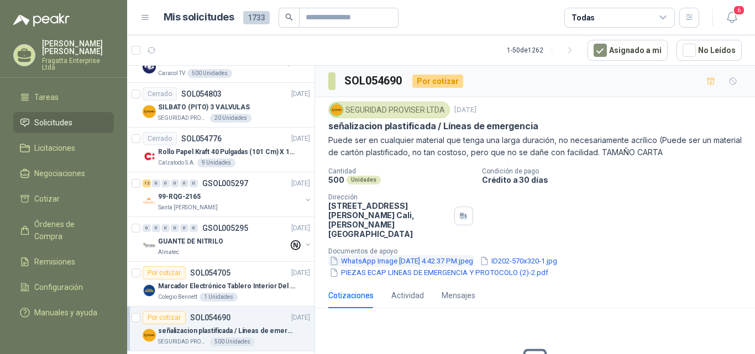
click at [417, 255] on button "WhatsApp Image 2025-09-02 at 4.42.37 PM.jpeg" at bounding box center [401, 261] width 146 height 12
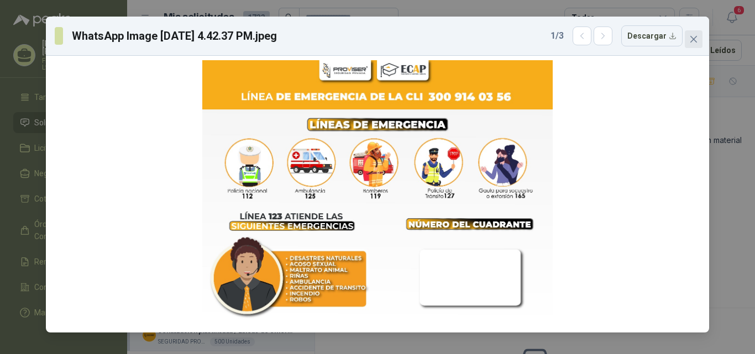
click at [697, 41] on icon "close" at bounding box center [694, 39] width 7 height 7
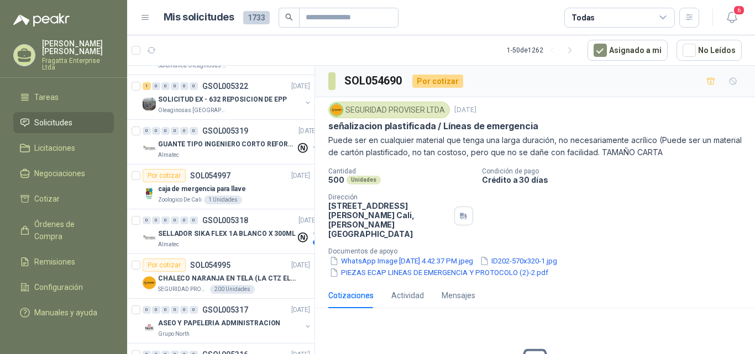
scroll to position [1280, 0]
